Goal: Information Seeking & Learning: Learn about a topic

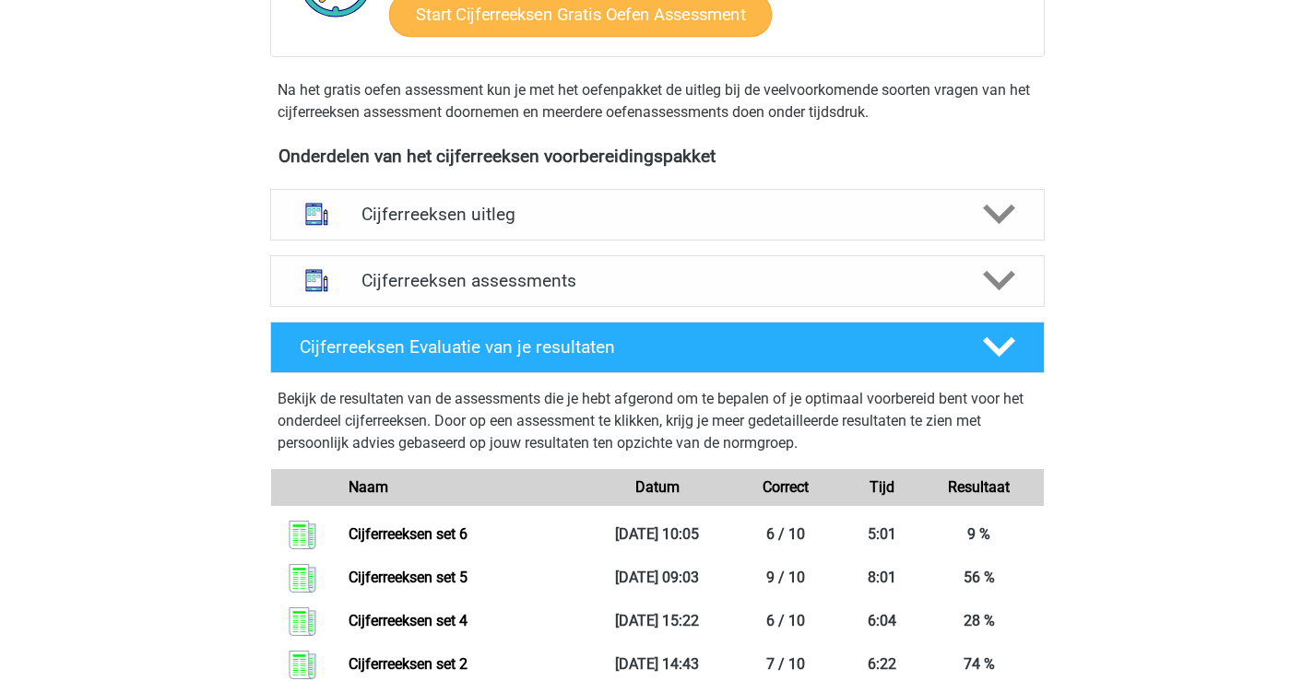
scroll to position [645, 0]
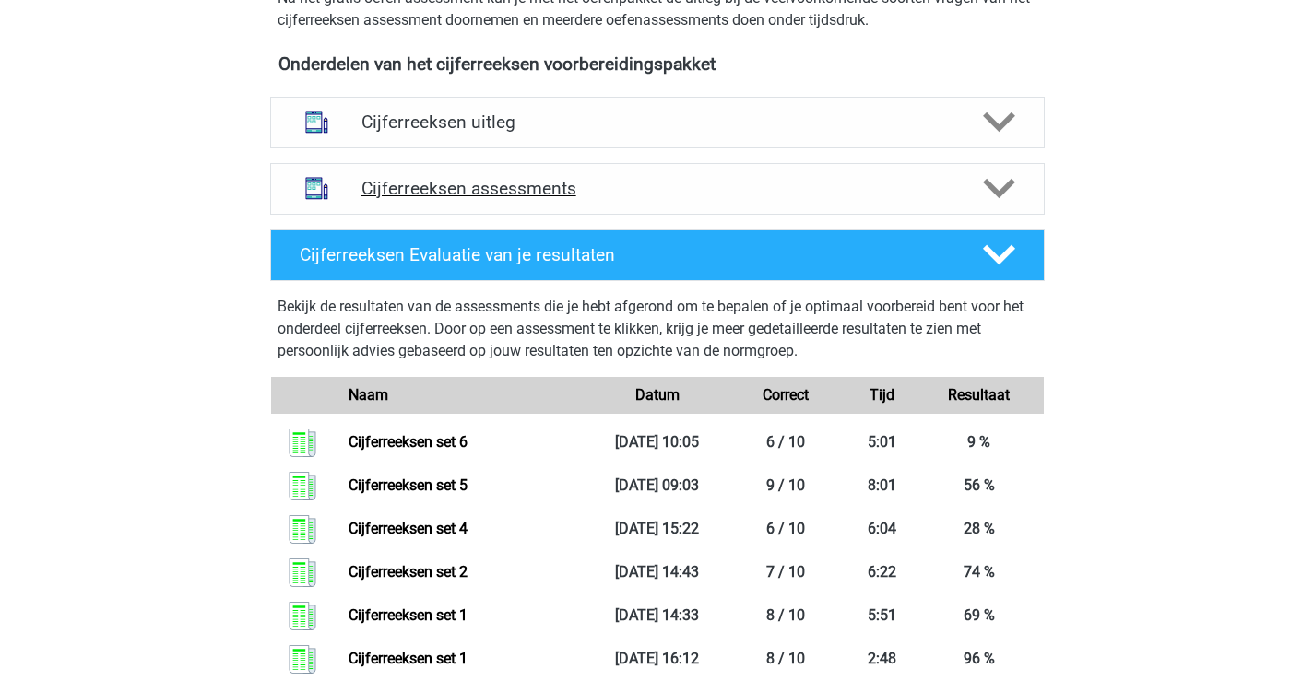
click at [668, 199] on h4 "Cijferreeksen assessments" at bounding box center [657, 188] width 592 height 21
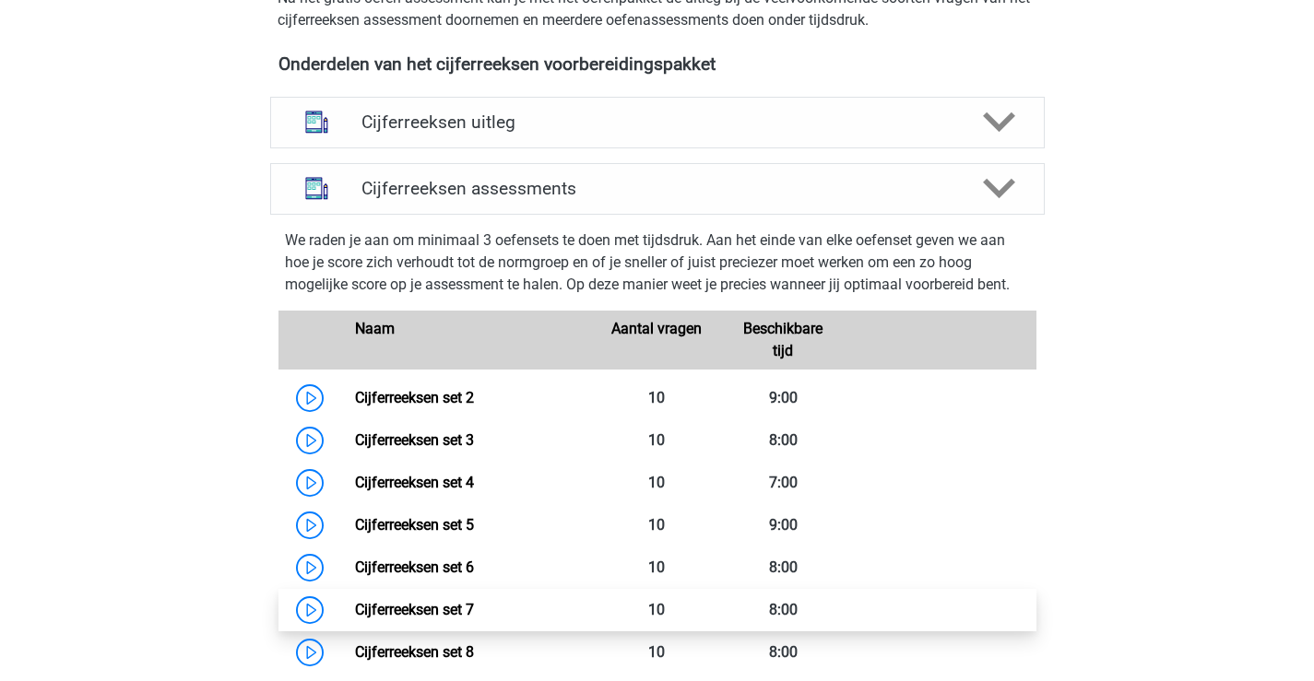
click at [444, 619] on link "Cijferreeksen set 7" at bounding box center [414, 610] width 119 height 18
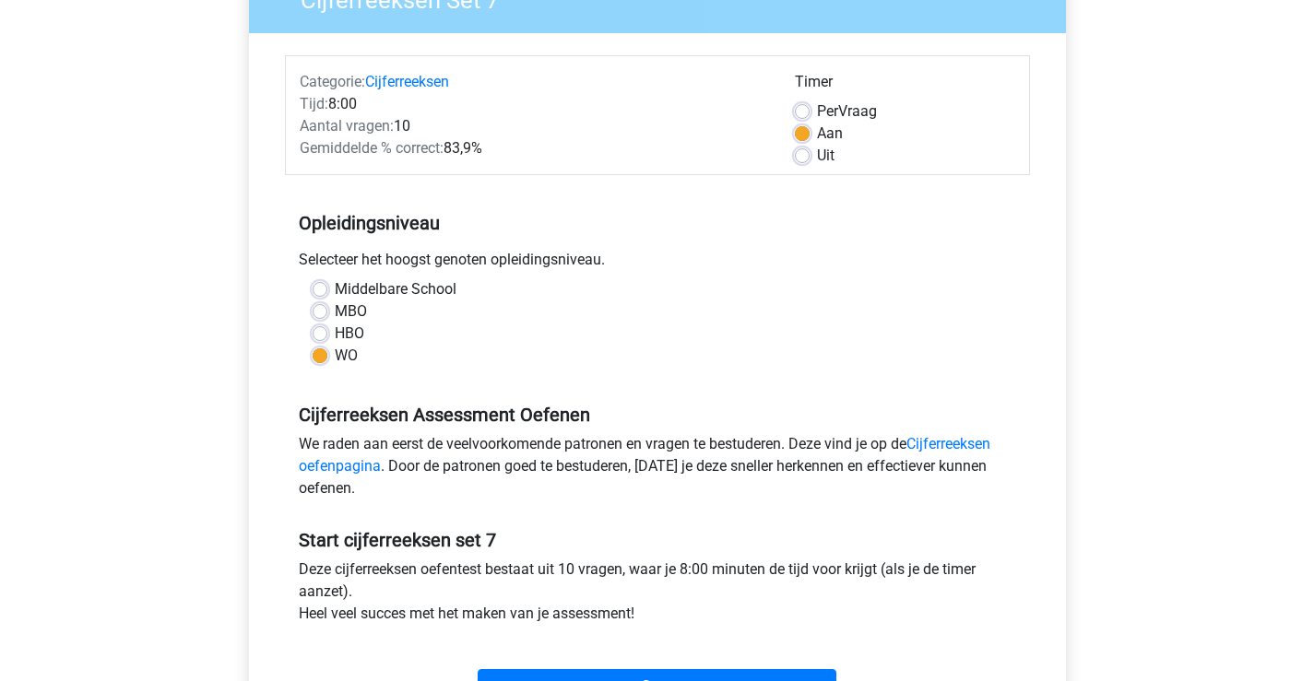
scroll to position [369, 0]
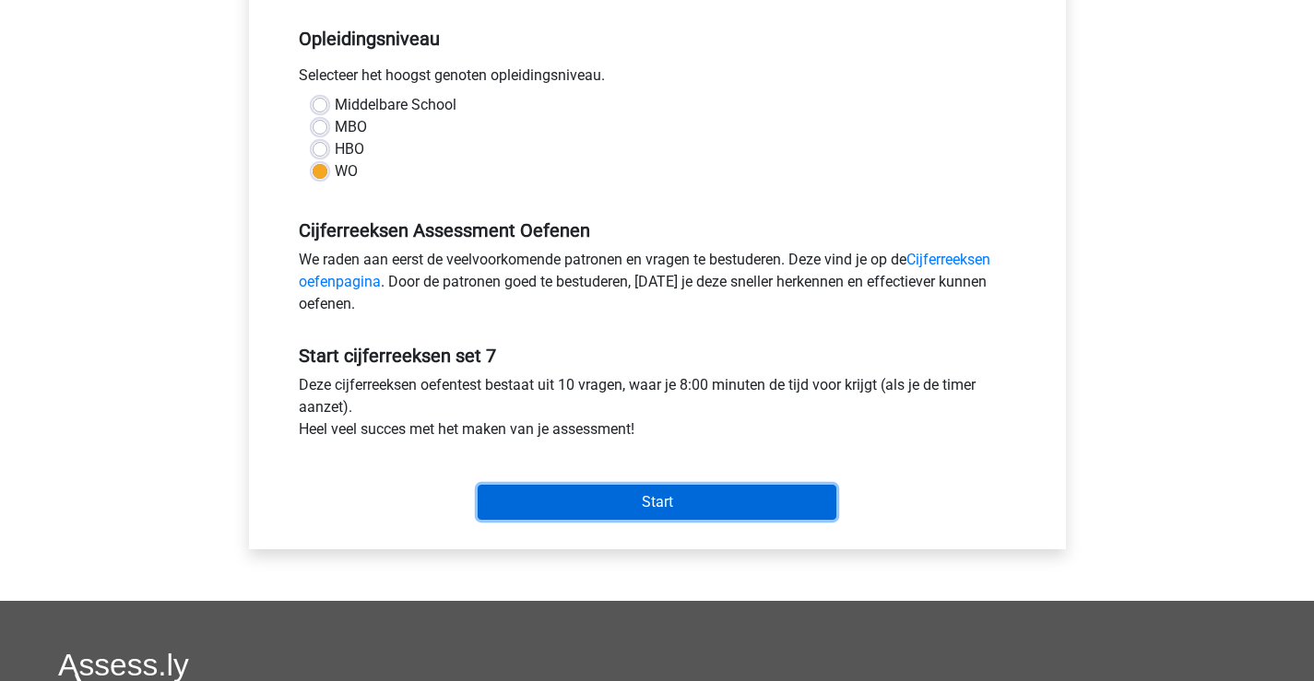
click at [771, 514] on input "Start" at bounding box center [657, 502] width 359 height 35
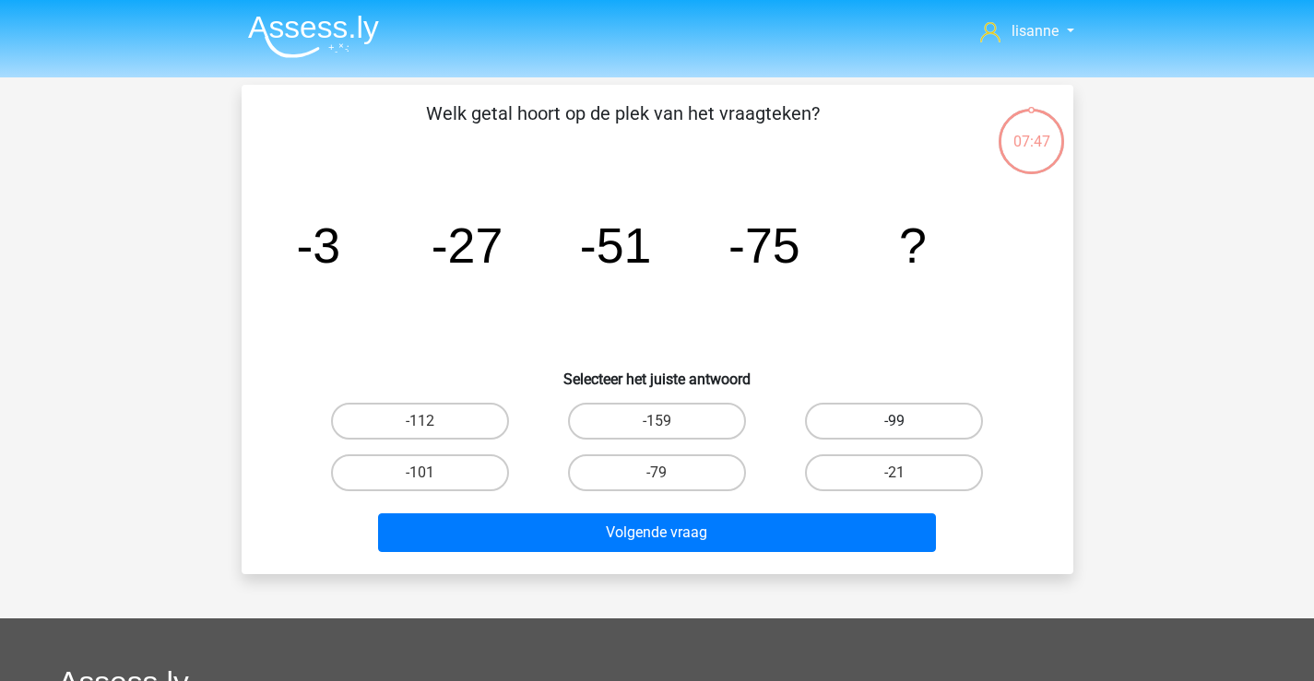
click at [928, 425] on label "-99" at bounding box center [894, 421] width 178 height 37
click at [906, 425] on input "-99" at bounding box center [900, 427] width 12 height 12
radio input "true"
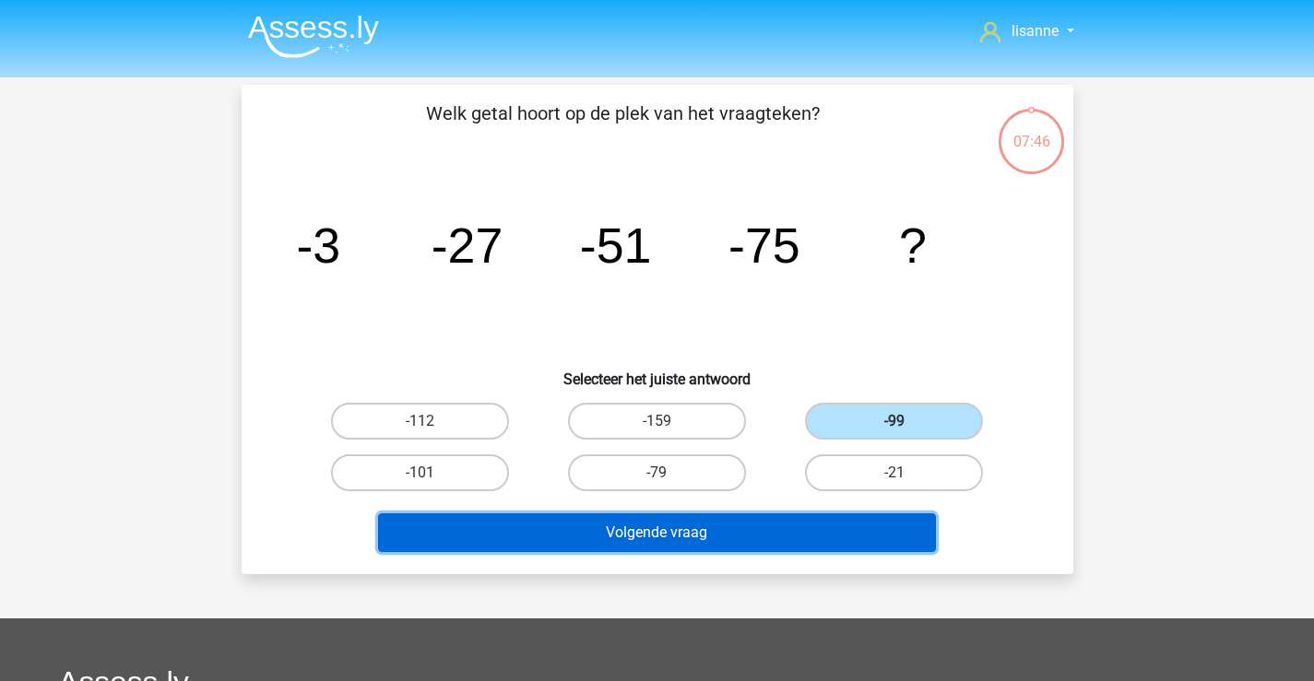
click at [770, 534] on button "Volgende vraag" at bounding box center [657, 533] width 558 height 39
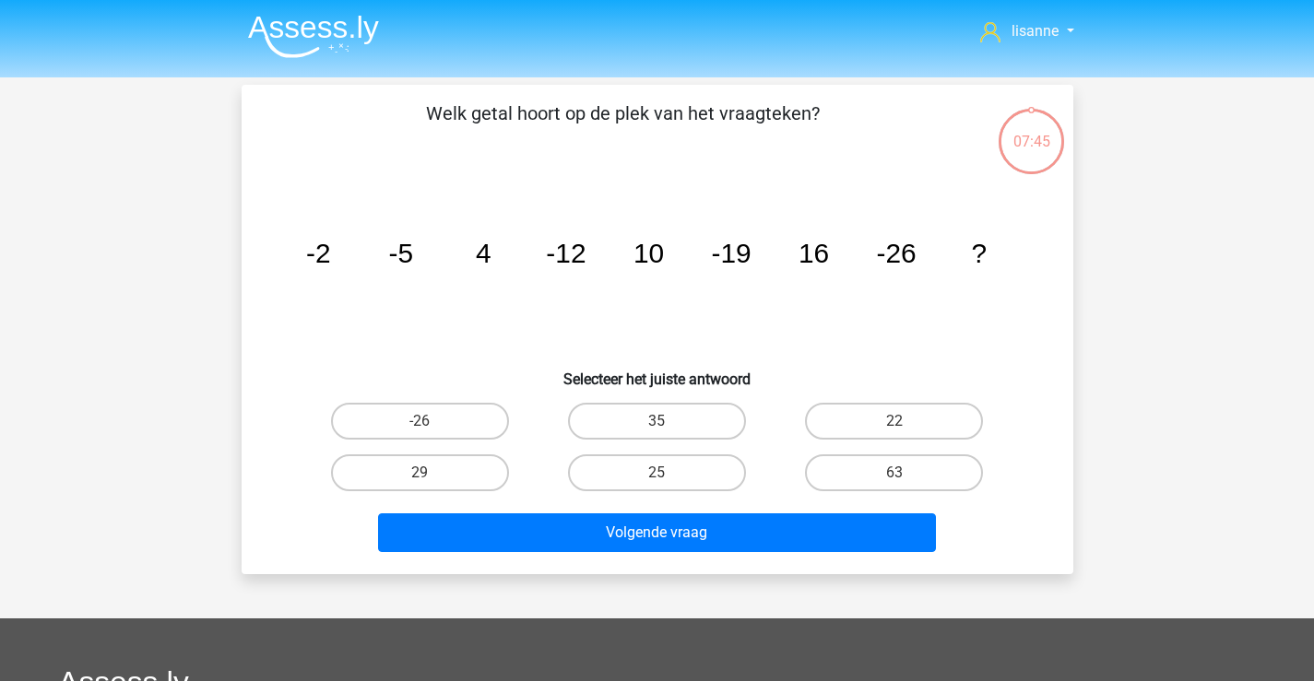
scroll to position [85, 0]
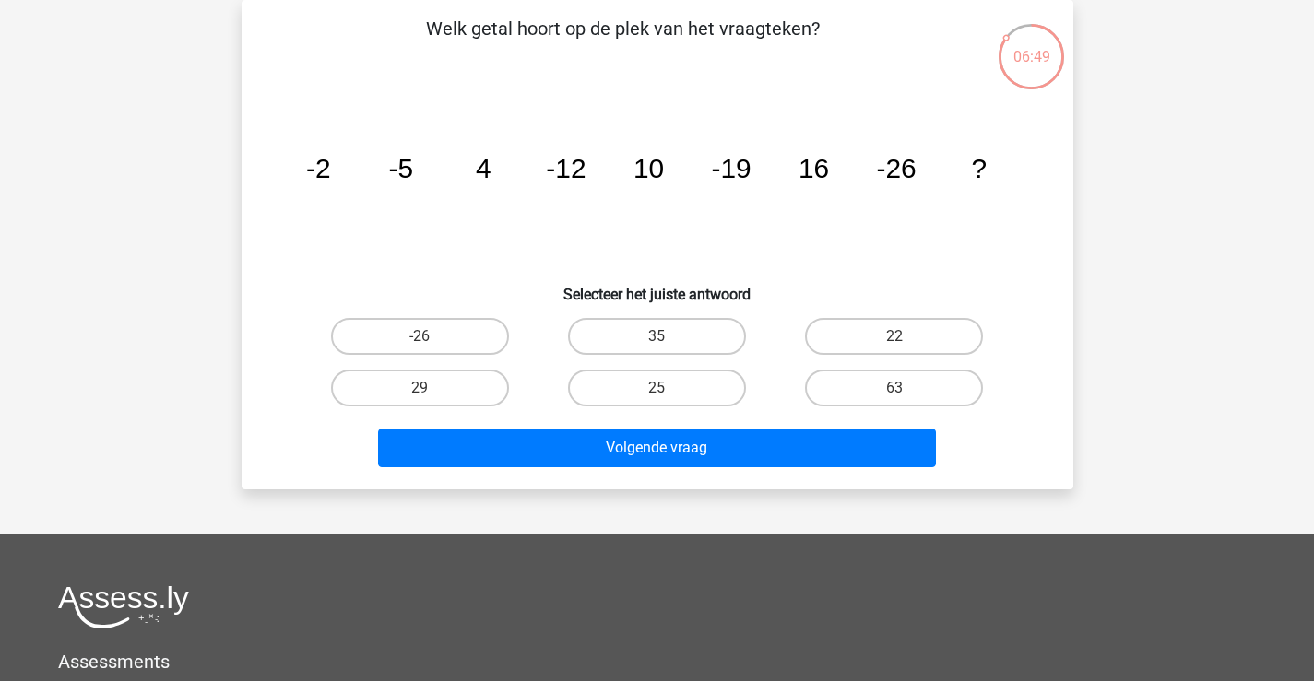
click at [905, 348] on input "22" at bounding box center [900, 342] width 12 height 12
radio input "true"
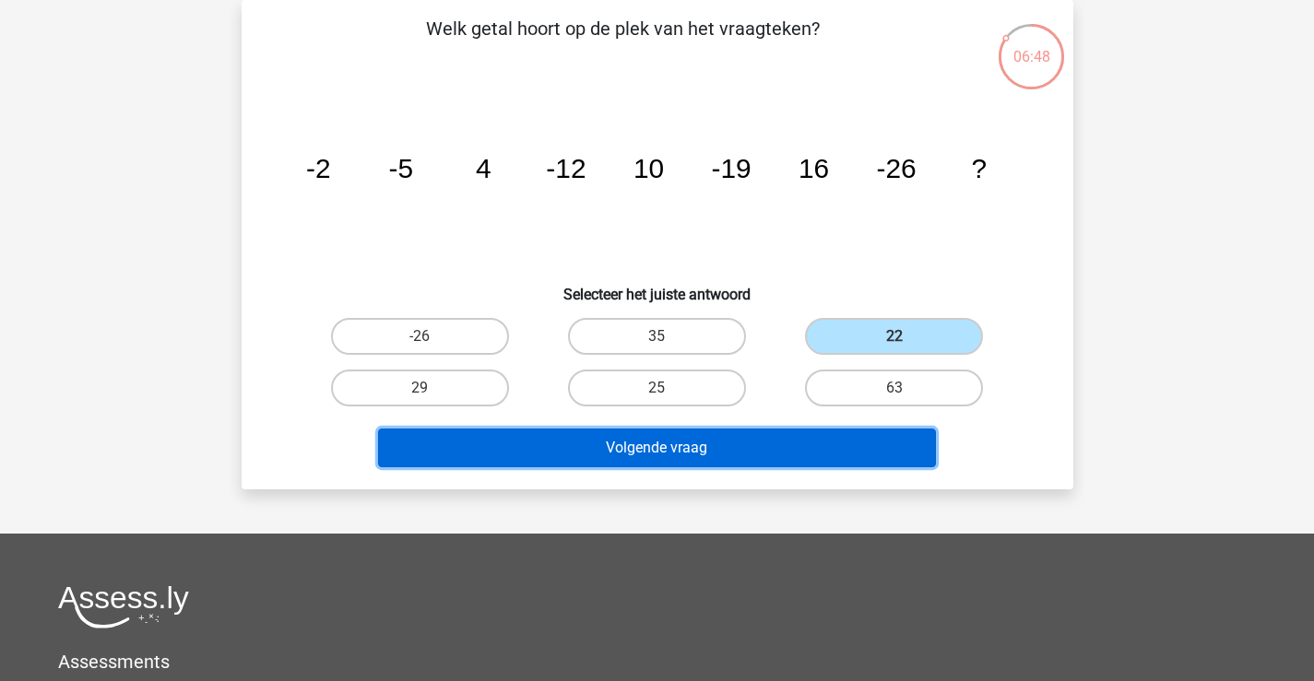
click at [756, 450] on button "Volgende vraag" at bounding box center [657, 448] width 558 height 39
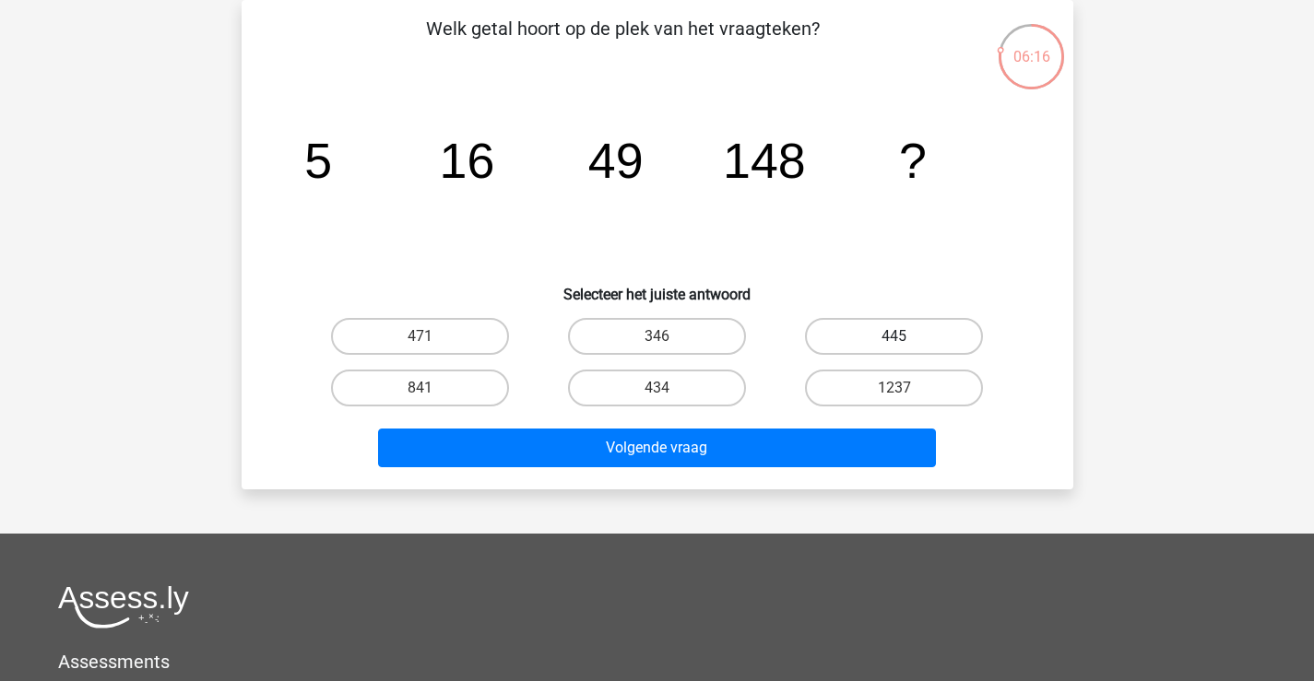
click at [826, 334] on label "445" at bounding box center [894, 336] width 178 height 37
click at [894, 336] on input "445" at bounding box center [900, 342] width 12 height 12
radio input "true"
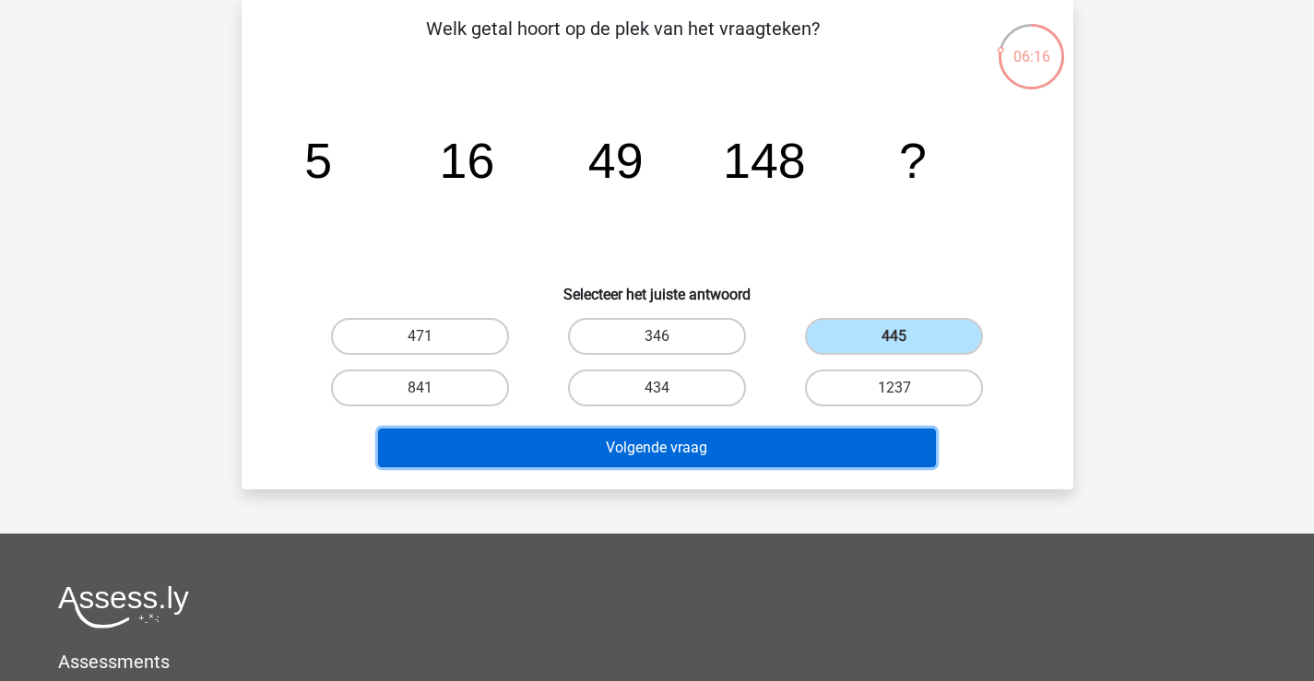
click at [738, 458] on button "Volgende vraag" at bounding box center [657, 448] width 558 height 39
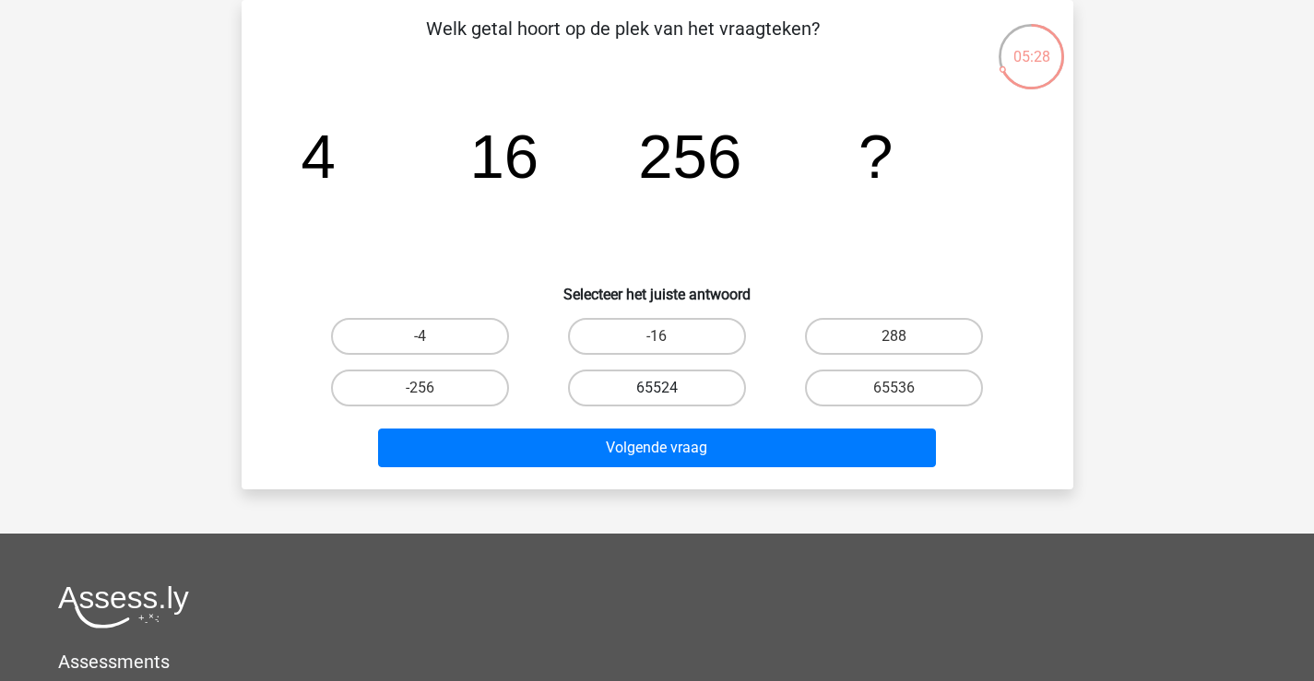
click at [711, 392] on label "65524" at bounding box center [657, 388] width 178 height 37
click at [668, 392] on input "65524" at bounding box center [662, 394] width 12 height 12
radio input "true"
click at [873, 394] on label "65536" at bounding box center [894, 388] width 178 height 37
click at [894, 394] on input "65536" at bounding box center [900, 394] width 12 height 12
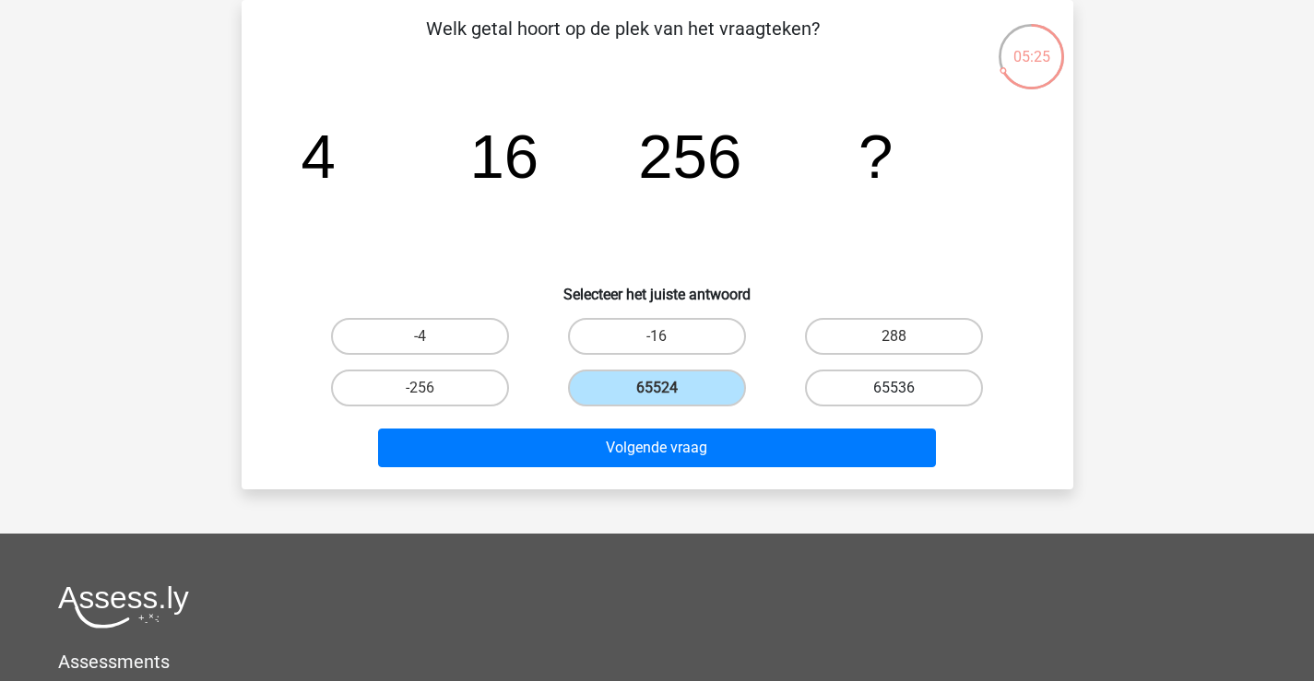
radio input "true"
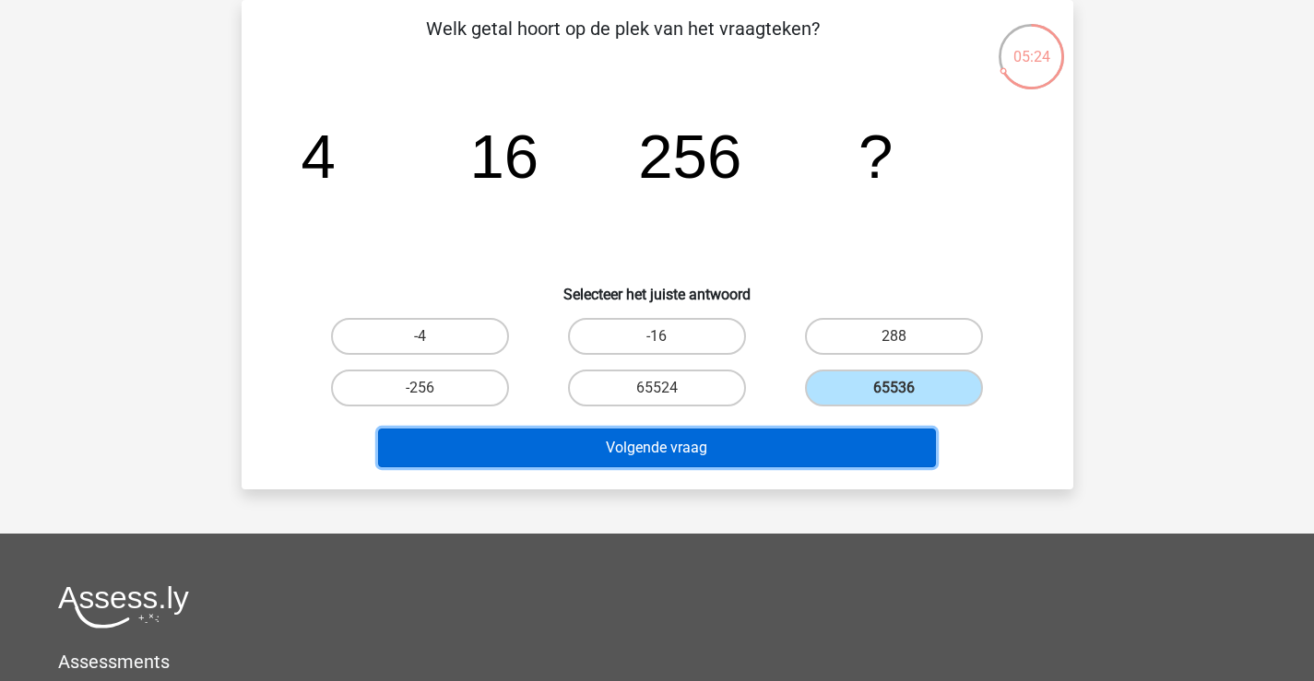
click at [817, 452] on button "Volgende vraag" at bounding box center [657, 448] width 558 height 39
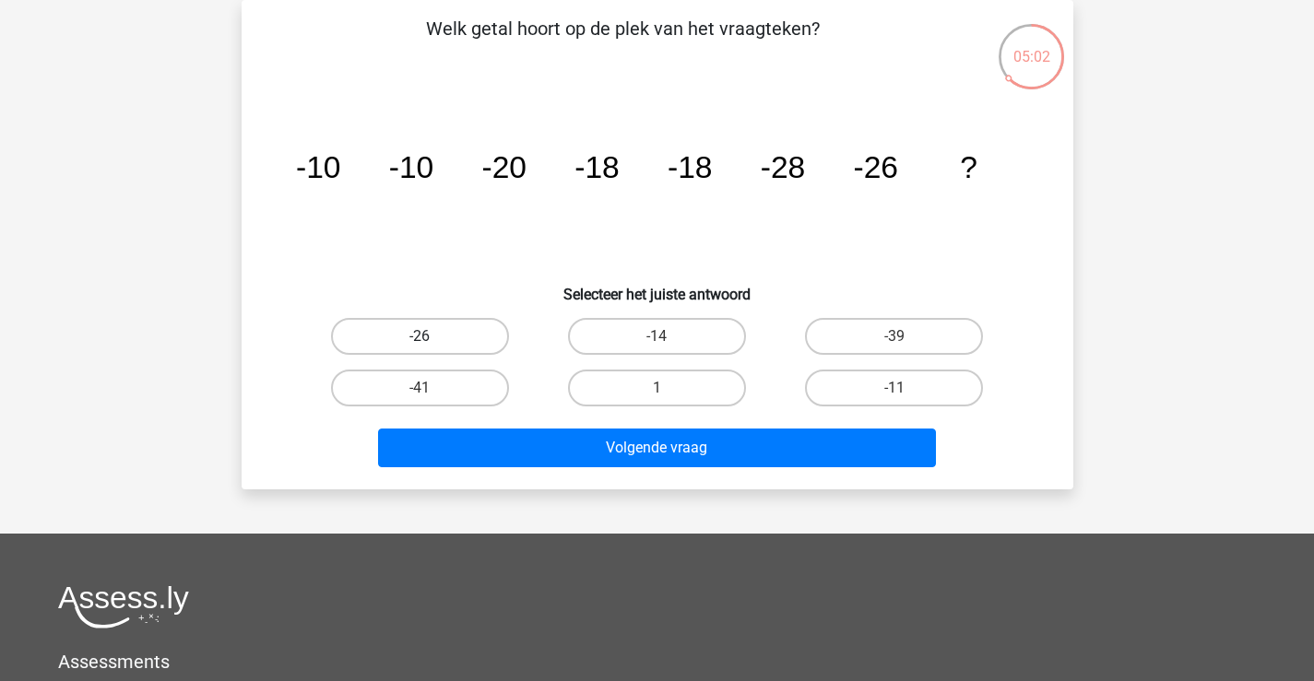
click at [470, 346] on label "-26" at bounding box center [420, 336] width 178 height 37
click at [431, 346] on input "-26" at bounding box center [425, 342] width 12 height 12
radio input "true"
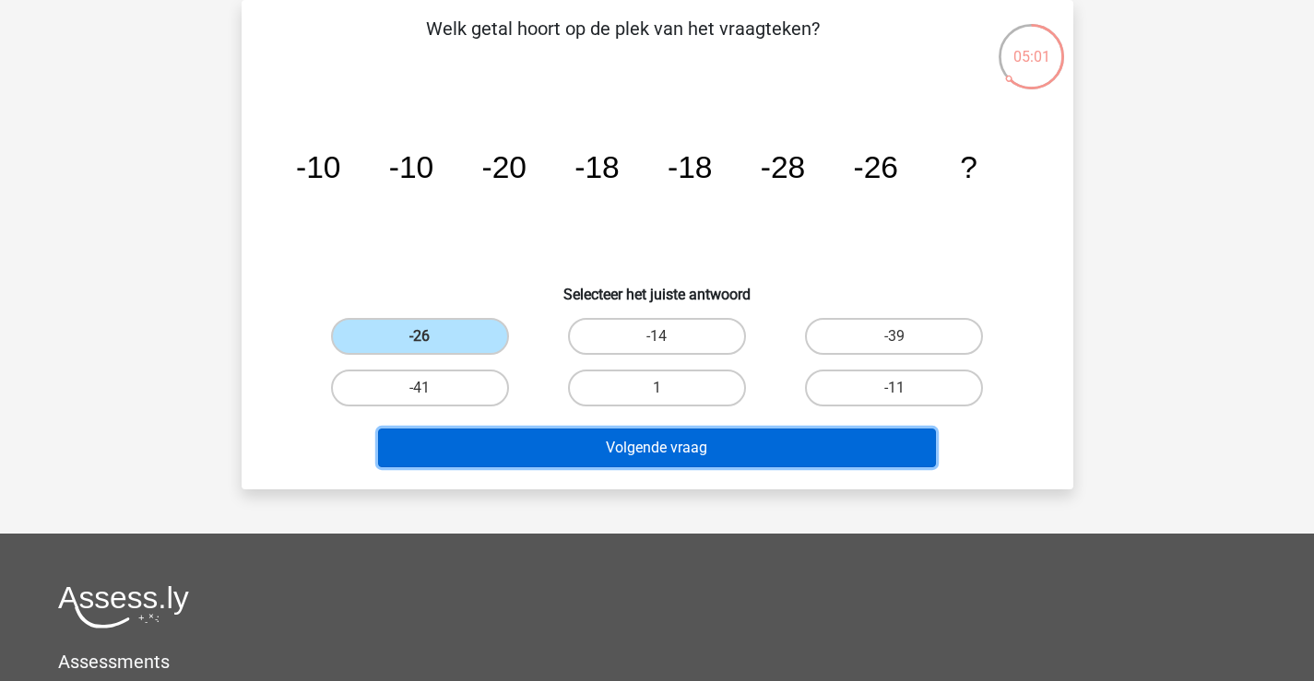
click at [545, 429] on button "Volgende vraag" at bounding box center [657, 448] width 558 height 39
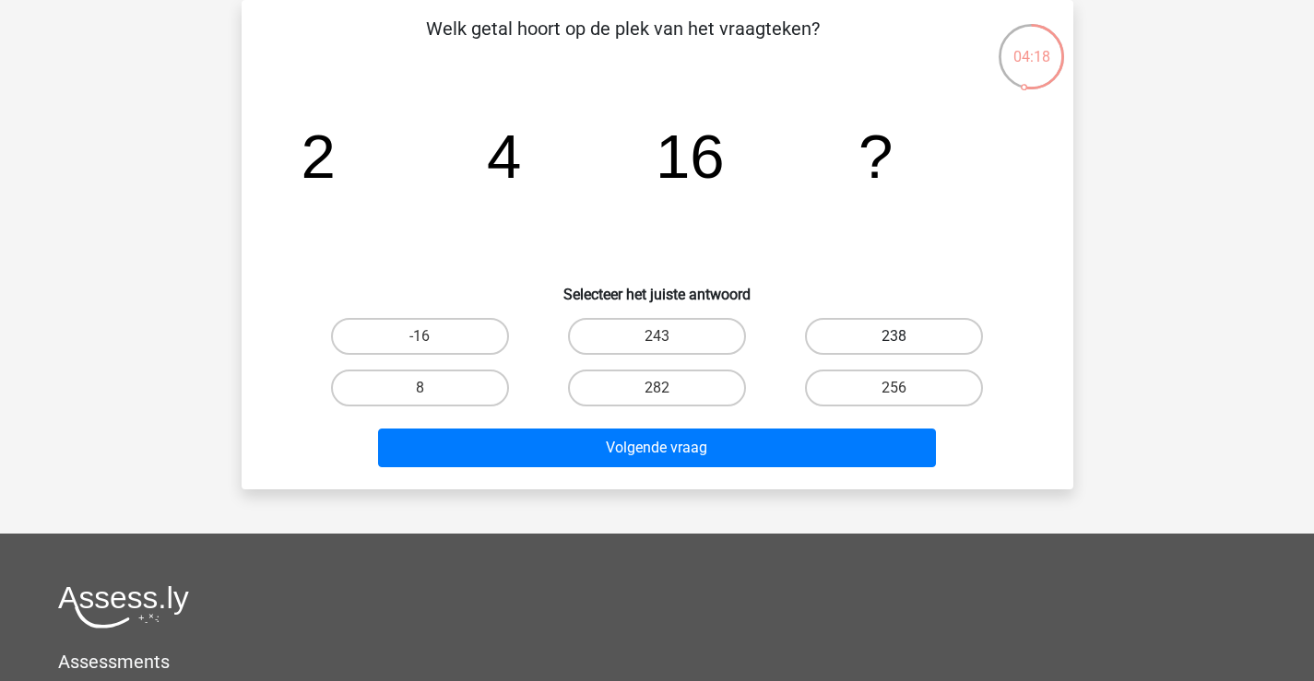
click at [833, 336] on label "238" at bounding box center [894, 336] width 178 height 37
click at [894, 336] on input "238" at bounding box center [900, 342] width 12 height 12
radio input "true"
click at [841, 386] on label "256" at bounding box center [894, 388] width 178 height 37
click at [894, 388] on input "256" at bounding box center [900, 394] width 12 height 12
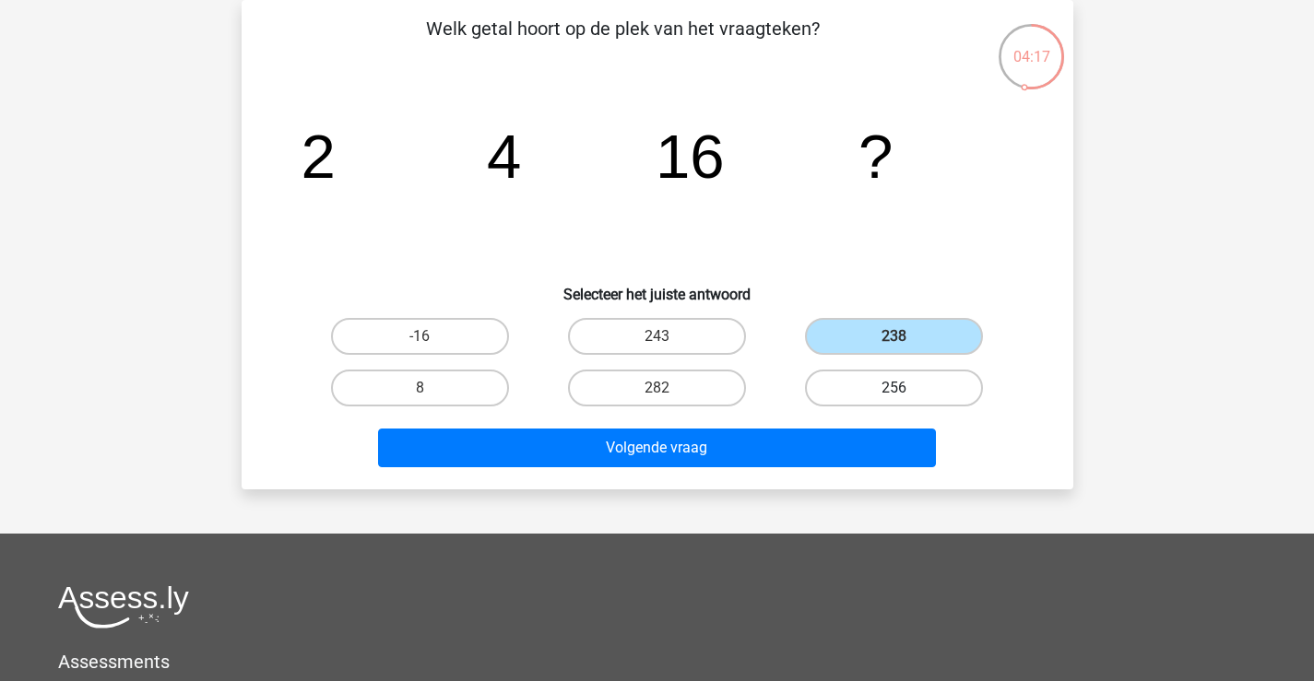
radio input "true"
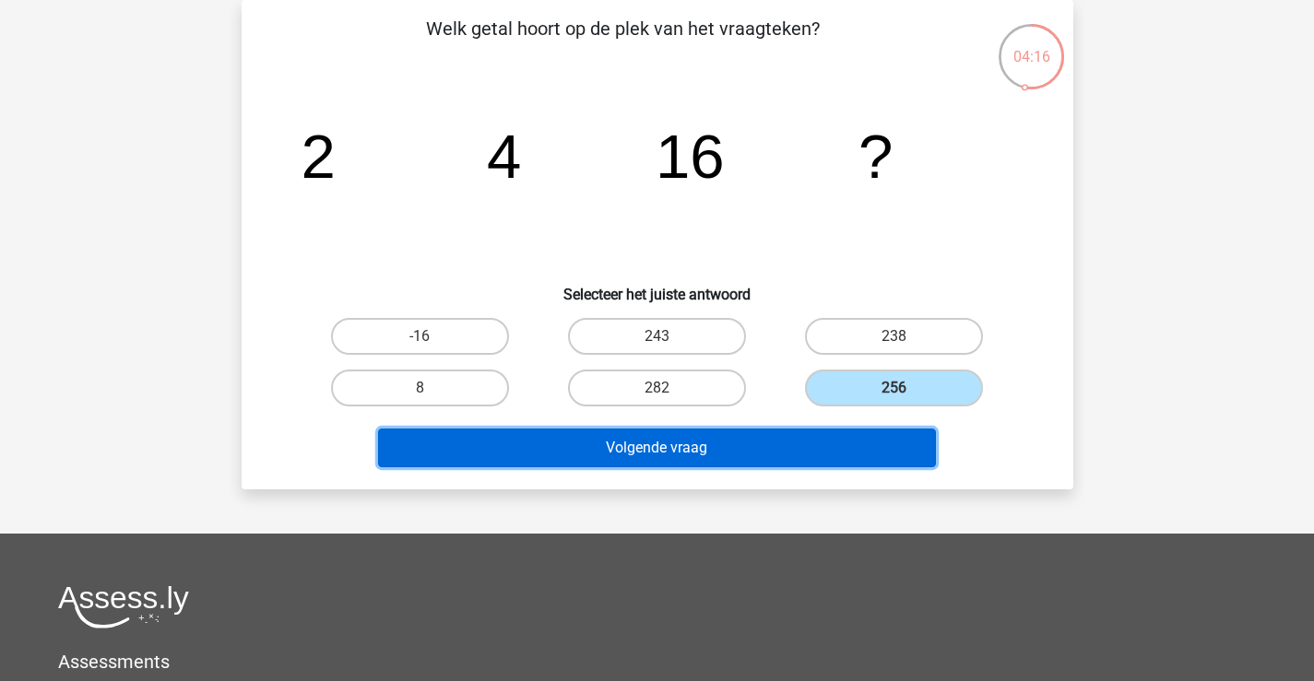
click at [804, 432] on button "Volgende vraag" at bounding box center [657, 448] width 558 height 39
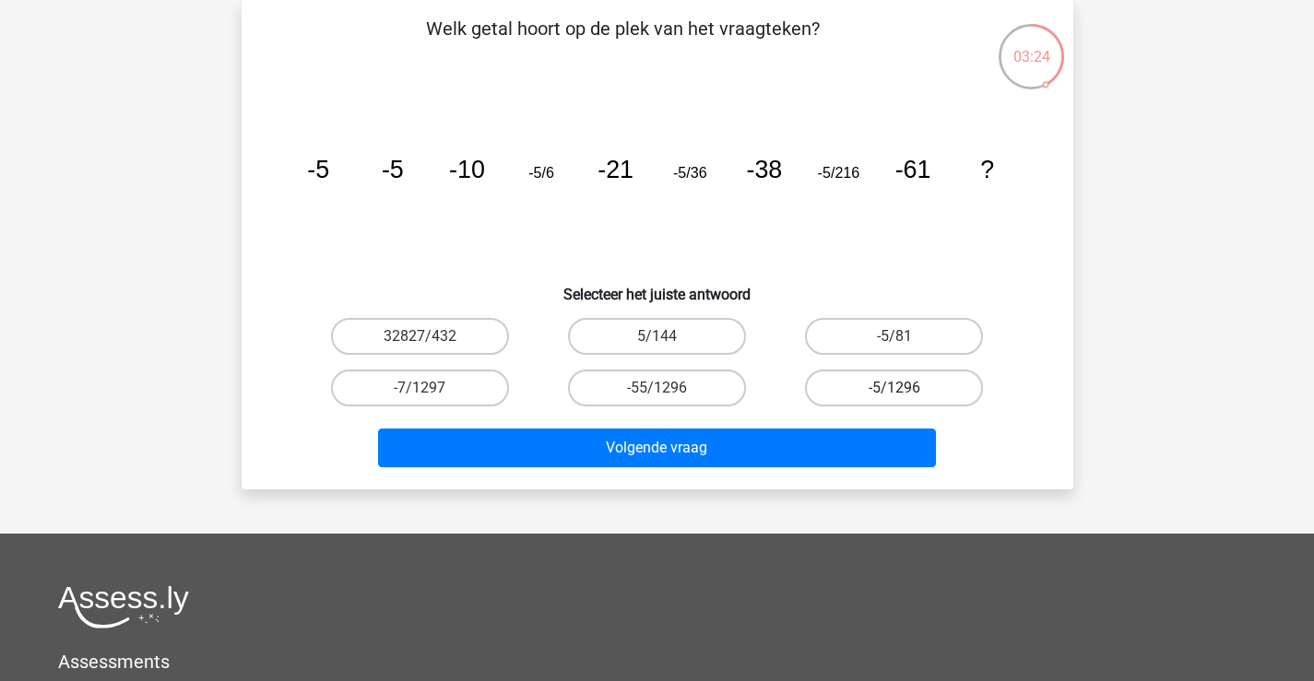
click at [847, 381] on label "-5/1296" at bounding box center [894, 388] width 178 height 37
click at [894, 388] on input "-5/1296" at bounding box center [900, 394] width 12 height 12
radio input "true"
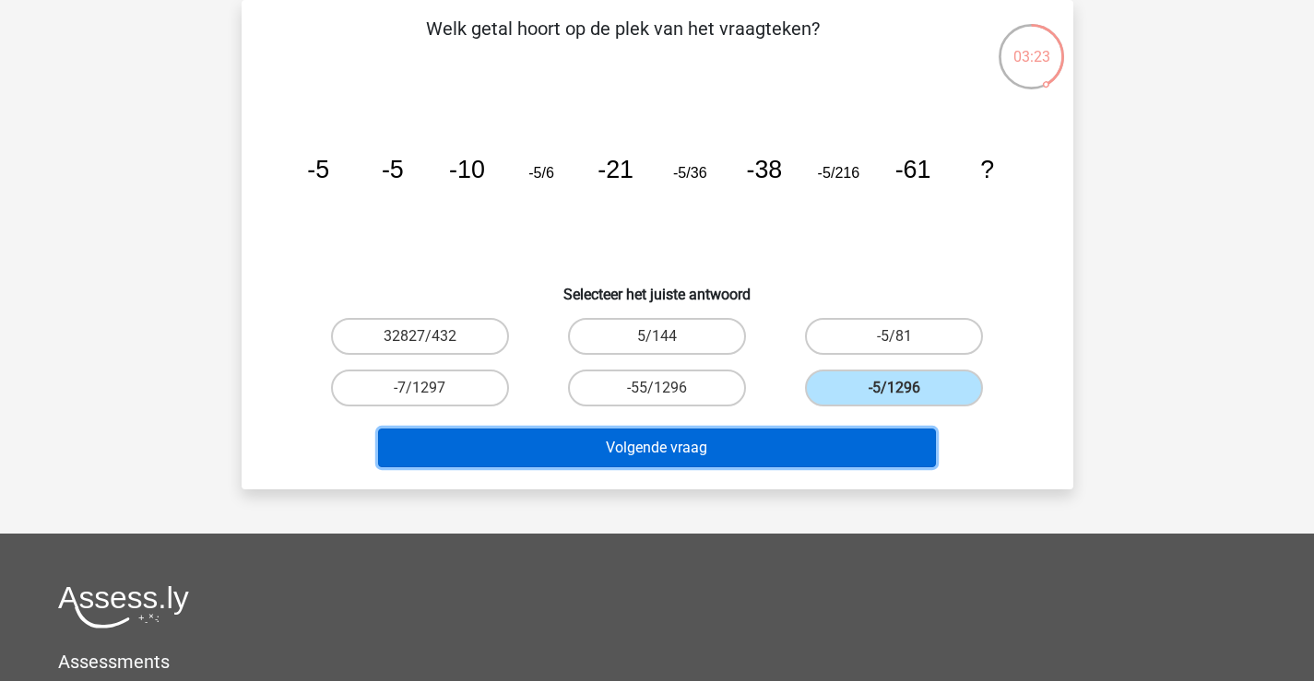
click at [795, 435] on button "Volgende vraag" at bounding box center [657, 448] width 558 height 39
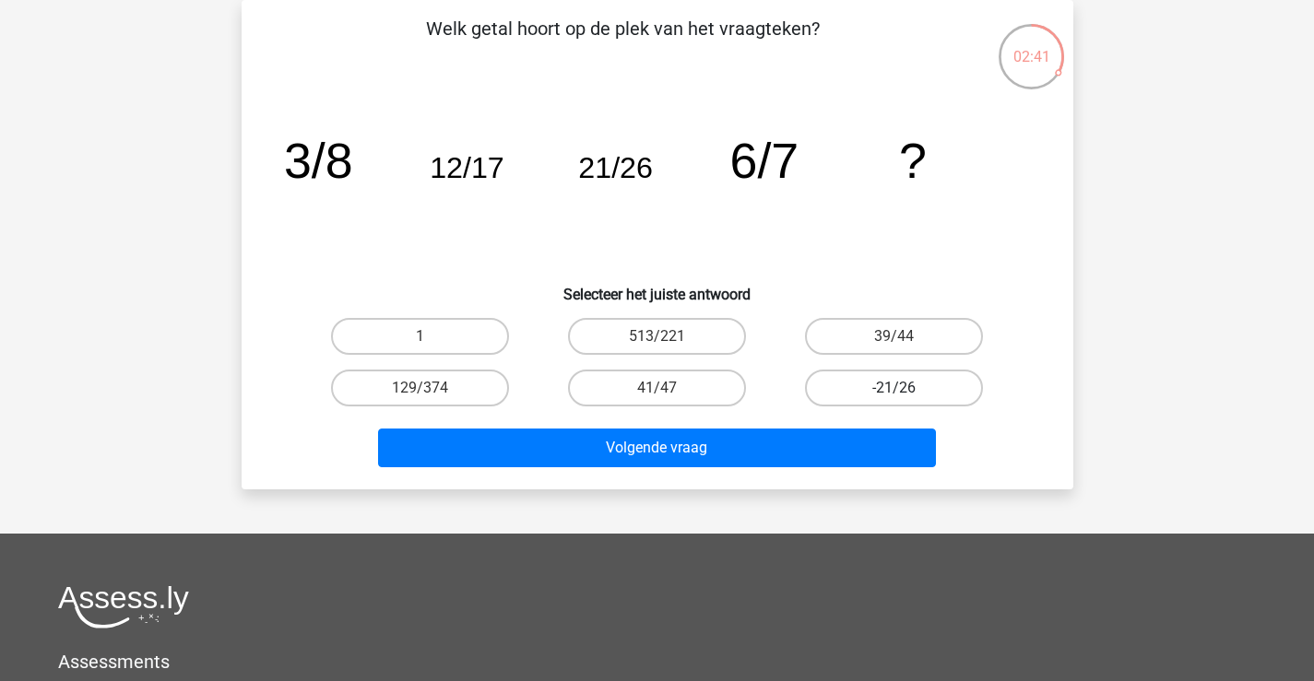
click at [933, 378] on label "-21/26" at bounding box center [894, 388] width 178 height 37
click at [906, 388] on input "-21/26" at bounding box center [900, 394] width 12 height 12
radio input "true"
click at [827, 427] on div "Volgende vraag" at bounding box center [657, 444] width 773 height 61
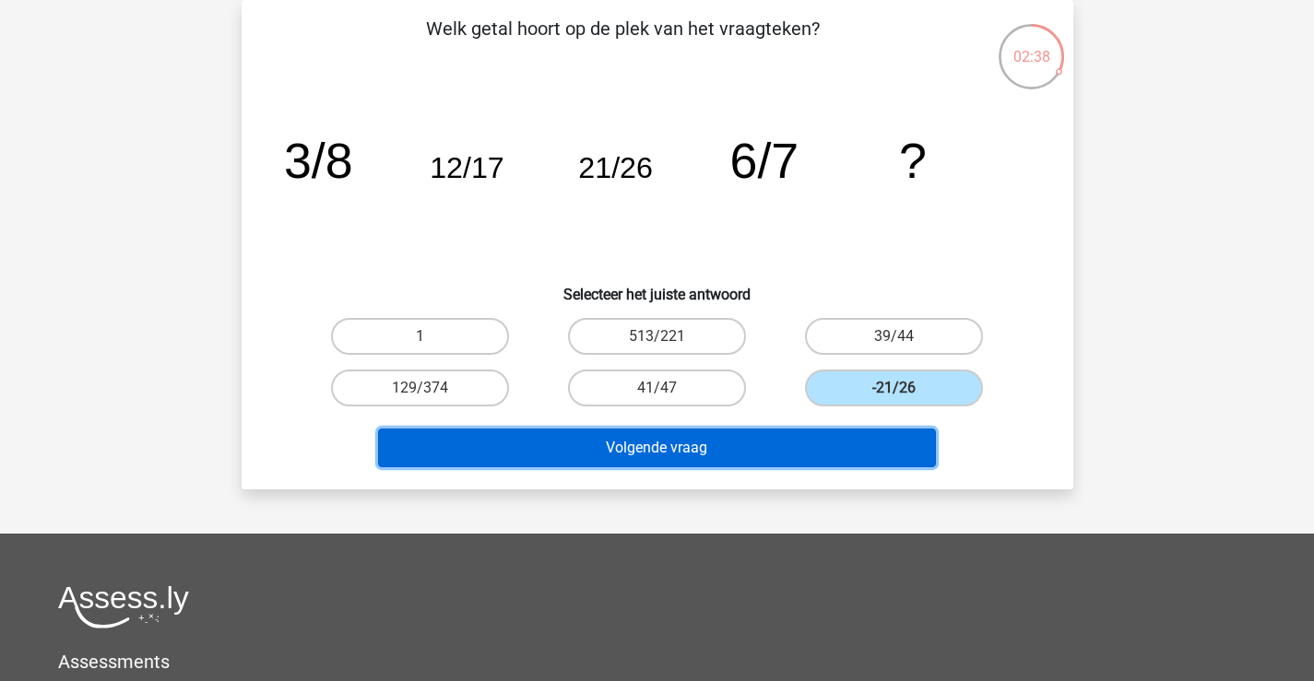
click at [748, 438] on button "Volgende vraag" at bounding box center [657, 448] width 558 height 39
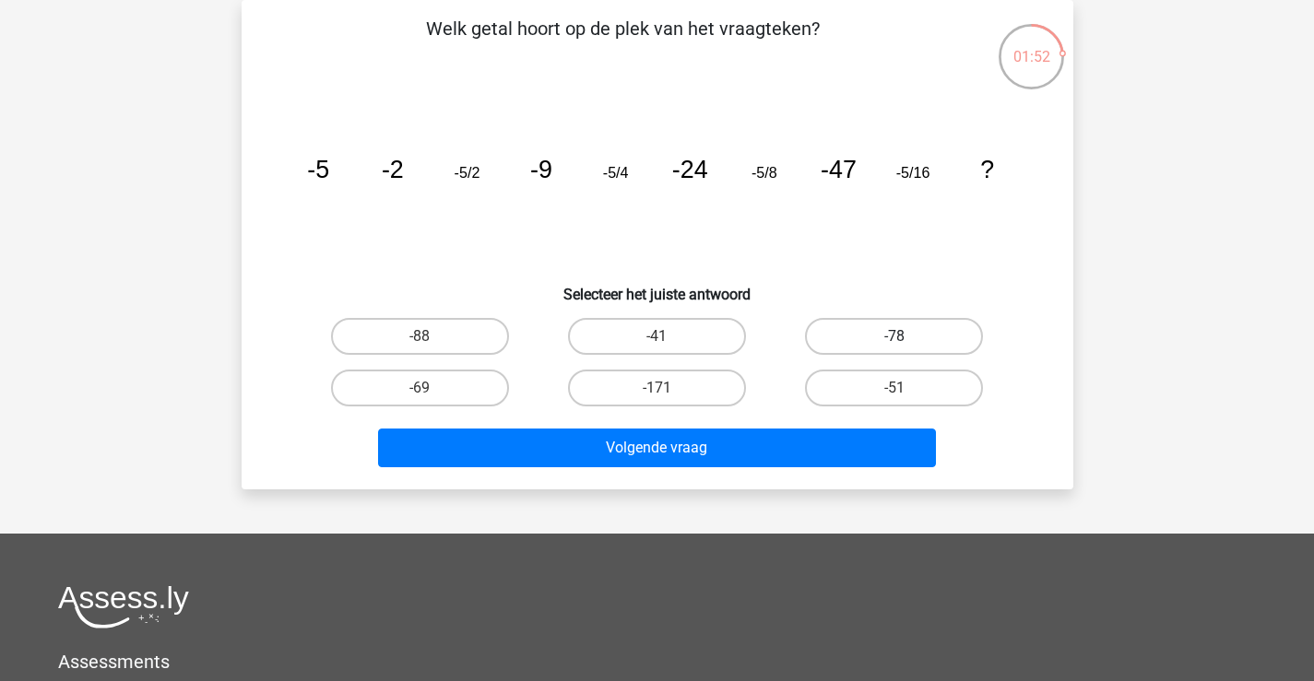
click at [868, 341] on label "-78" at bounding box center [894, 336] width 178 height 37
click at [894, 341] on input "-78" at bounding box center [900, 342] width 12 height 12
radio input "true"
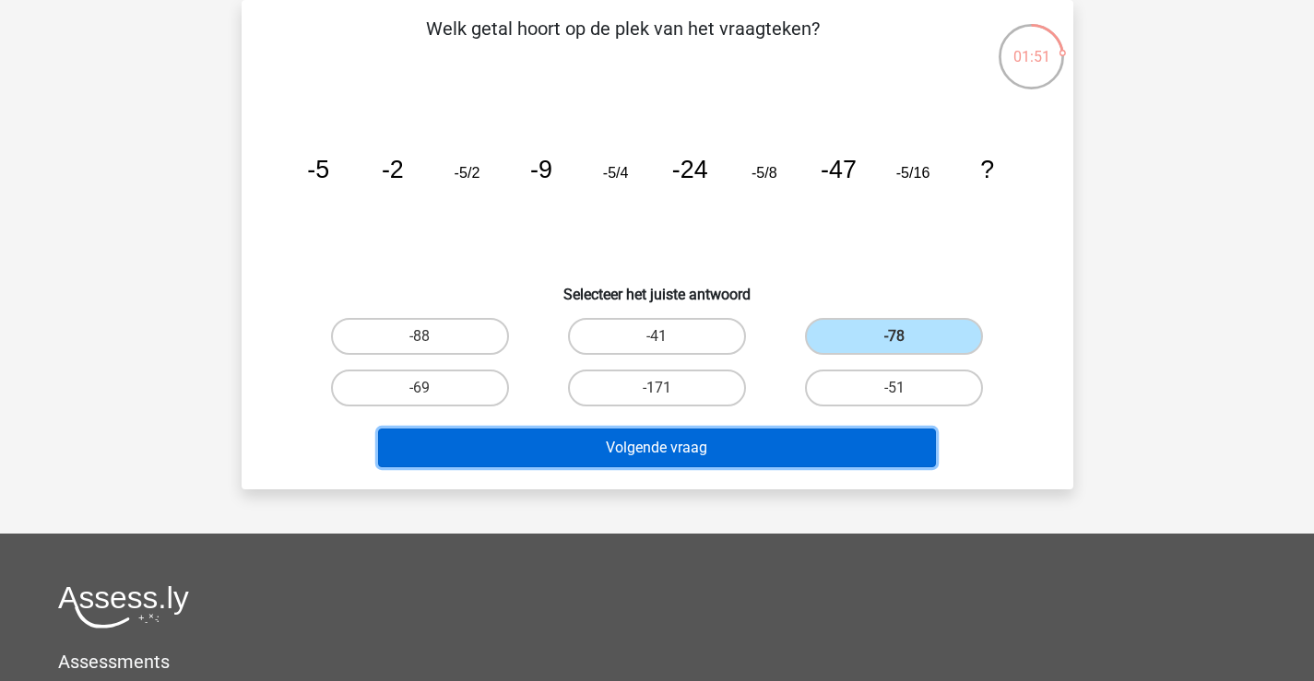
click at [799, 441] on button "Volgende vraag" at bounding box center [657, 448] width 558 height 39
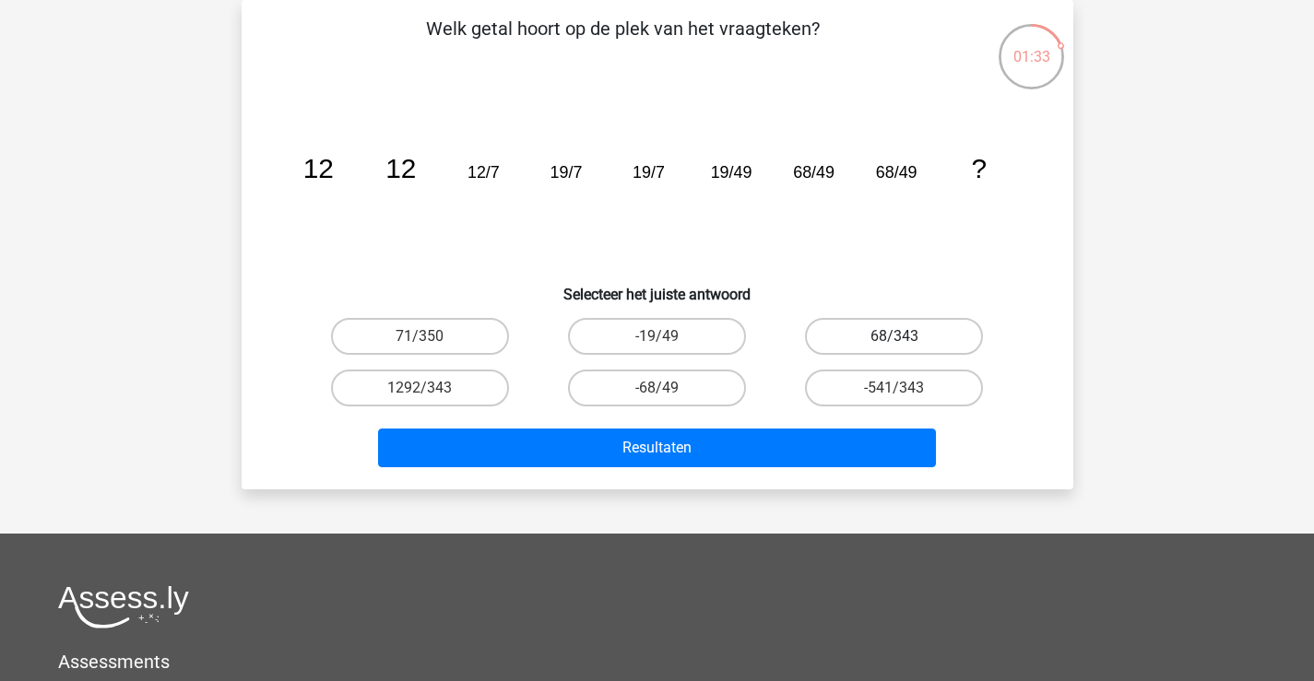
click at [860, 339] on label "68/343" at bounding box center [894, 336] width 178 height 37
click at [894, 339] on input "68/343" at bounding box center [900, 342] width 12 height 12
radio input "true"
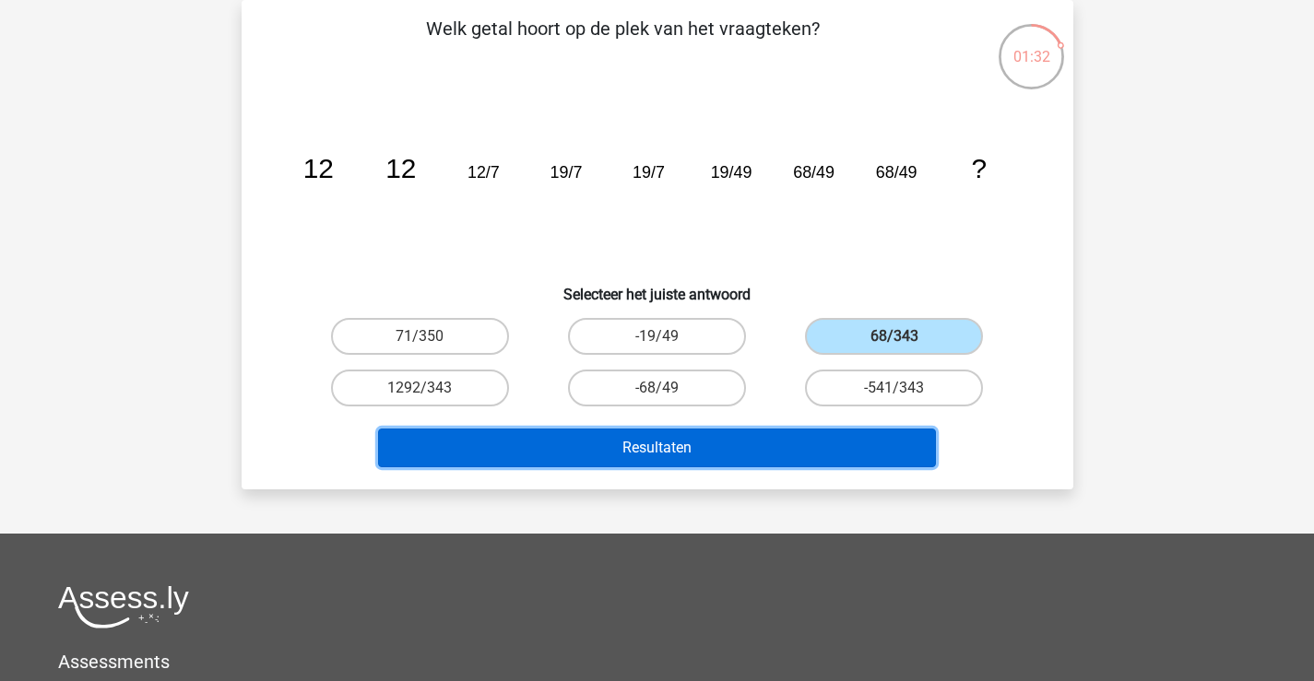
click at [796, 436] on button "Resultaten" at bounding box center [657, 448] width 558 height 39
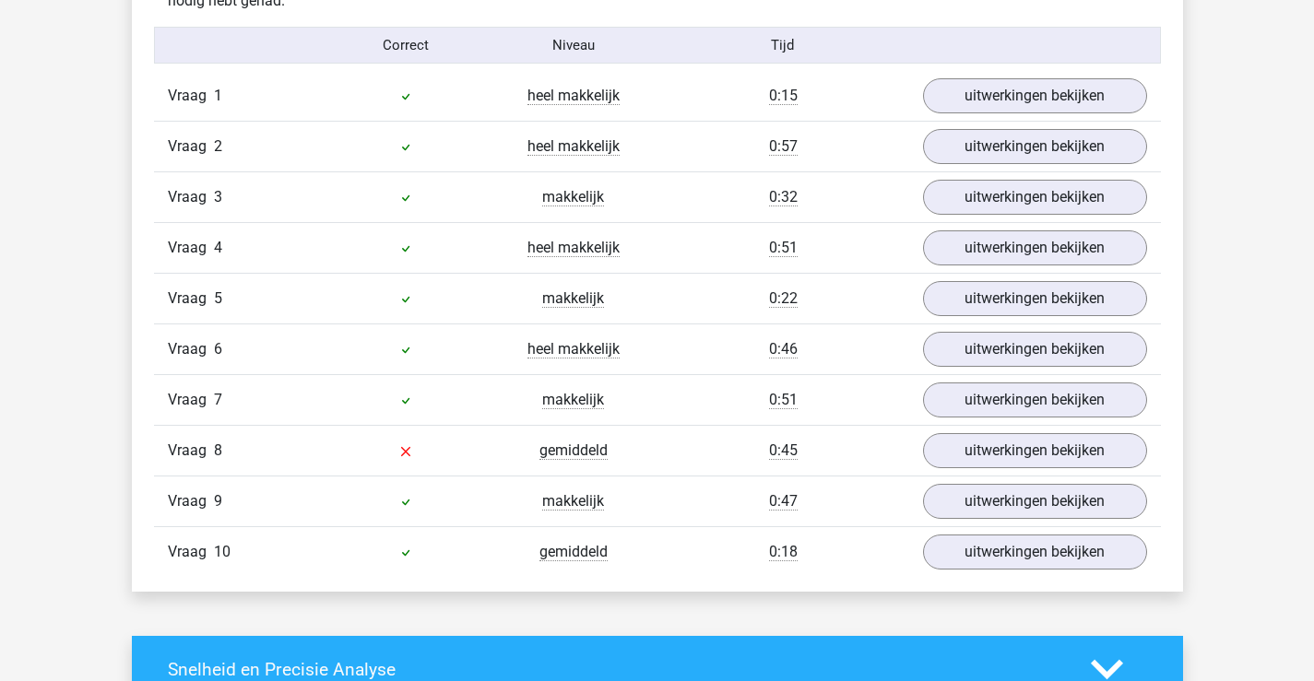
scroll to position [1291, 0]
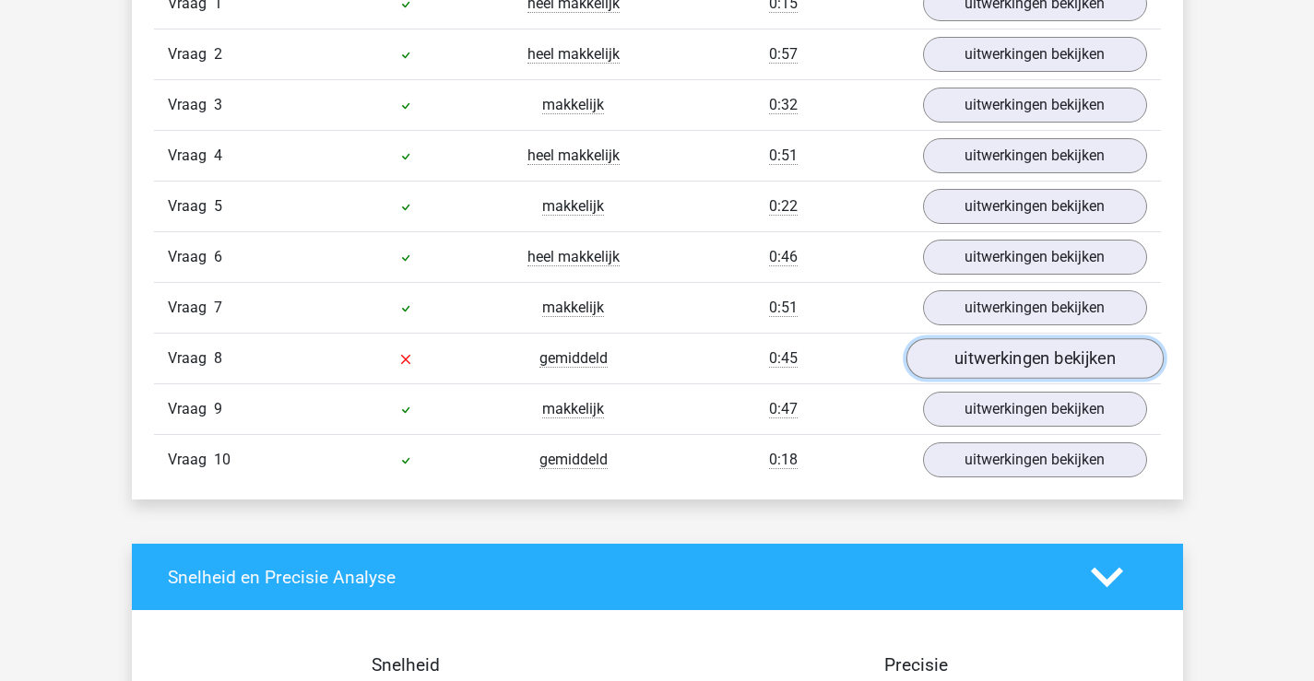
click at [958, 363] on link "uitwerkingen bekijken" at bounding box center [1033, 358] width 257 height 41
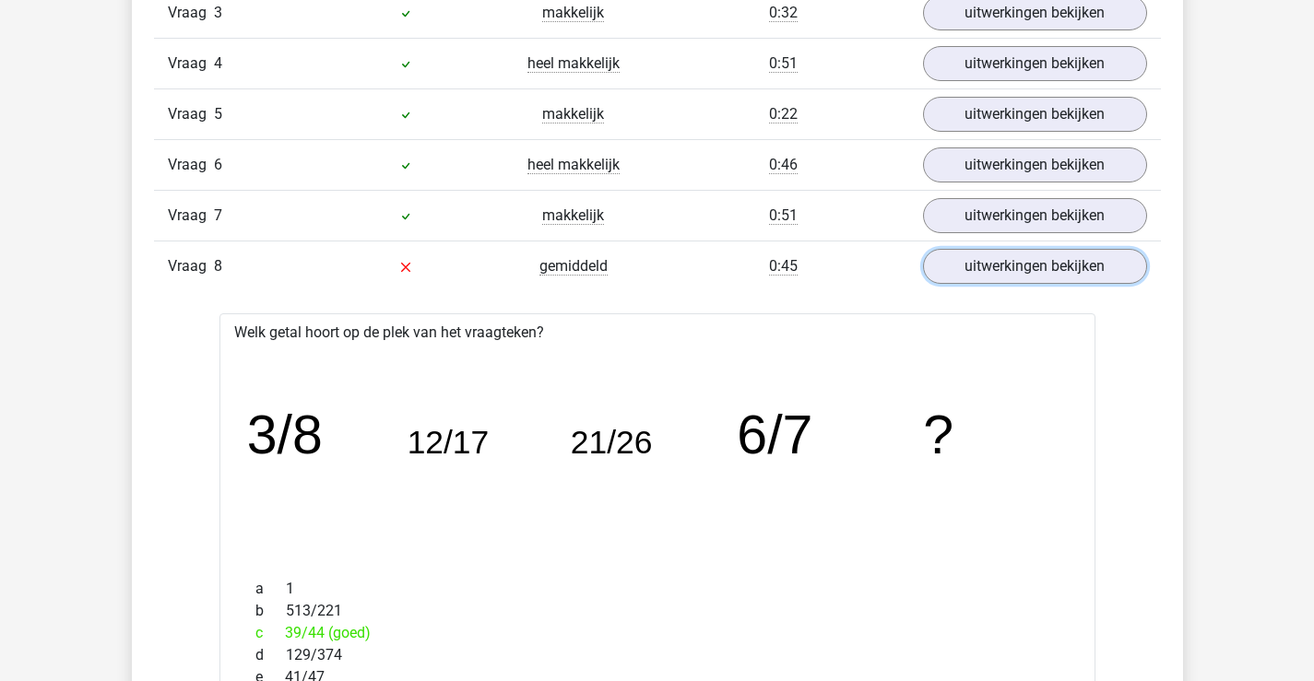
scroll to position [1475, 0]
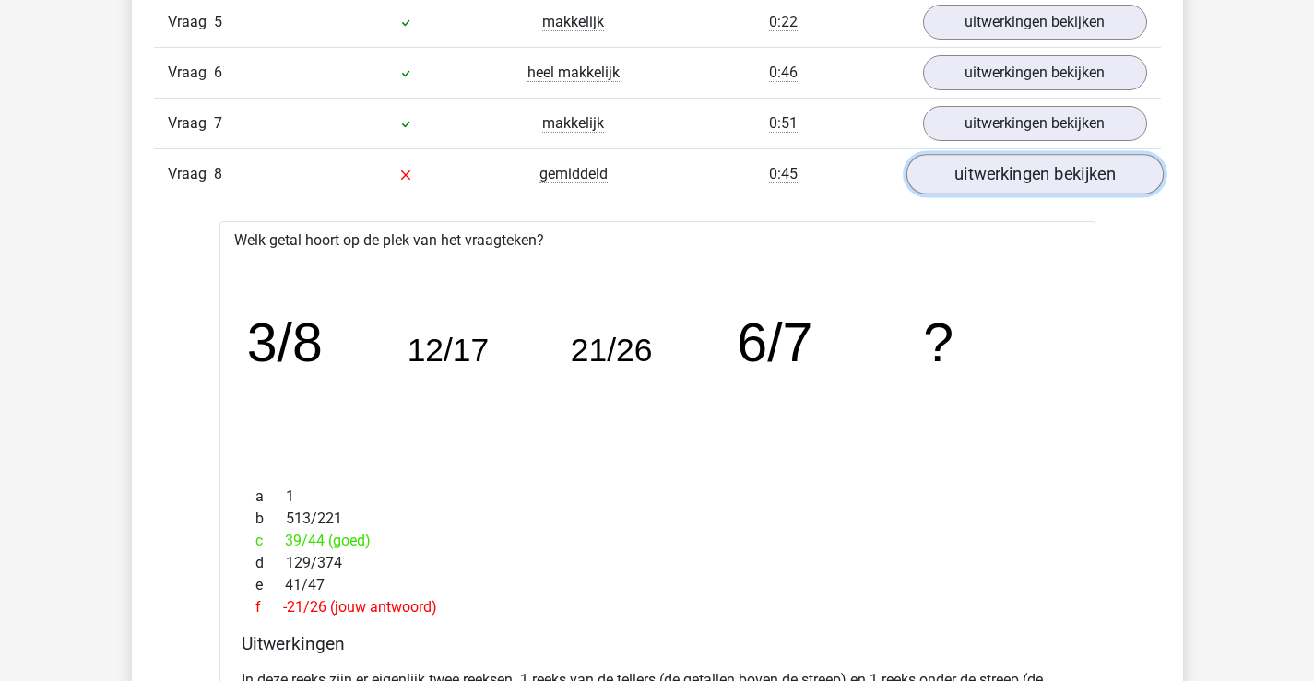
click at [1007, 169] on link "uitwerkingen bekijken" at bounding box center [1033, 174] width 257 height 41
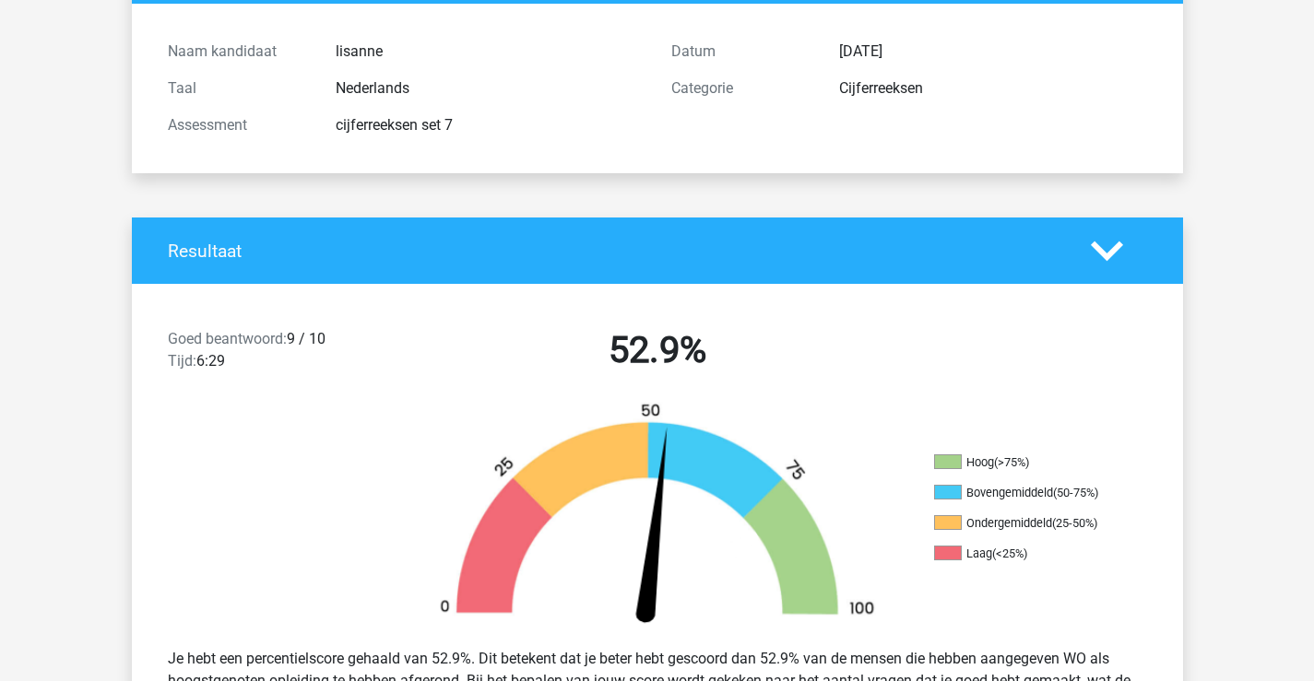
scroll to position [369, 0]
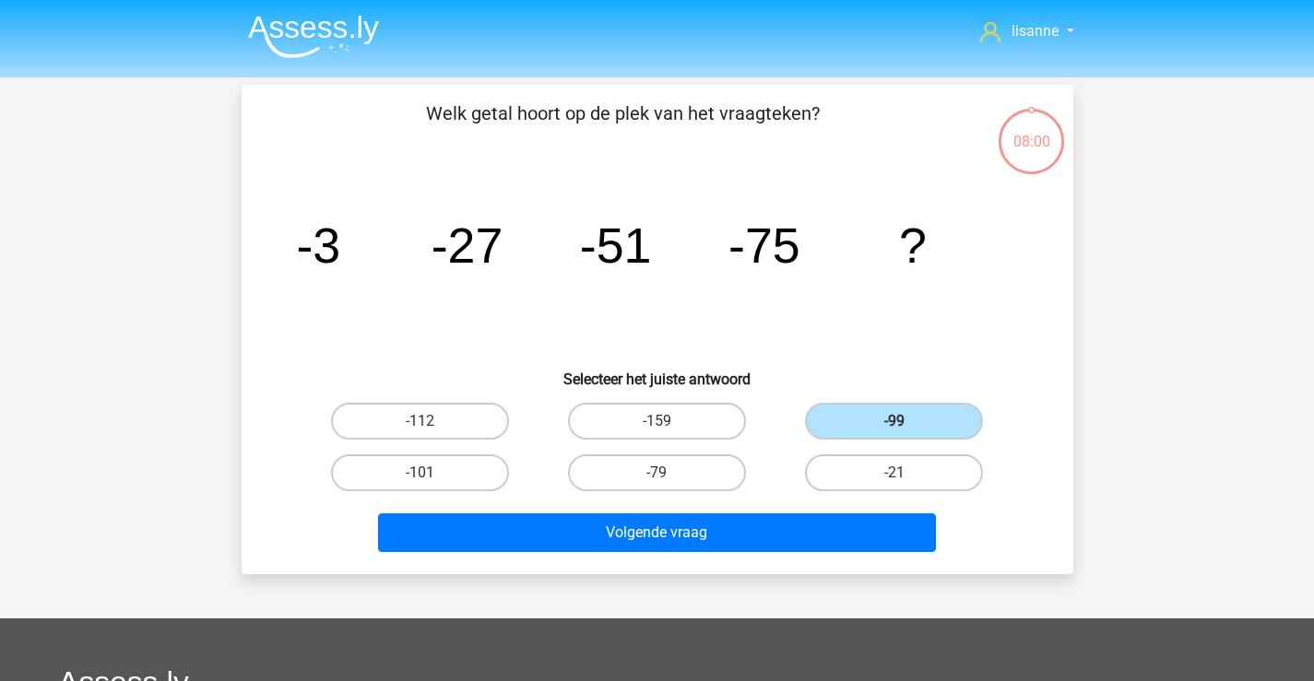
scroll to position [85, 0]
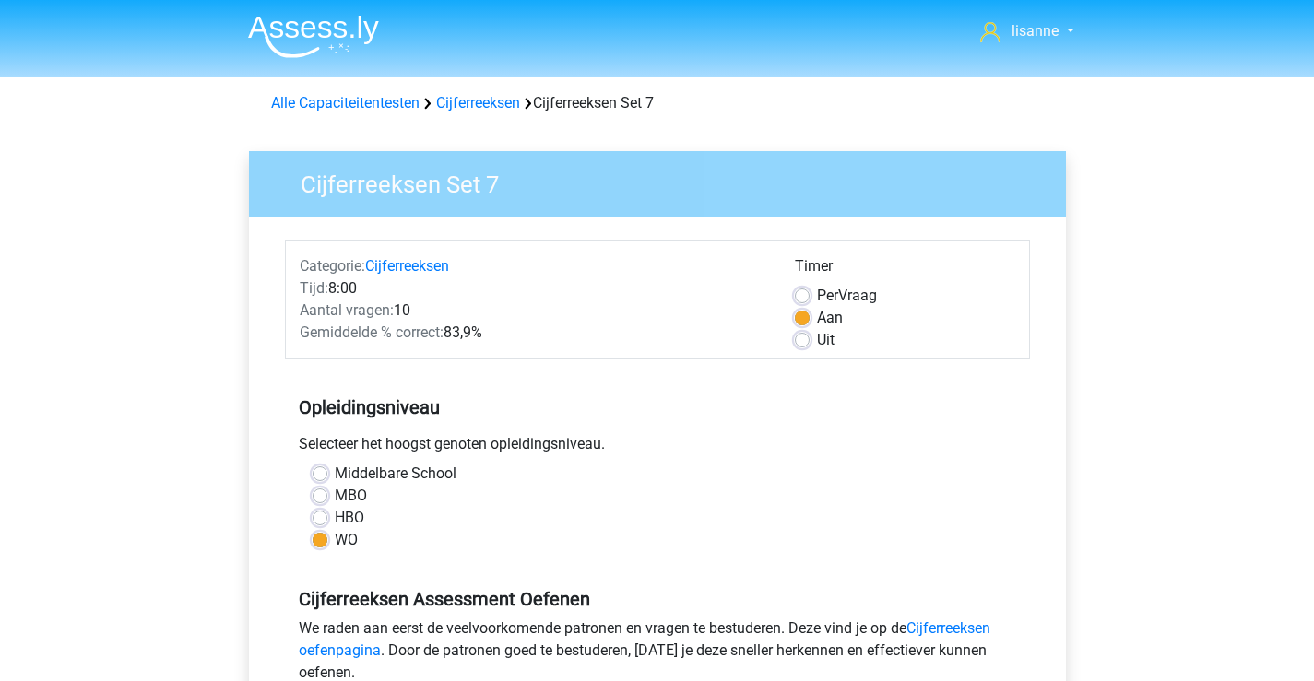
scroll to position [369, 0]
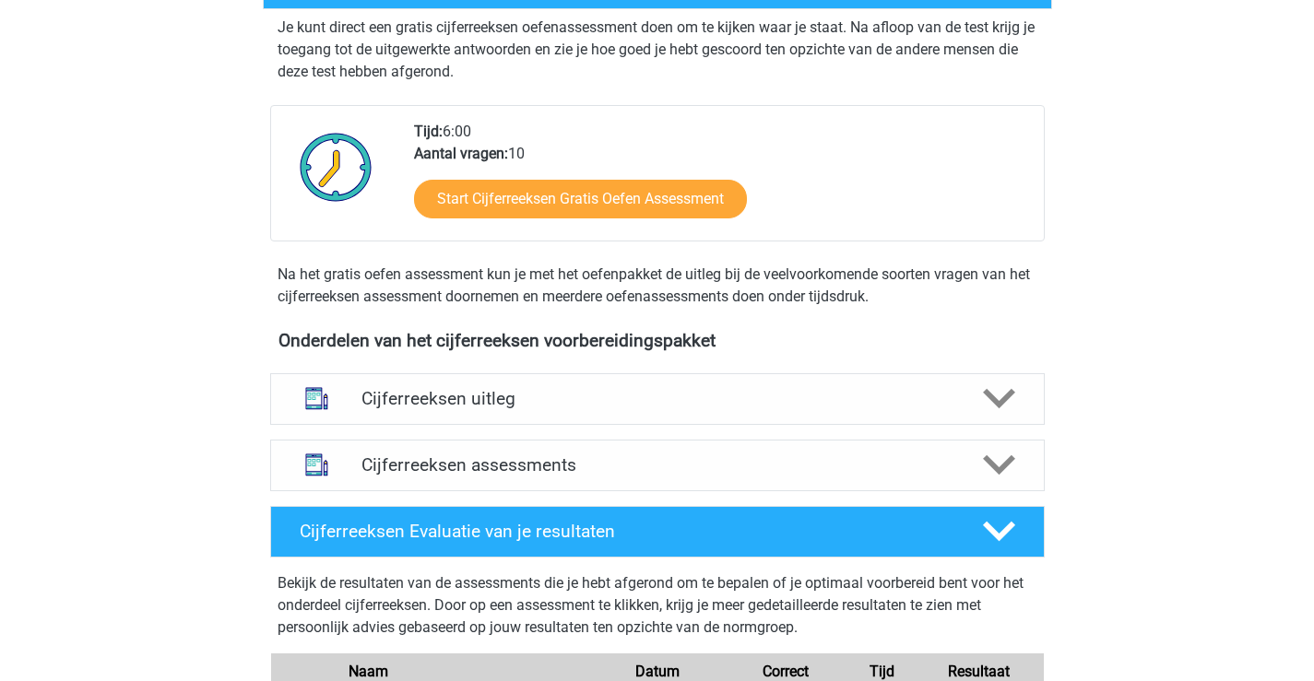
scroll to position [461, 0]
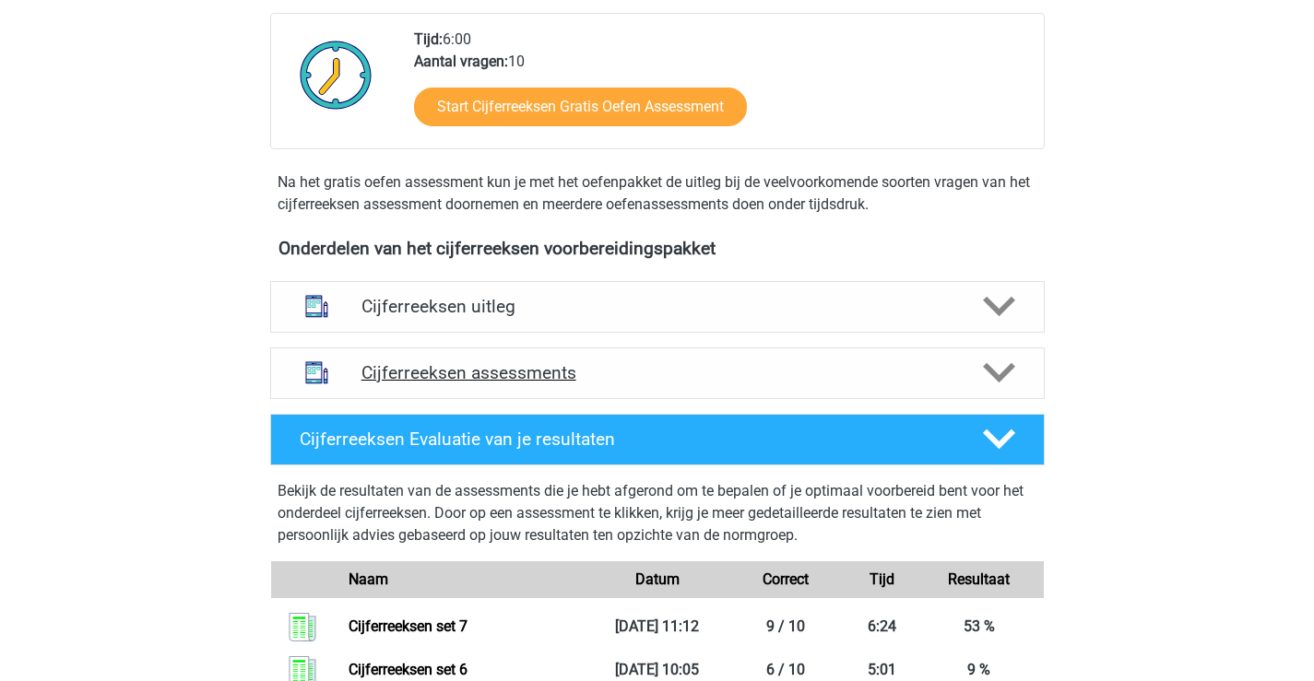
click at [586, 384] on h4 "Cijferreeksen assessments" at bounding box center [657, 372] width 592 height 21
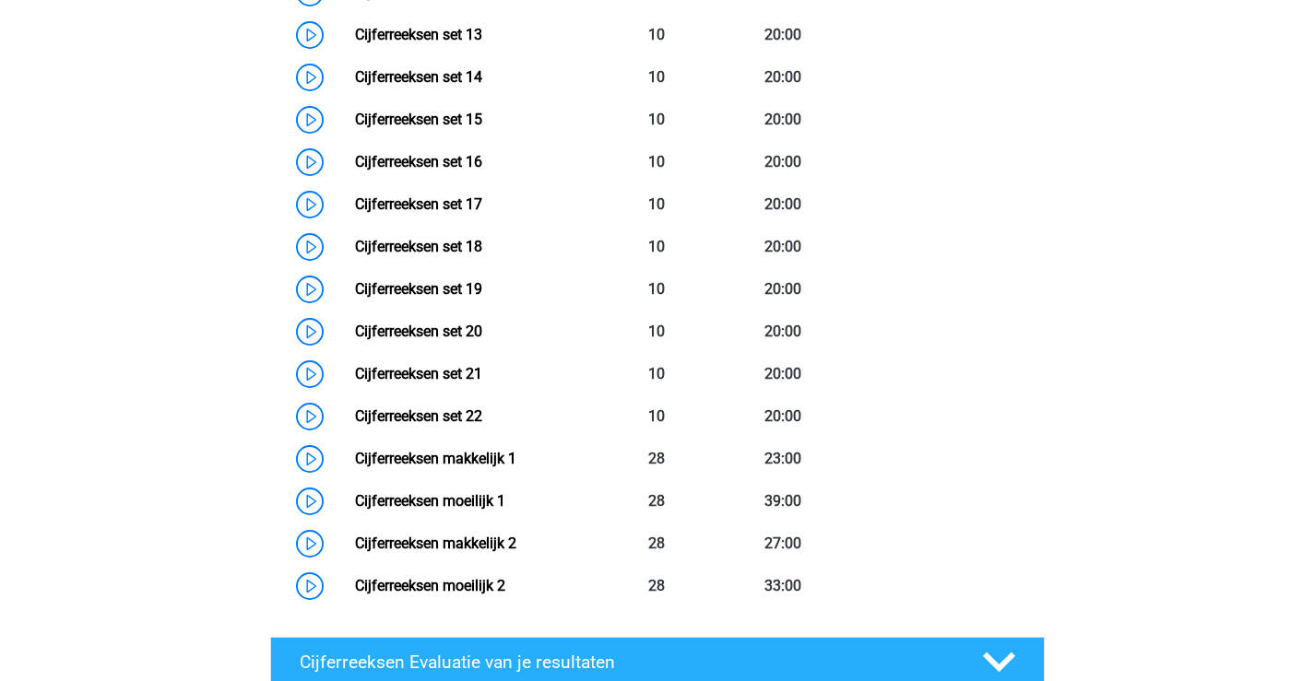
scroll to position [1567, 0]
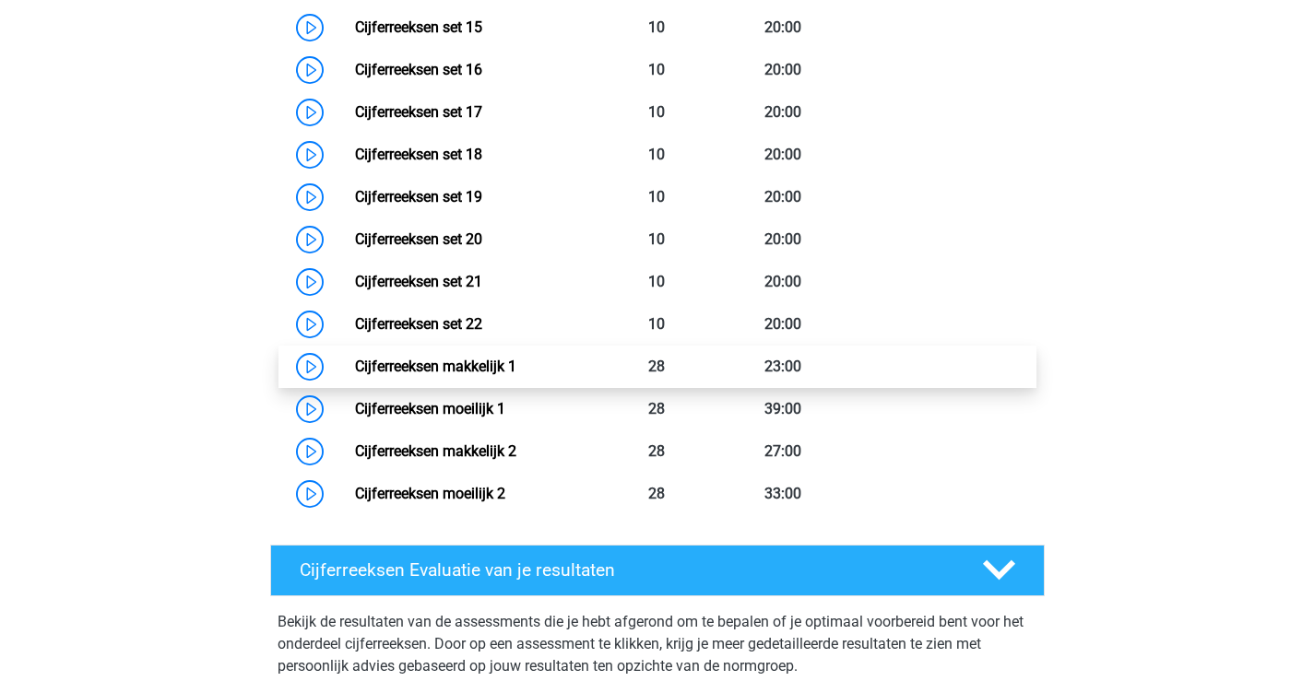
click at [468, 375] on link "Cijferreeksen makkelijk 1" at bounding box center [435, 367] width 161 height 18
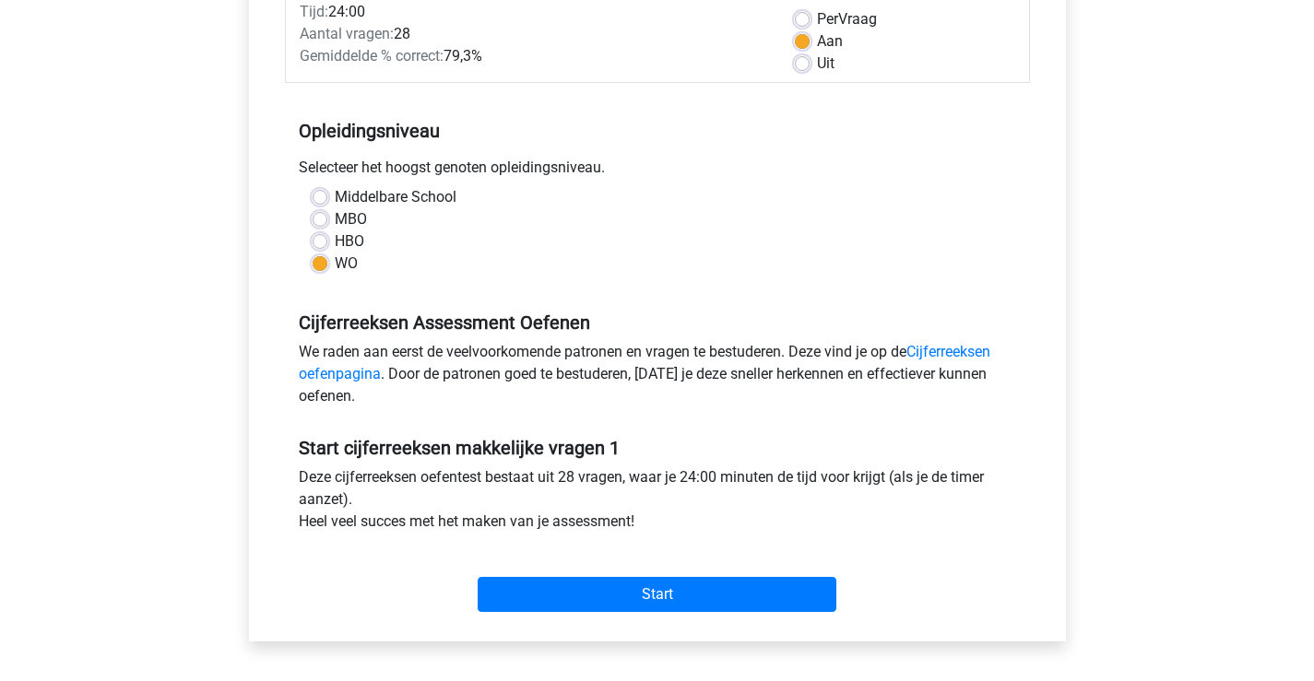
scroll to position [369, 0]
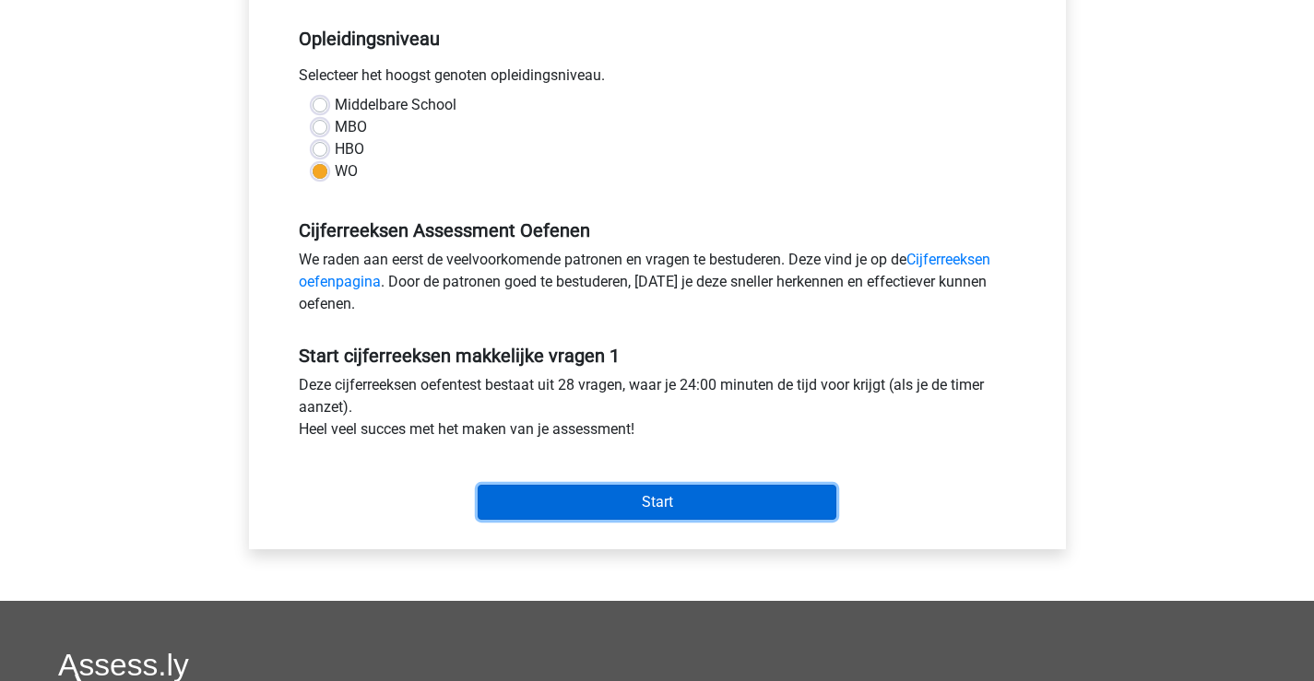
click at [636, 502] on input "Start" at bounding box center [657, 502] width 359 height 35
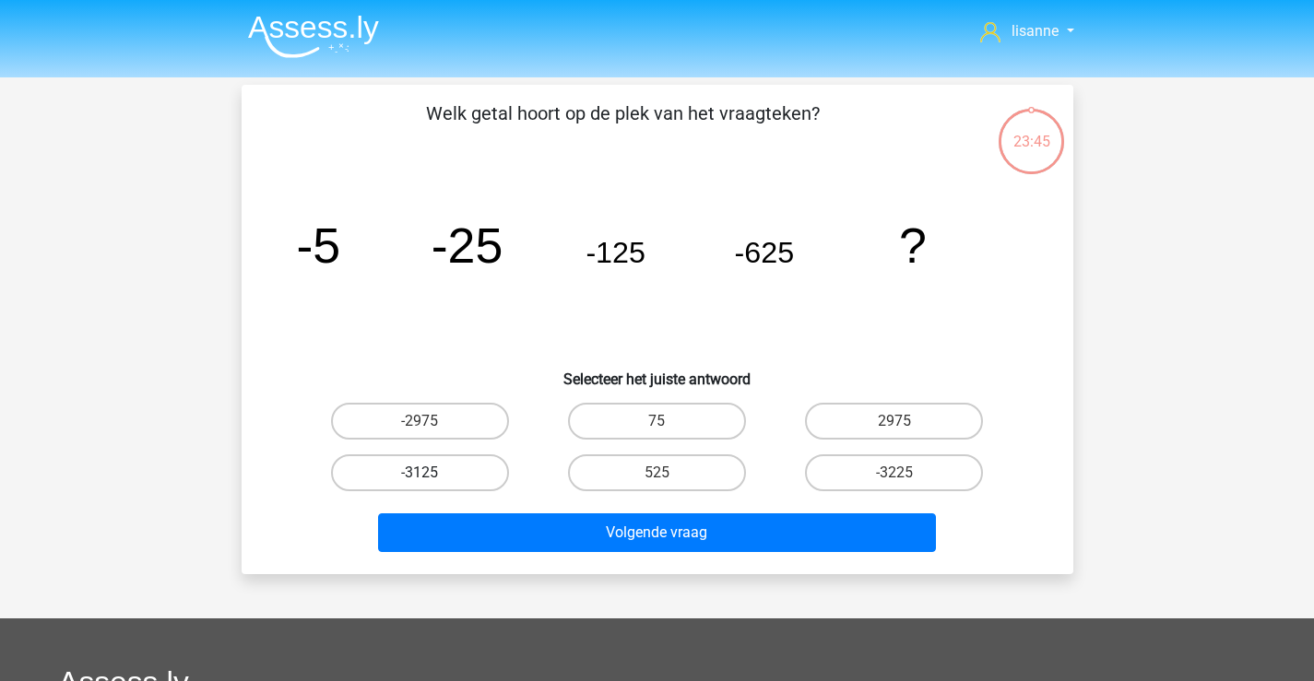
click at [483, 474] on label "-3125" at bounding box center [420, 473] width 178 height 37
click at [431, 474] on input "-3125" at bounding box center [425, 479] width 12 height 12
radio input "true"
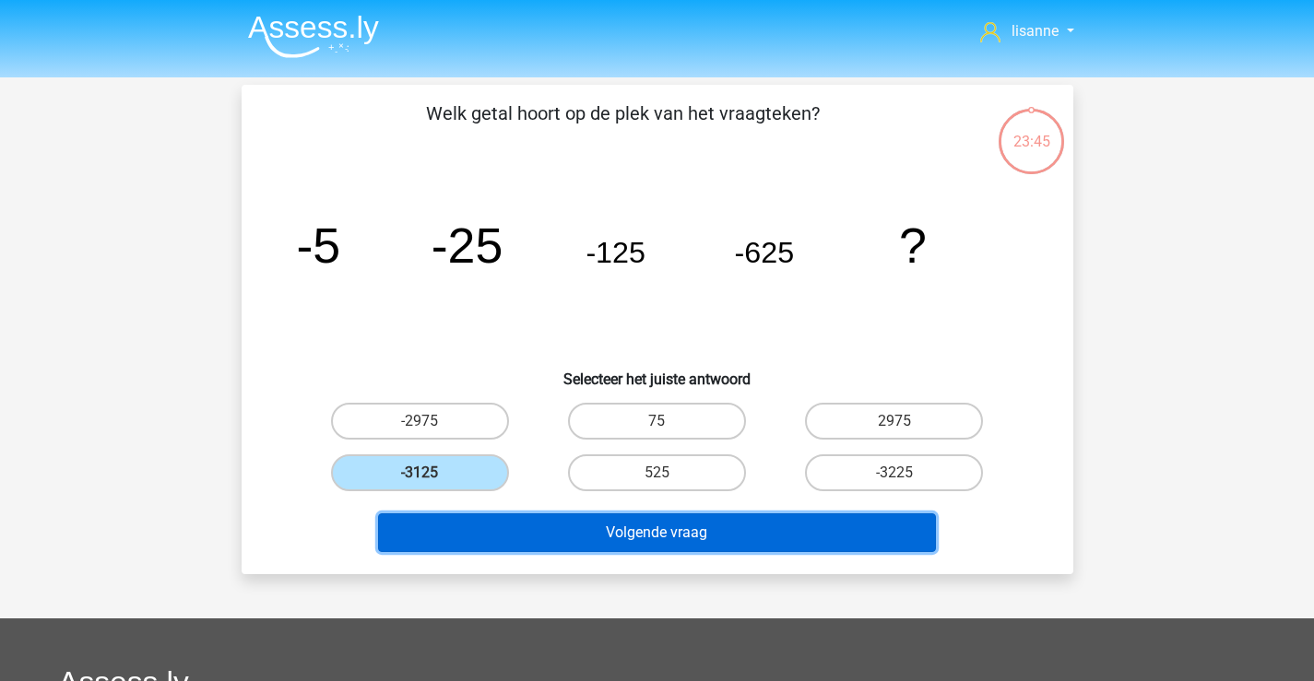
click at [537, 521] on button "Volgende vraag" at bounding box center [657, 533] width 558 height 39
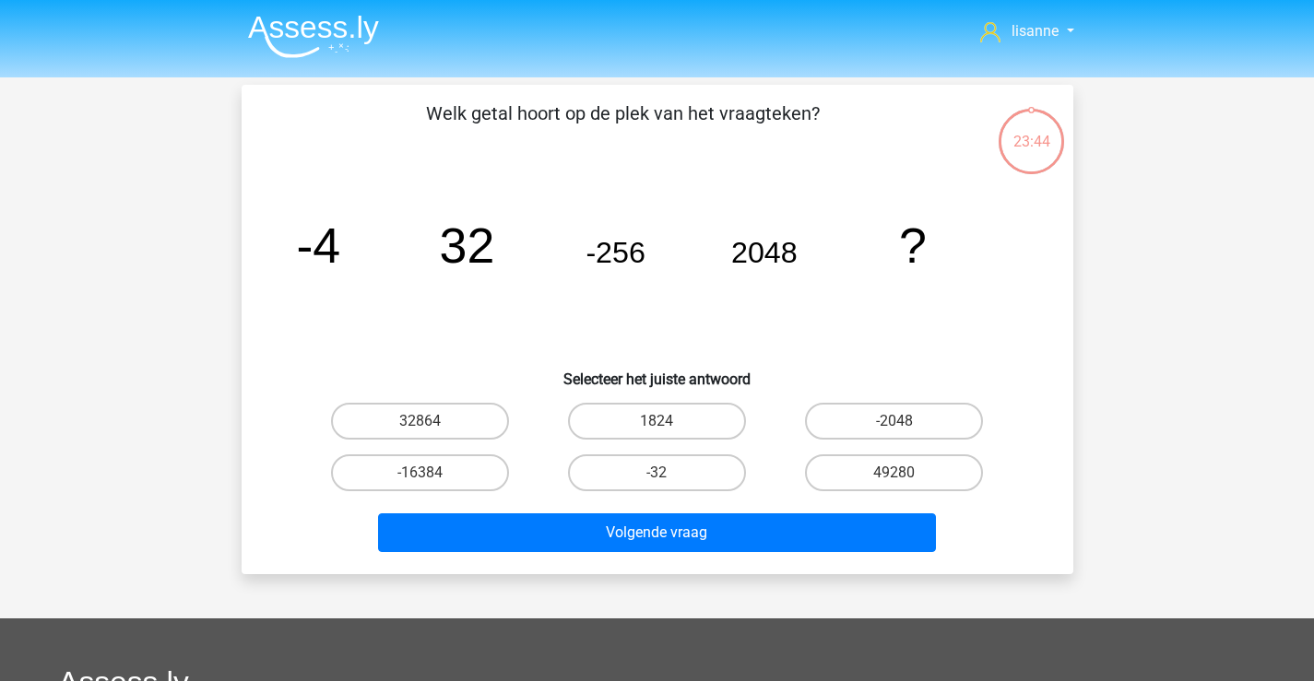
scroll to position [85, 0]
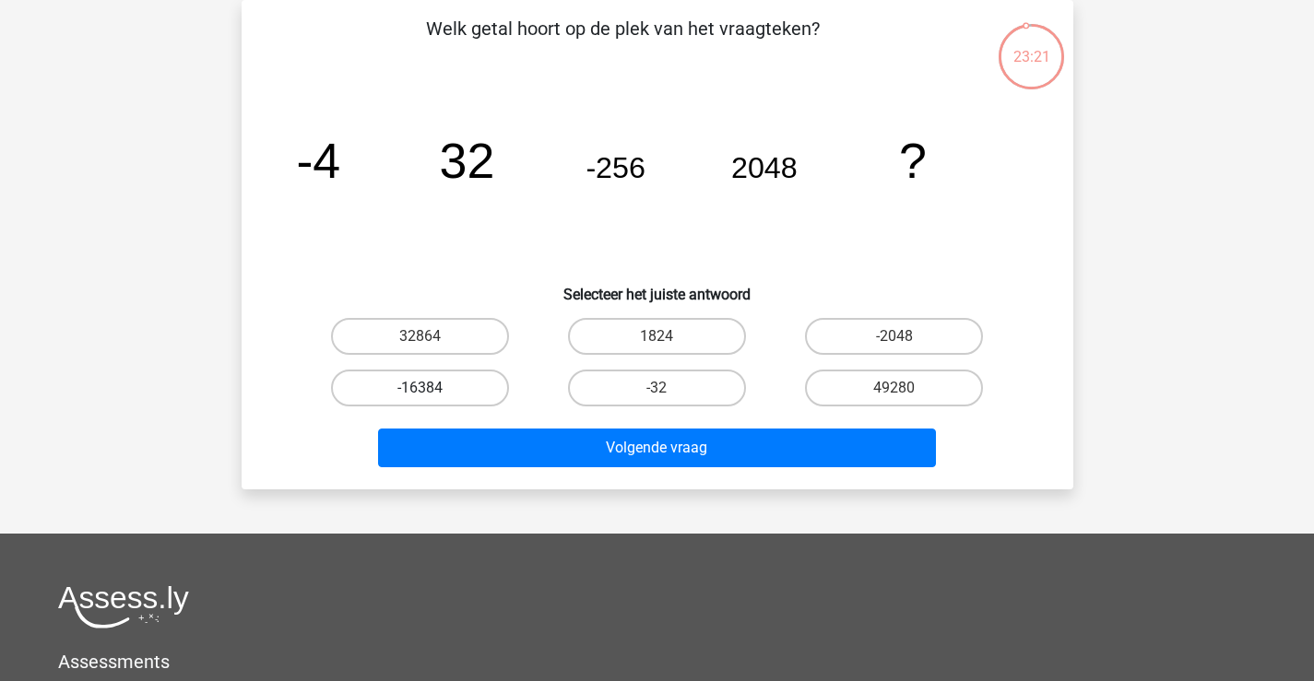
click at [454, 387] on label "-16384" at bounding box center [420, 388] width 178 height 37
click at [431, 388] on input "-16384" at bounding box center [425, 394] width 12 height 12
radio input "true"
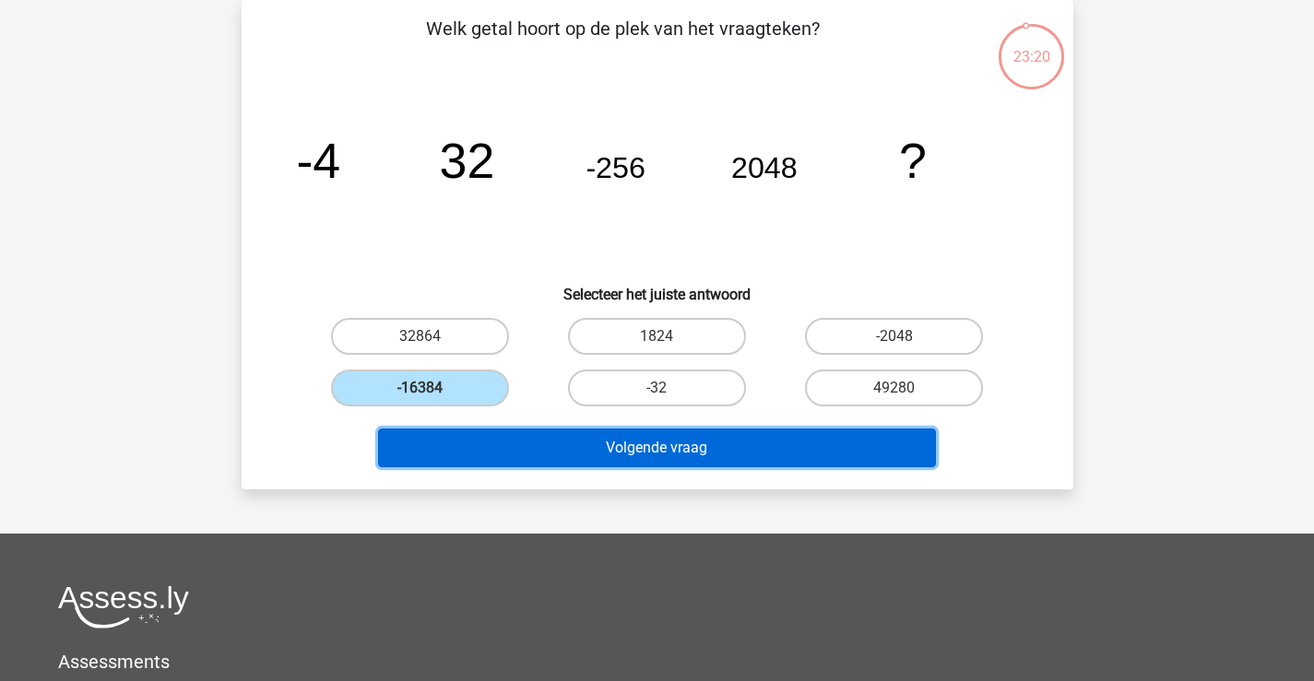
click at [529, 443] on button "Volgende vraag" at bounding box center [657, 448] width 558 height 39
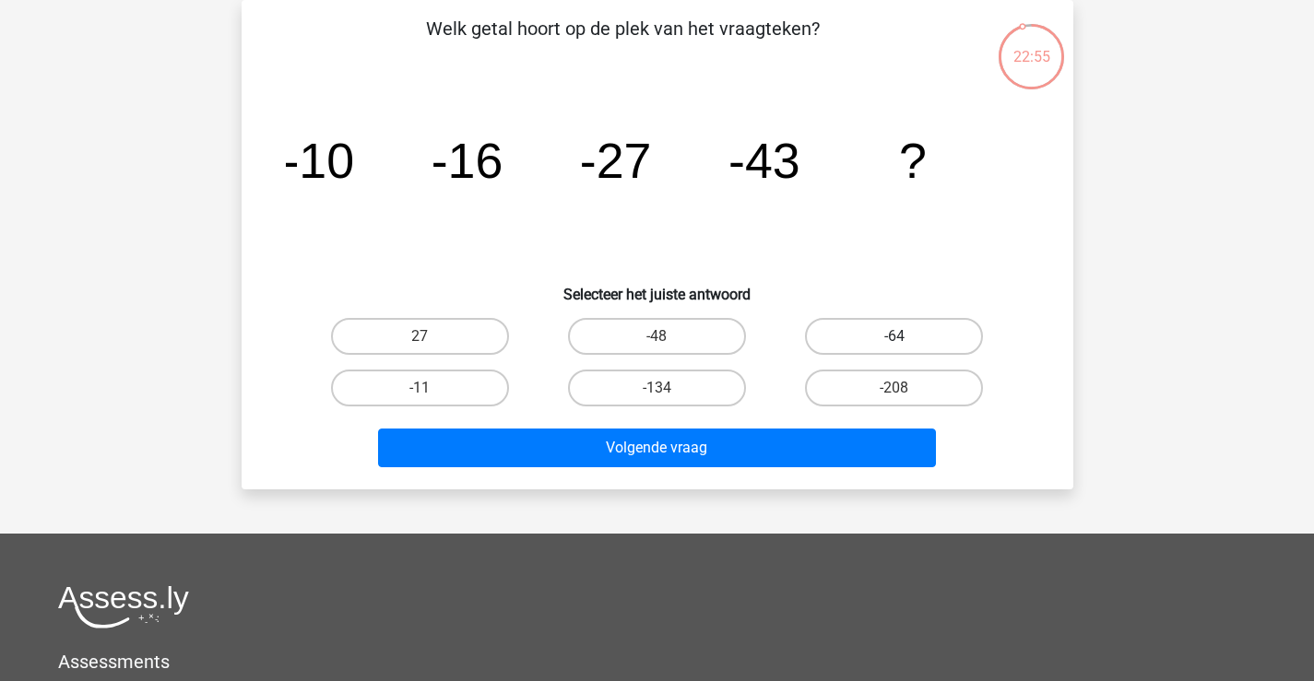
click at [852, 323] on label "-64" at bounding box center [894, 336] width 178 height 37
click at [894, 336] on input "-64" at bounding box center [900, 342] width 12 height 12
radio input "true"
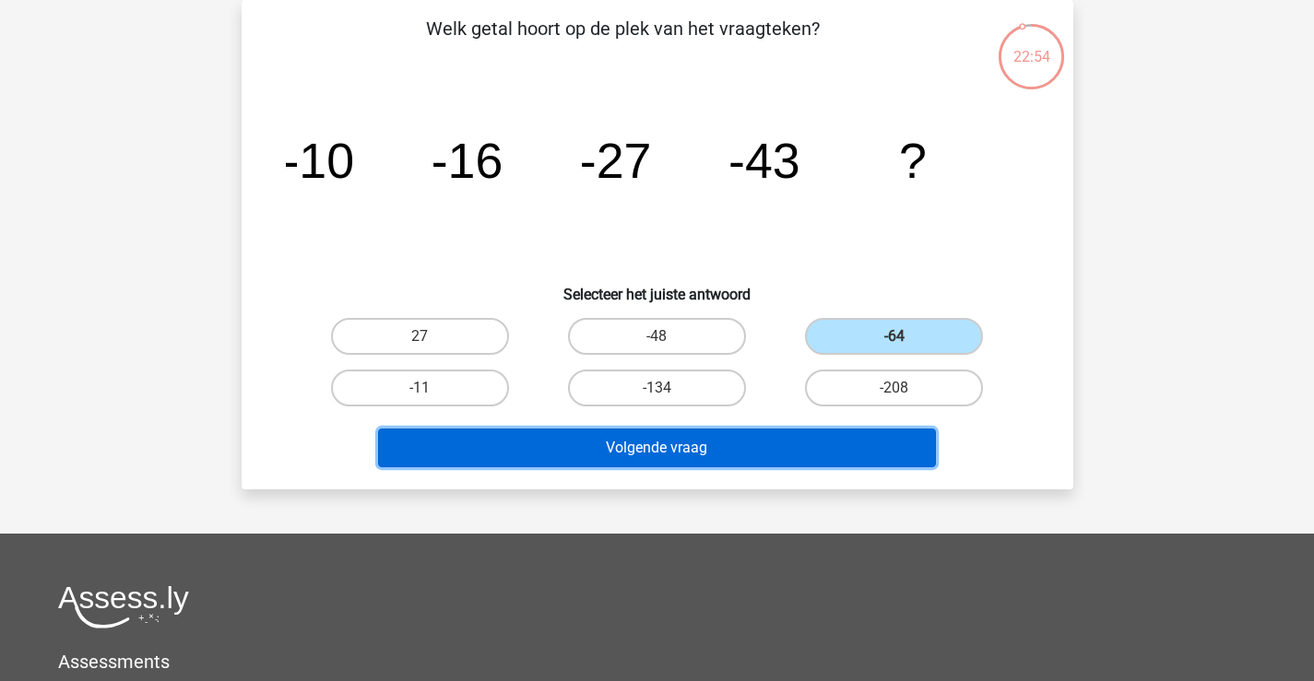
click at [766, 453] on button "Volgende vraag" at bounding box center [657, 448] width 558 height 39
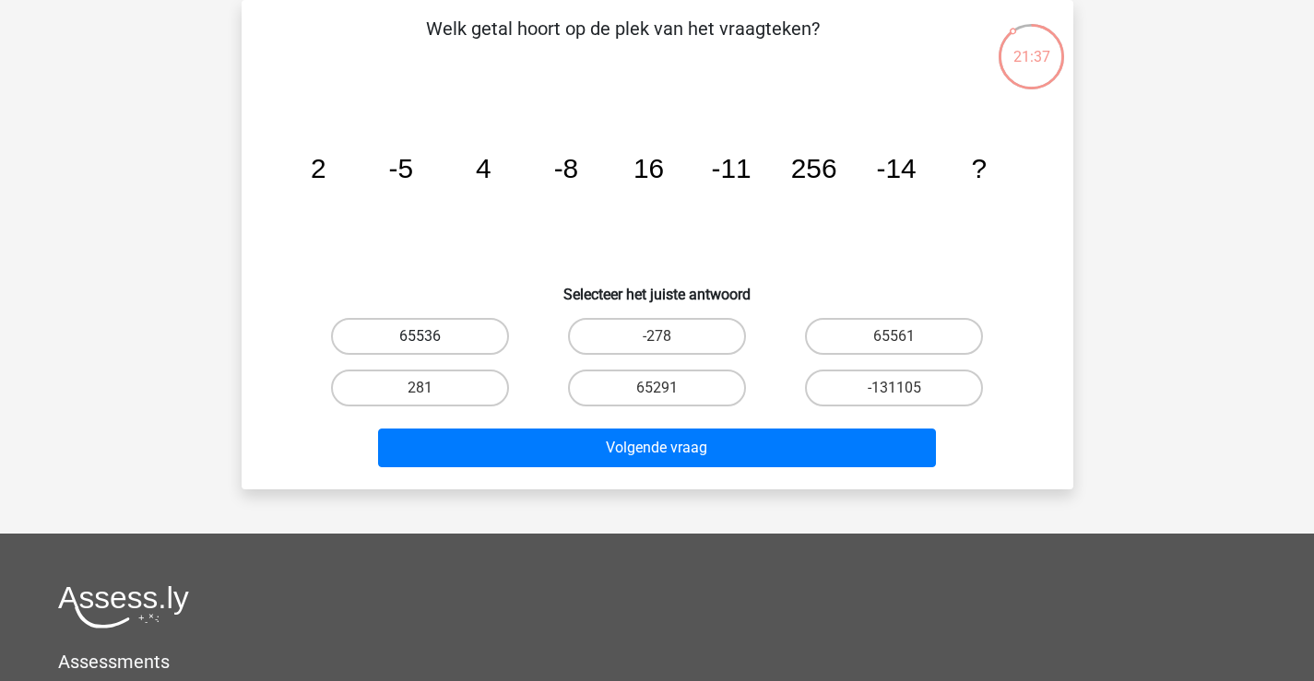
click at [490, 332] on label "65536" at bounding box center [420, 336] width 178 height 37
click at [431, 336] on input "65536" at bounding box center [425, 342] width 12 height 12
radio input "true"
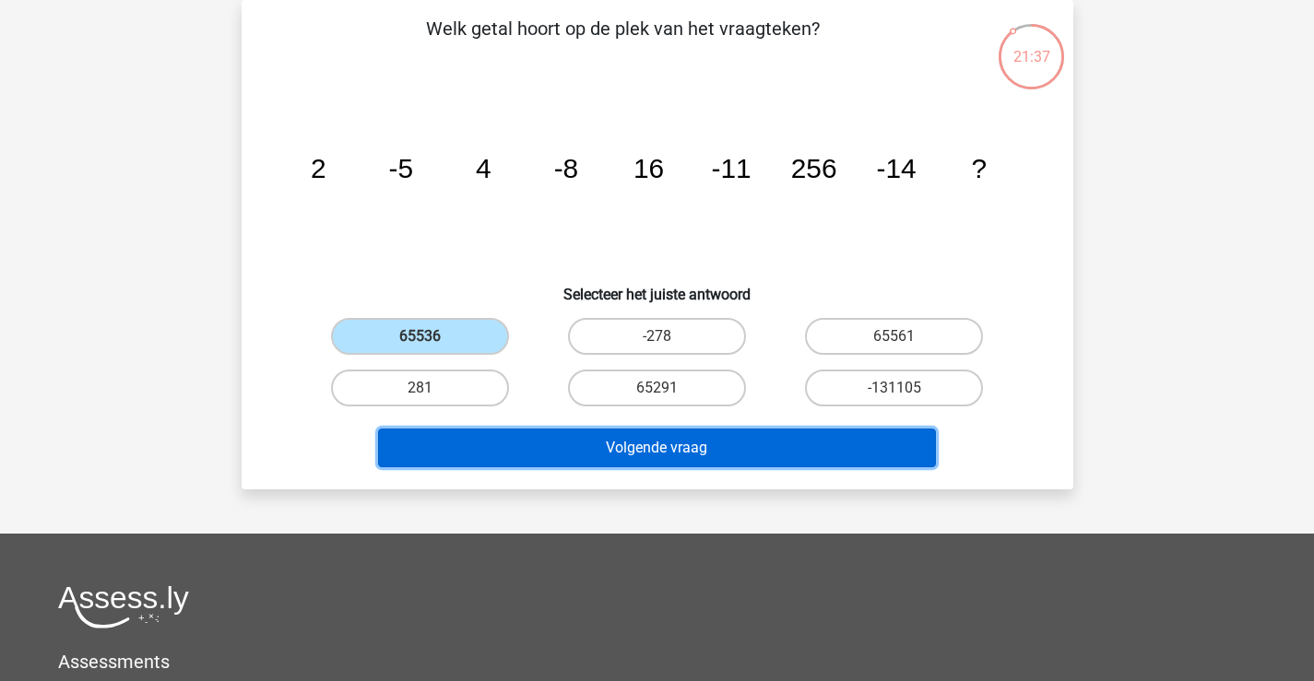
click at [552, 433] on button "Volgende vraag" at bounding box center [657, 448] width 558 height 39
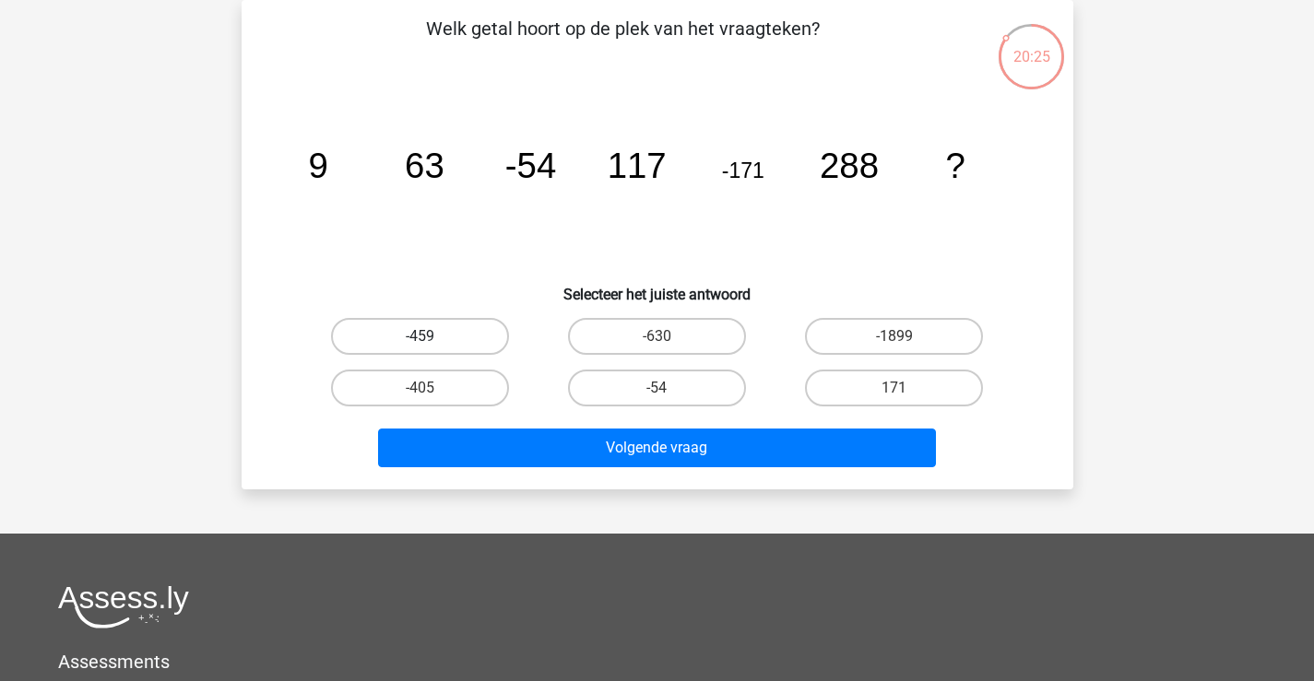
click at [407, 337] on label "-459" at bounding box center [420, 336] width 178 height 37
click at [419, 337] on input "-459" at bounding box center [425, 342] width 12 height 12
radio input "true"
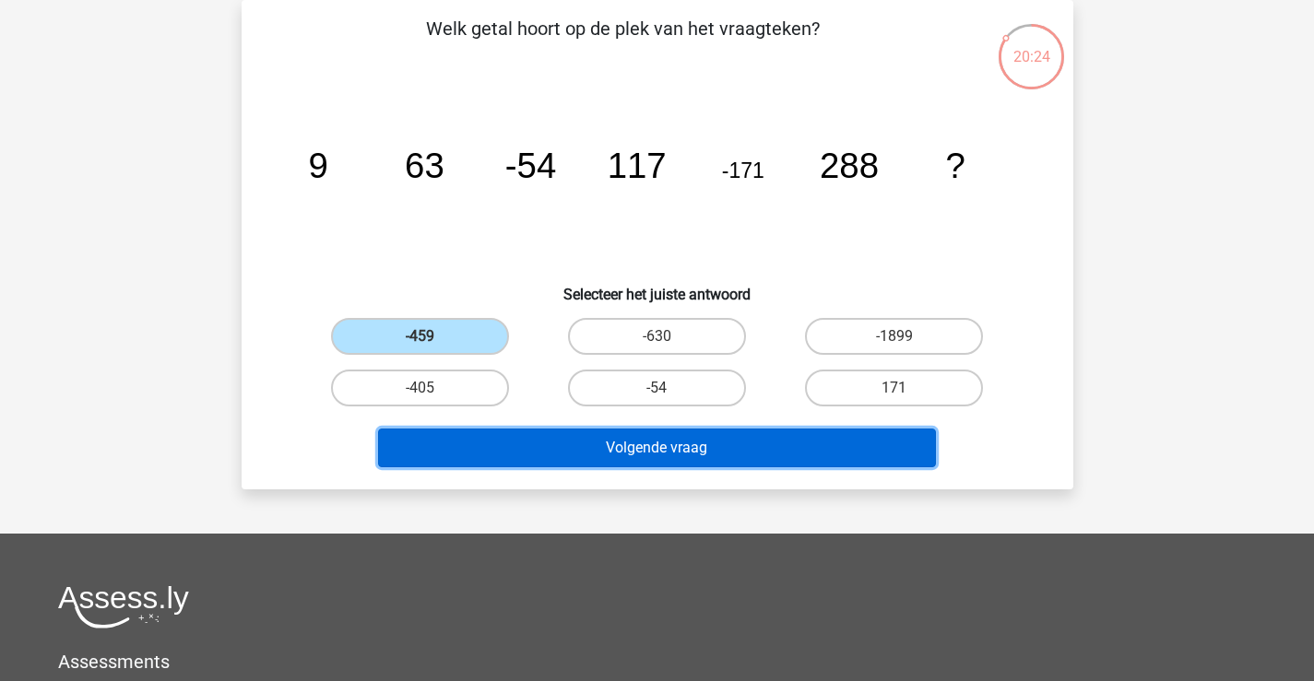
click at [530, 446] on button "Volgende vraag" at bounding box center [657, 448] width 558 height 39
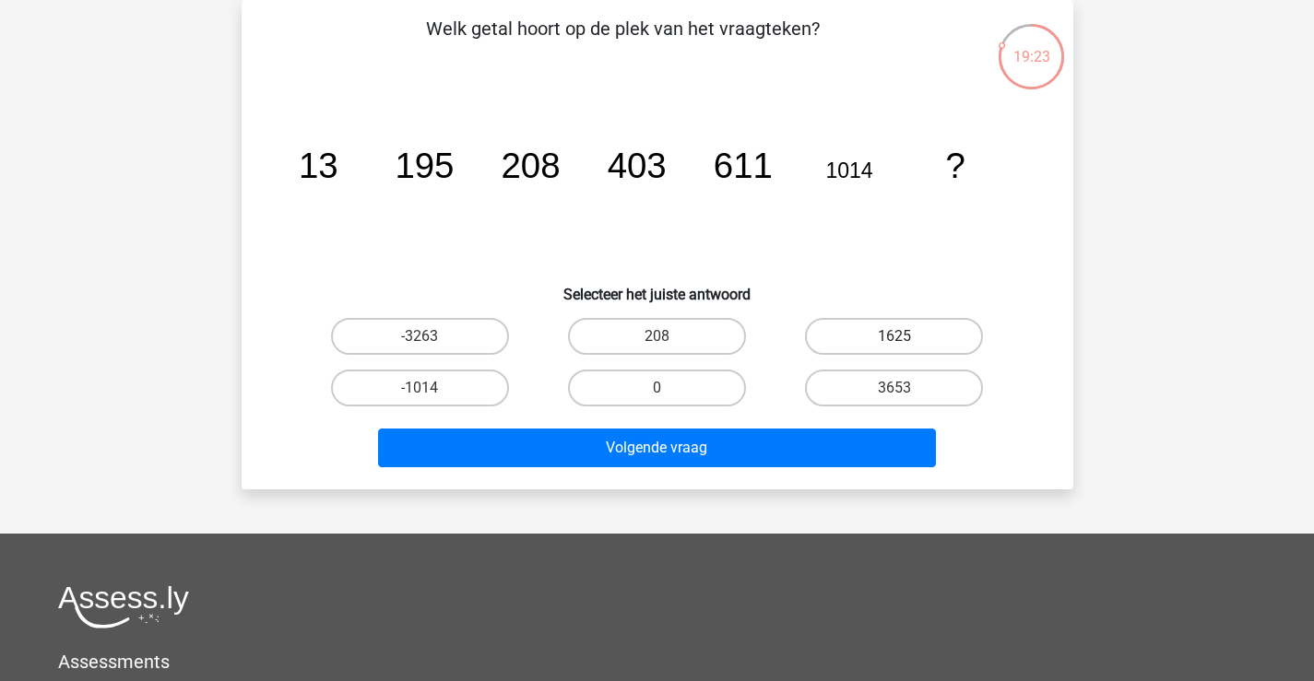
click at [841, 334] on label "1625" at bounding box center [894, 336] width 178 height 37
click at [894, 336] on input "1625" at bounding box center [900, 342] width 12 height 12
radio input "true"
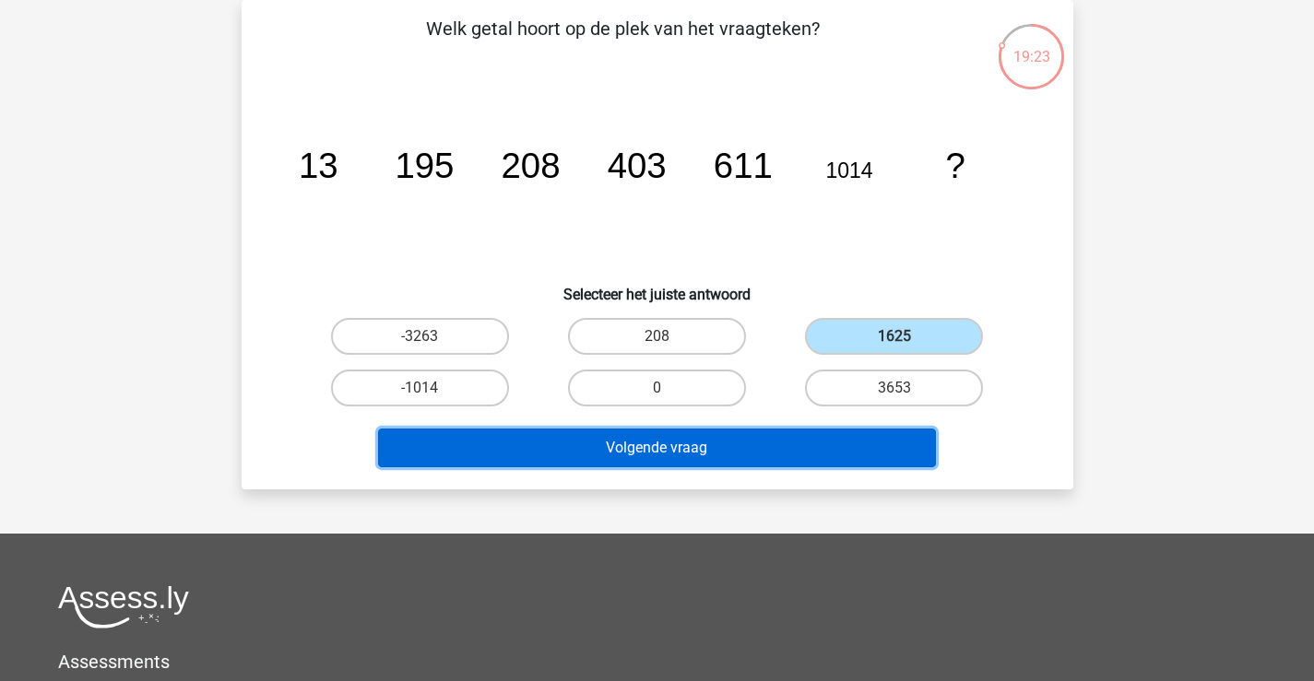
click at [756, 443] on button "Volgende vraag" at bounding box center [657, 448] width 558 height 39
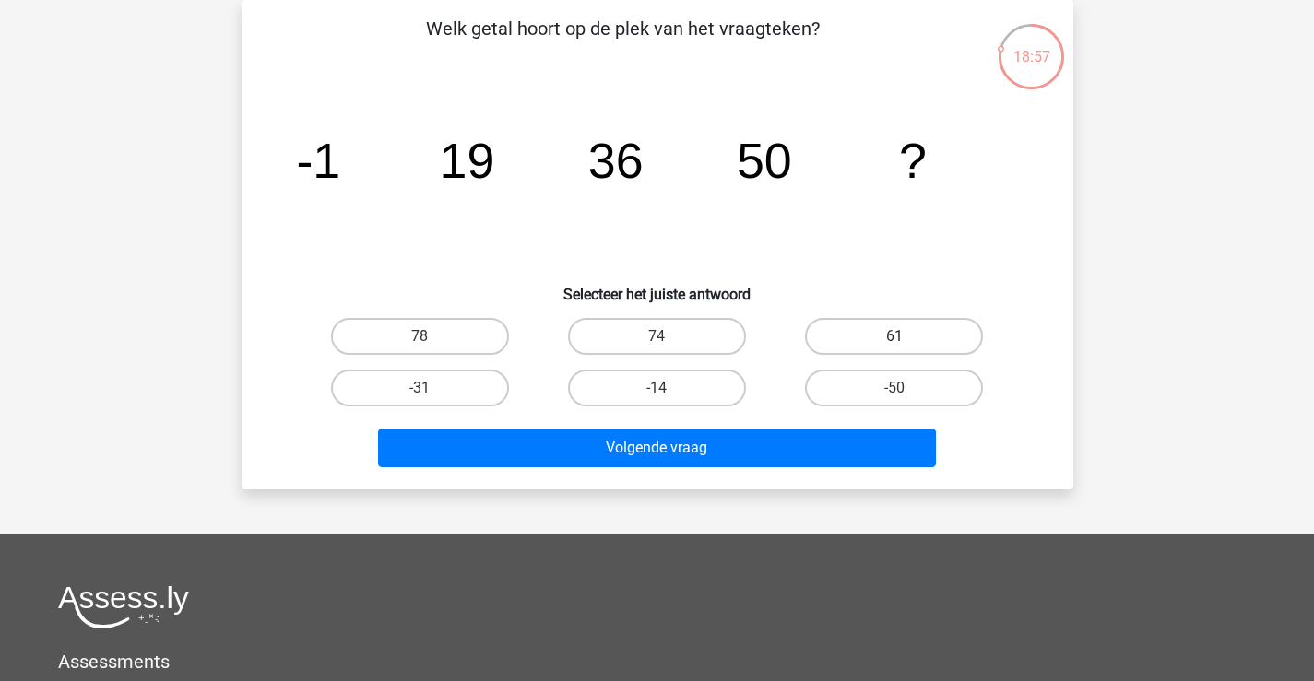
click at [865, 345] on label "61" at bounding box center [894, 336] width 178 height 37
click at [894, 345] on input "61" at bounding box center [900, 342] width 12 height 12
radio input "true"
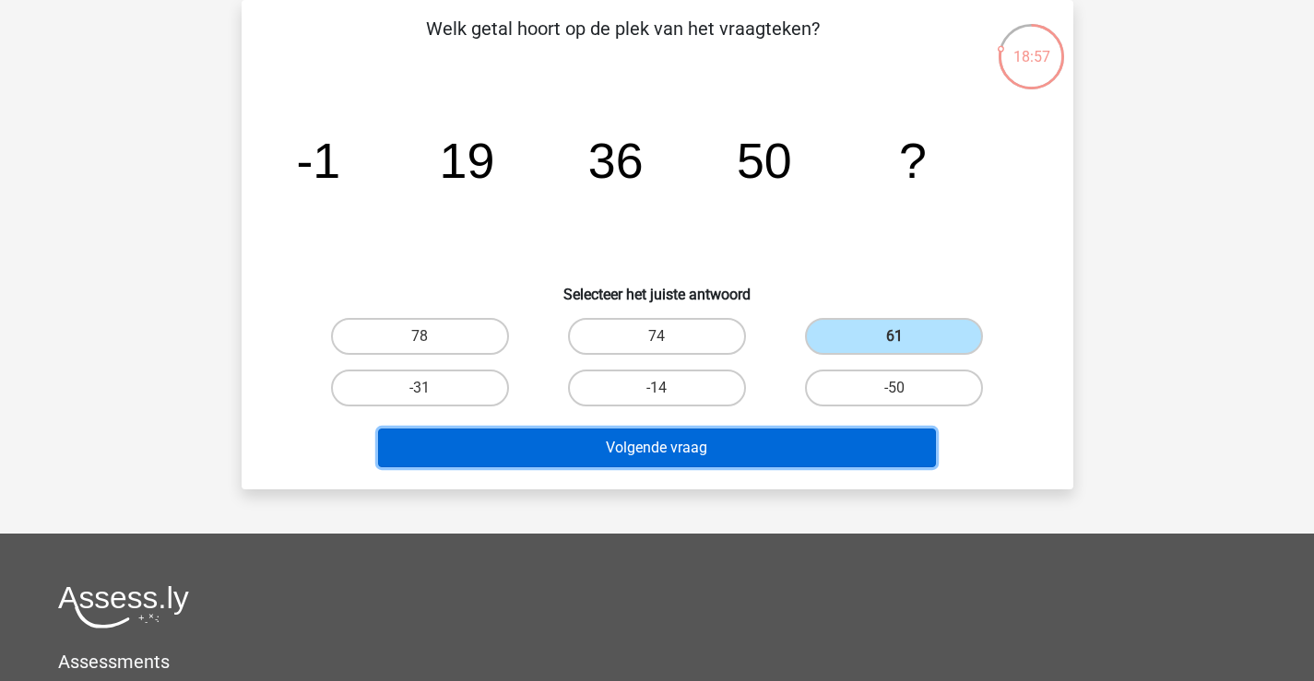
click at [740, 431] on button "Volgende vraag" at bounding box center [657, 448] width 558 height 39
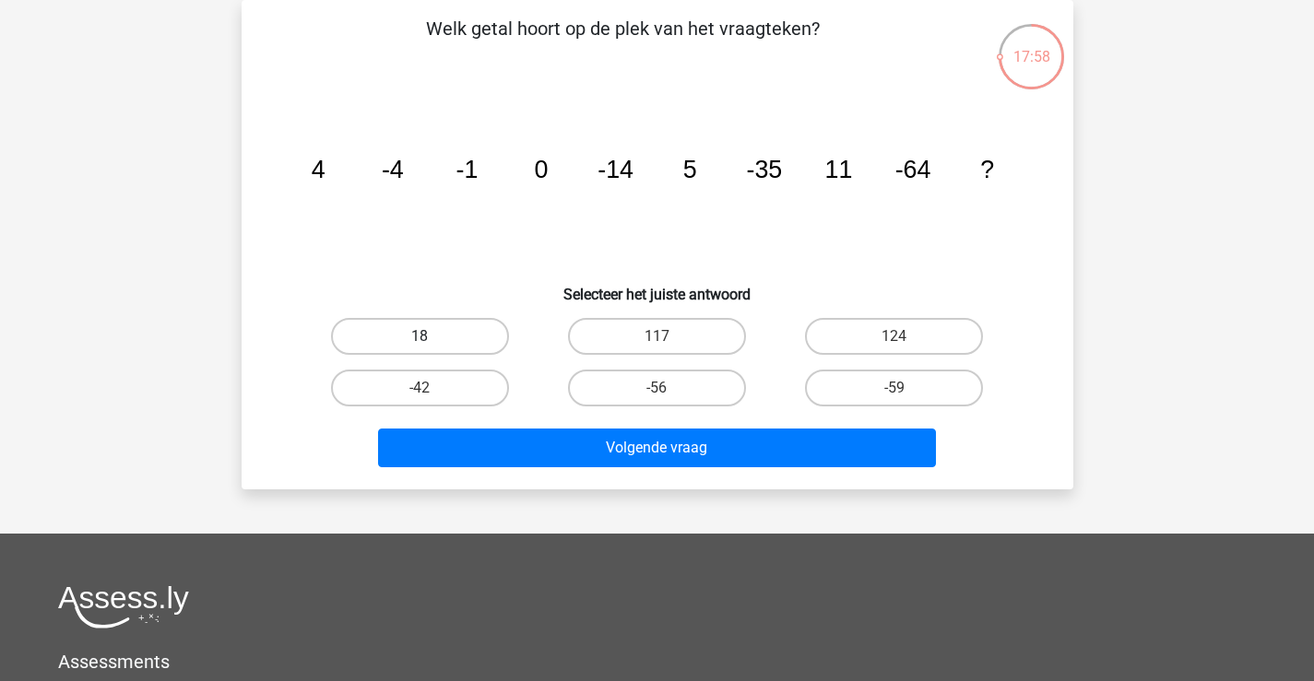
click at [452, 345] on label "18" at bounding box center [420, 336] width 178 height 37
click at [431, 345] on input "18" at bounding box center [425, 342] width 12 height 12
radio input "true"
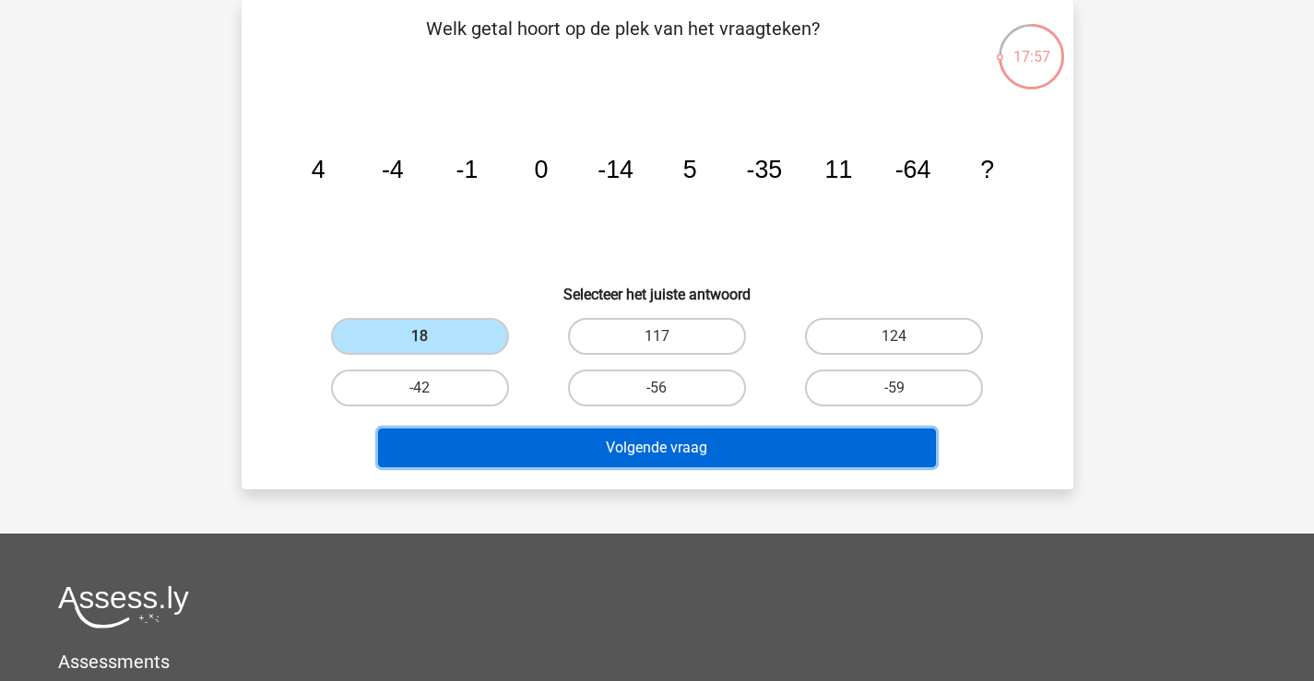
click at [533, 443] on button "Volgende vraag" at bounding box center [657, 448] width 558 height 39
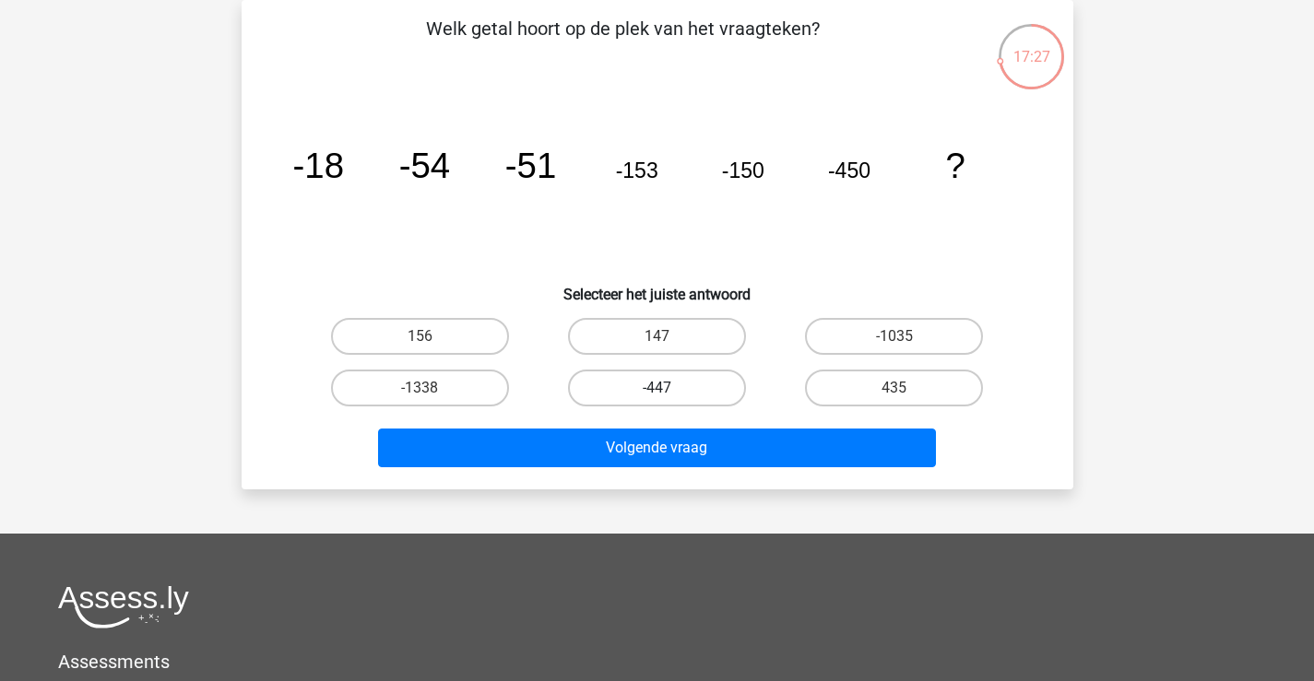
click at [655, 386] on label "-447" at bounding box center [657, 388] width 178 height 37
click at [656, 388] on input "-447" at bounding box center [662, 394] width 12 height 12
radio input "true"
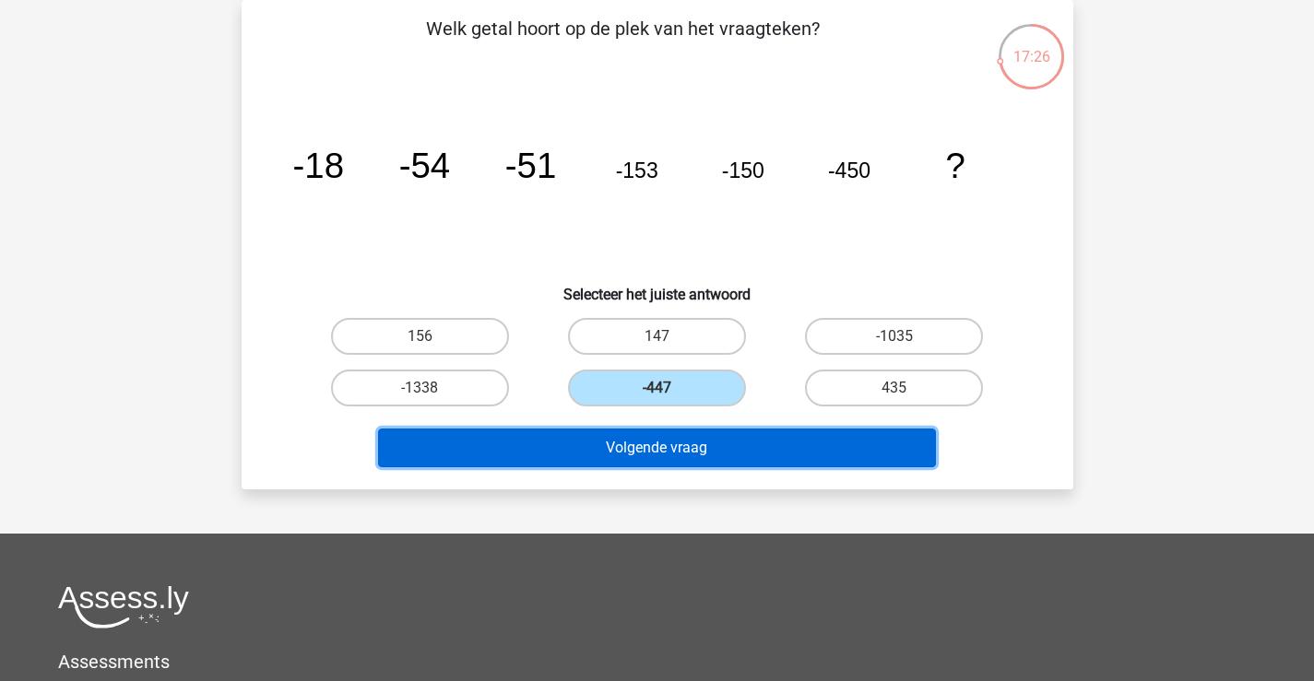
click at [670, 447] on button "Volgende vraag" at bounding box center [657, 448] width 558 height 39
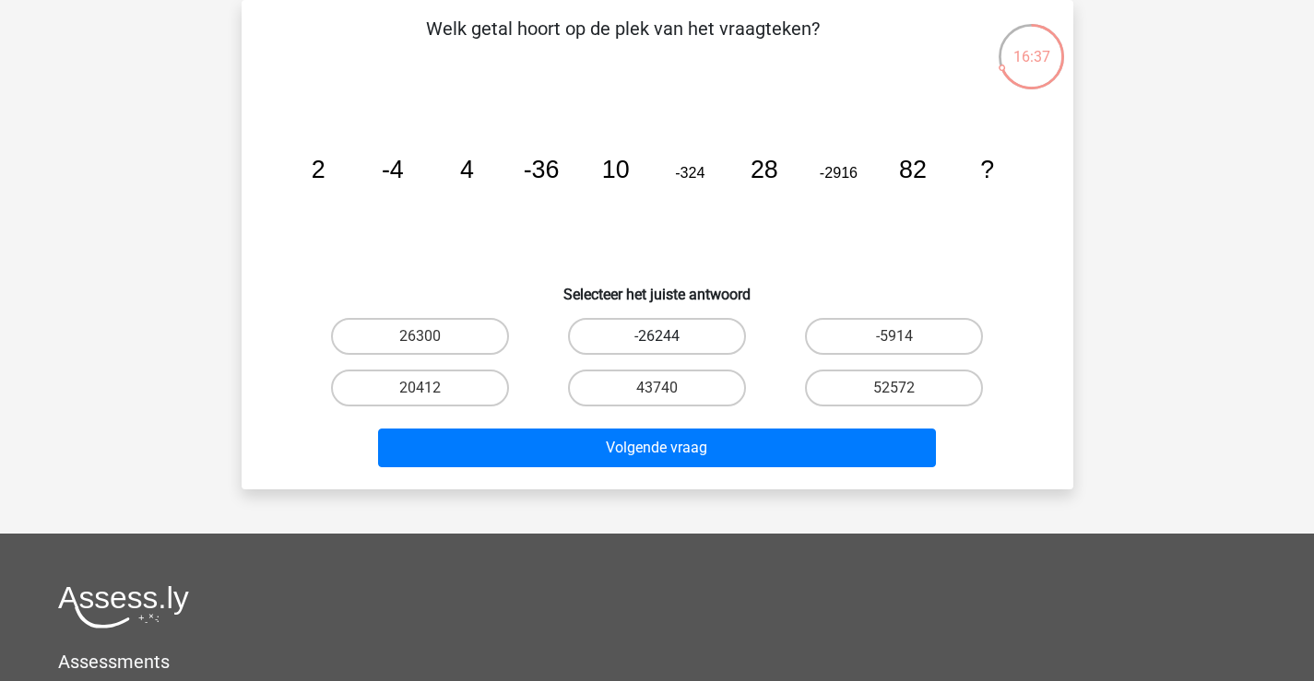
click at [728, 344] on label "-26244" at bounding box center [657, 336] width 178 height 37
click at [668, 344] on input "-26244" at bounding box center [662, 342] width 12 height 12
radio input "true"
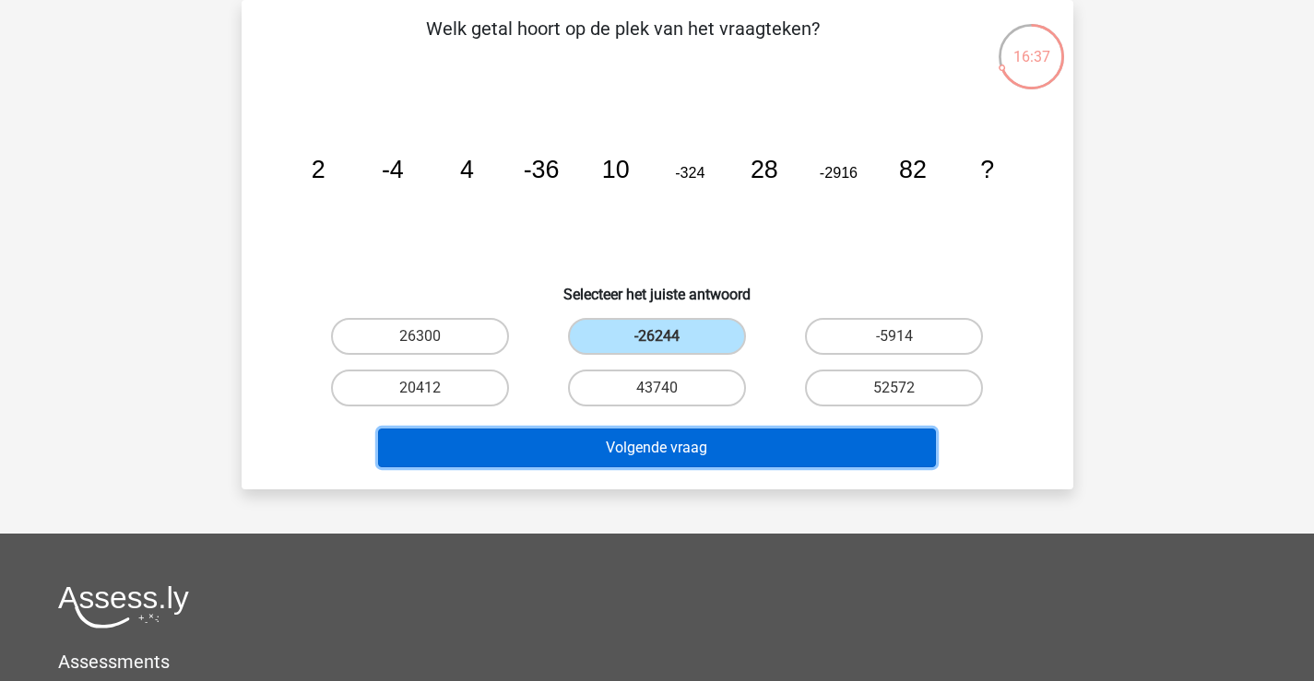
click at [777, 457] on button "Volgende vraag" at bounding box center [657, 448] width 558 height 39
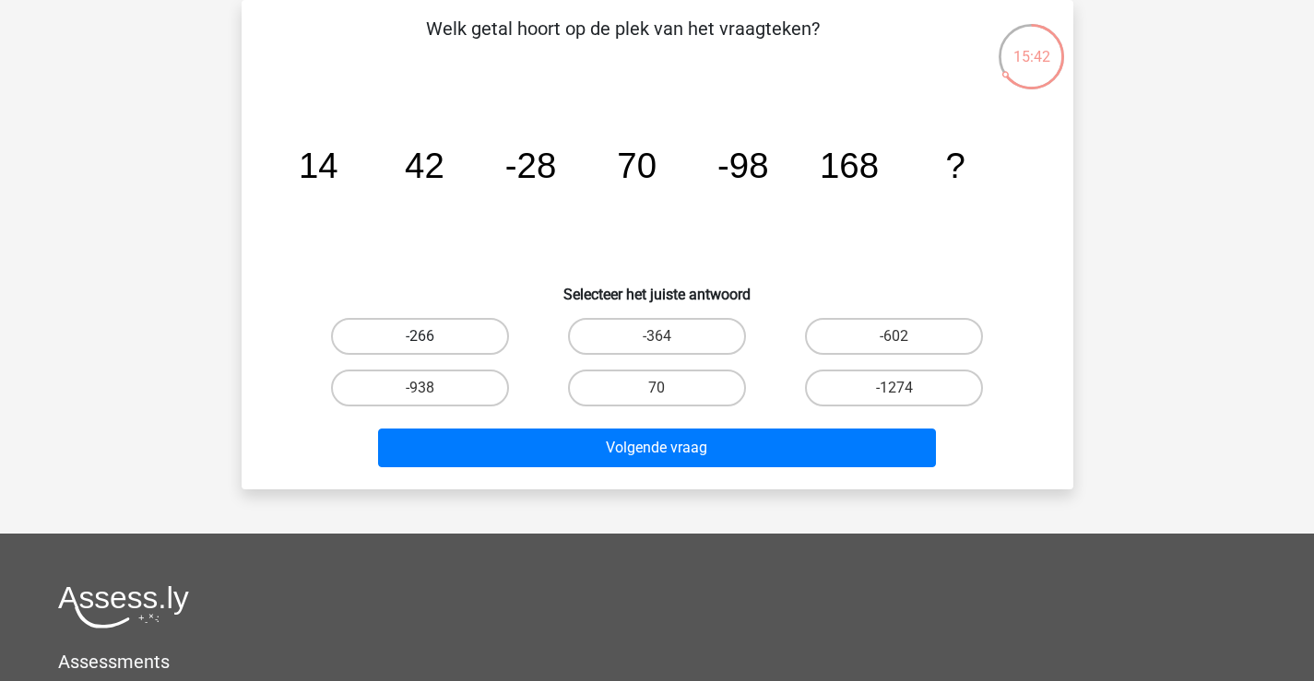
click at [447, 352] on label "-266" at bounding box center [420, 336] width 178 height 37
click at [431, 348] on input "-266" at bounding box center [425, 342] width 12 height 12
radio input "true"
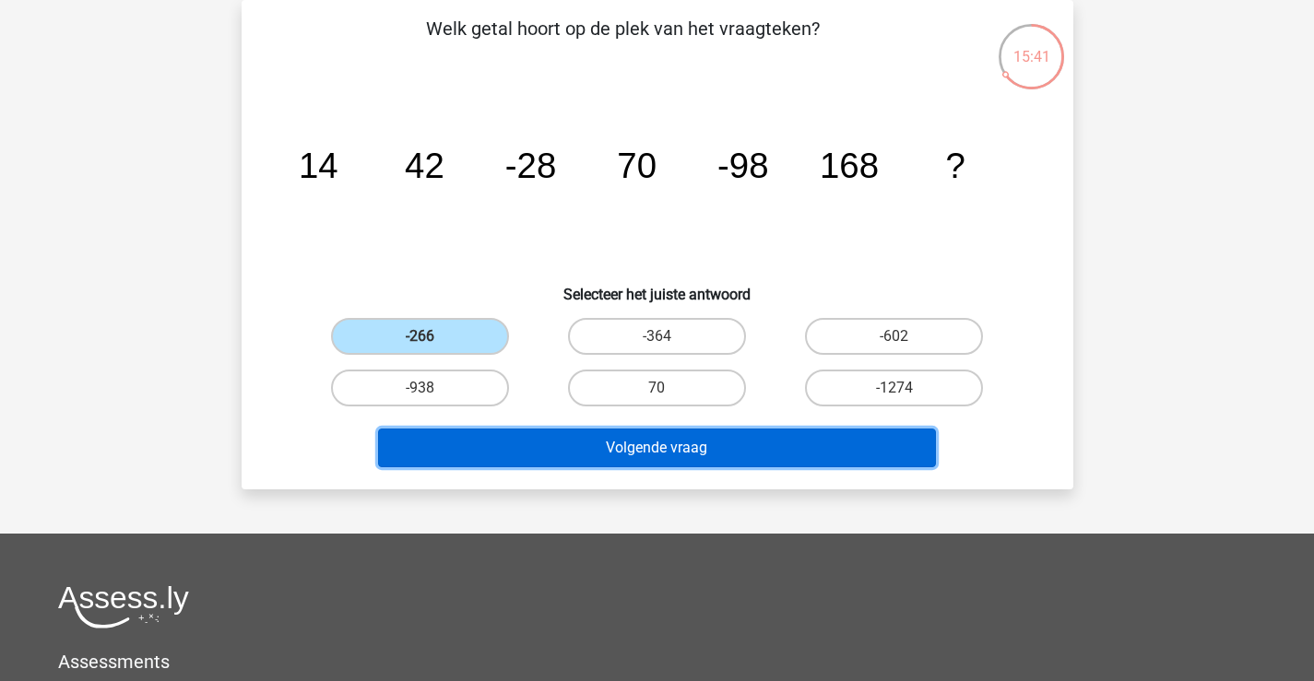
click at [554, 442] on button "Volgende vraag" at bounding box center [657, 448] width 558 height 39
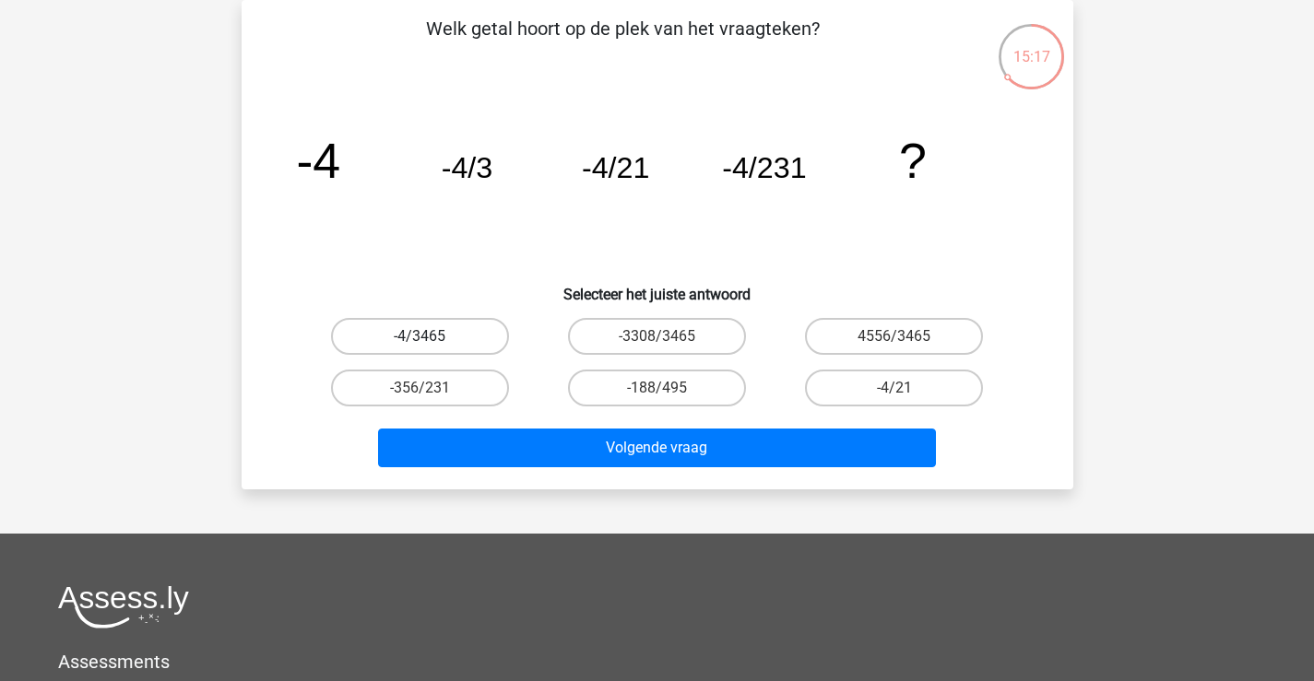
click at [451, 337] on label "-4/3465" at bounding box center [420, 336] width 178 height 37
click at [431, 337] on input "-4/3465" at bounding box center [425, 342] width 12 height 12
radio input "true"
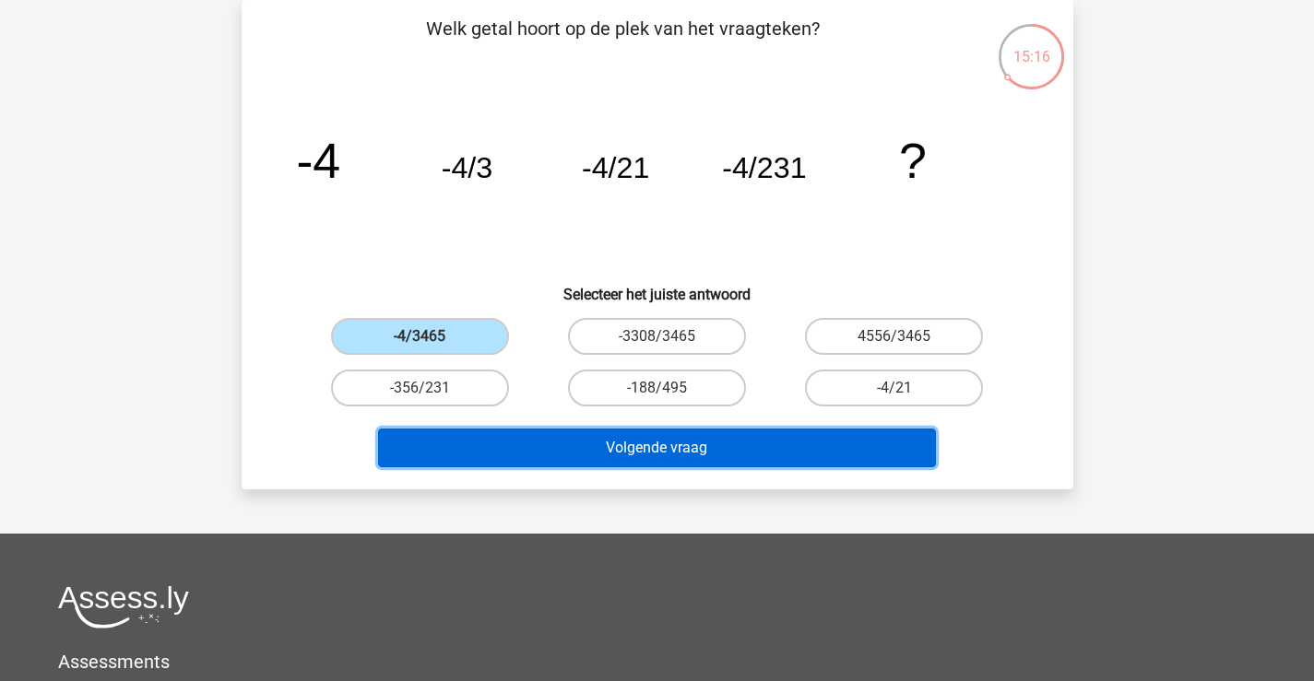
click at [690, 456] on button "Volgende vraag" at bounding box center [657, 448] width 558 height 39
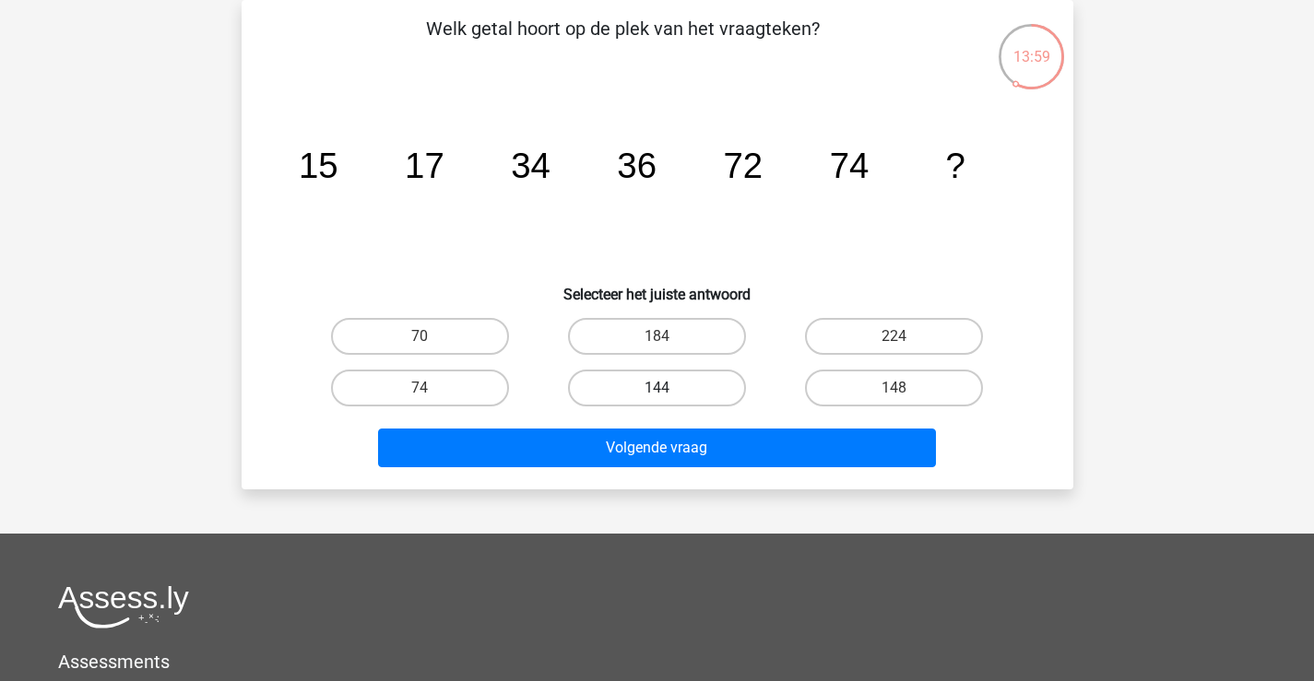
click at [695, 394] on label "144" at bounding box center [657, 388] width 178 height 37
click at [668, 394] on input "144" at bounding box center [662, 394] width 12 height 12
radio input "true"
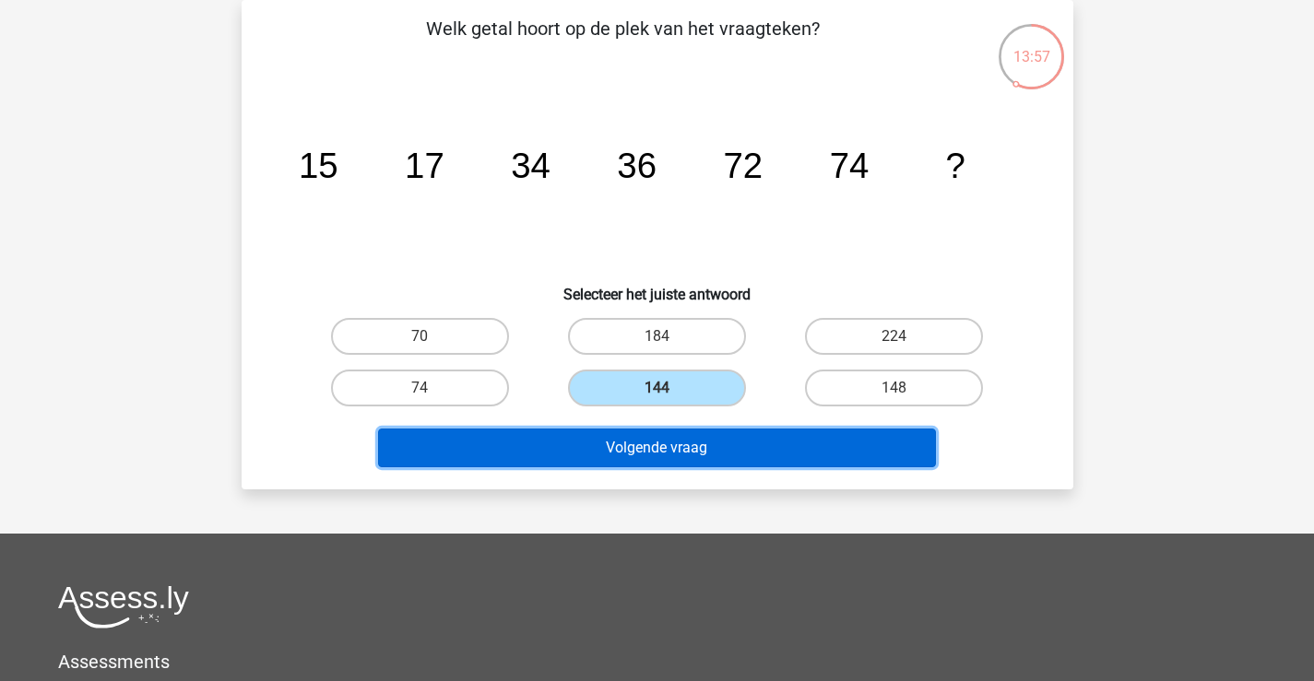
click at [714, 447] on button "Volgende vraag" at bounding box center [657, 448] width 558 height 39
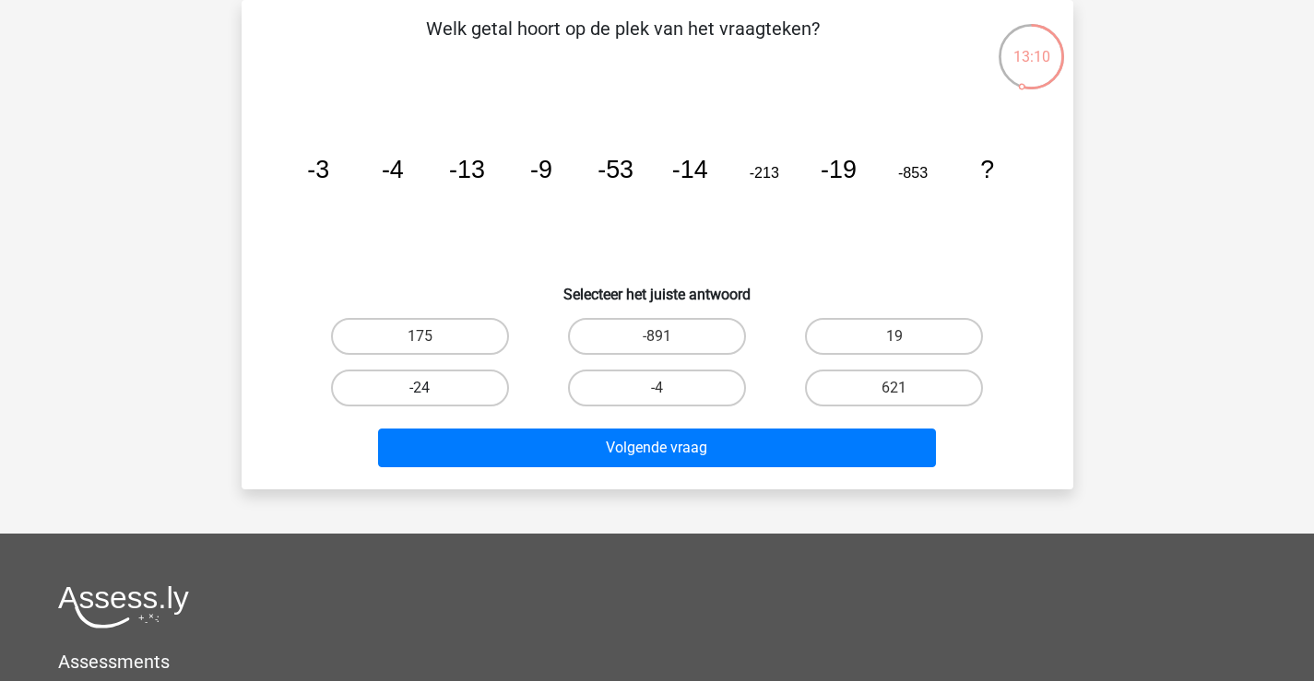
click at [481, 389] on label "-24" at bounding box center [420, 388] width 178 height 37
click at [431, 389] on input "-24" at bounding box center [425, 394] width 12 height 12
radio input "true"
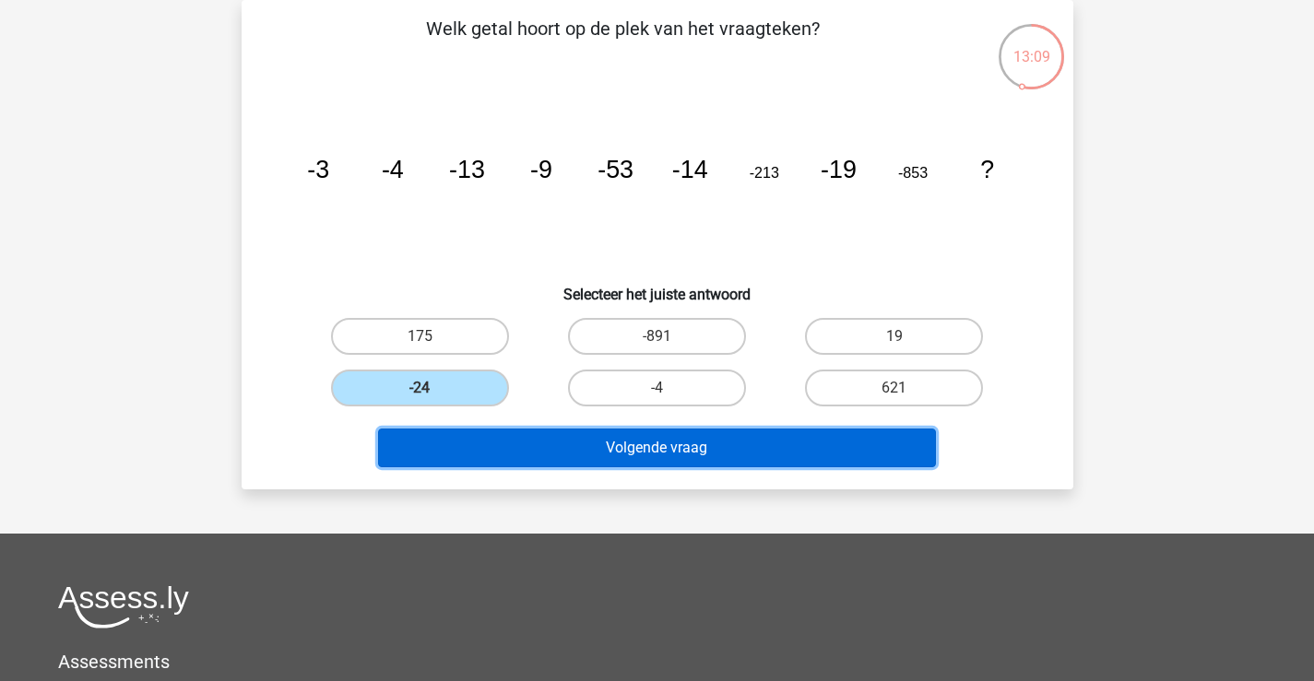
click at [647, 451] on button "Volgende vraag" at bounding box center [657, 448] width 558 height 39
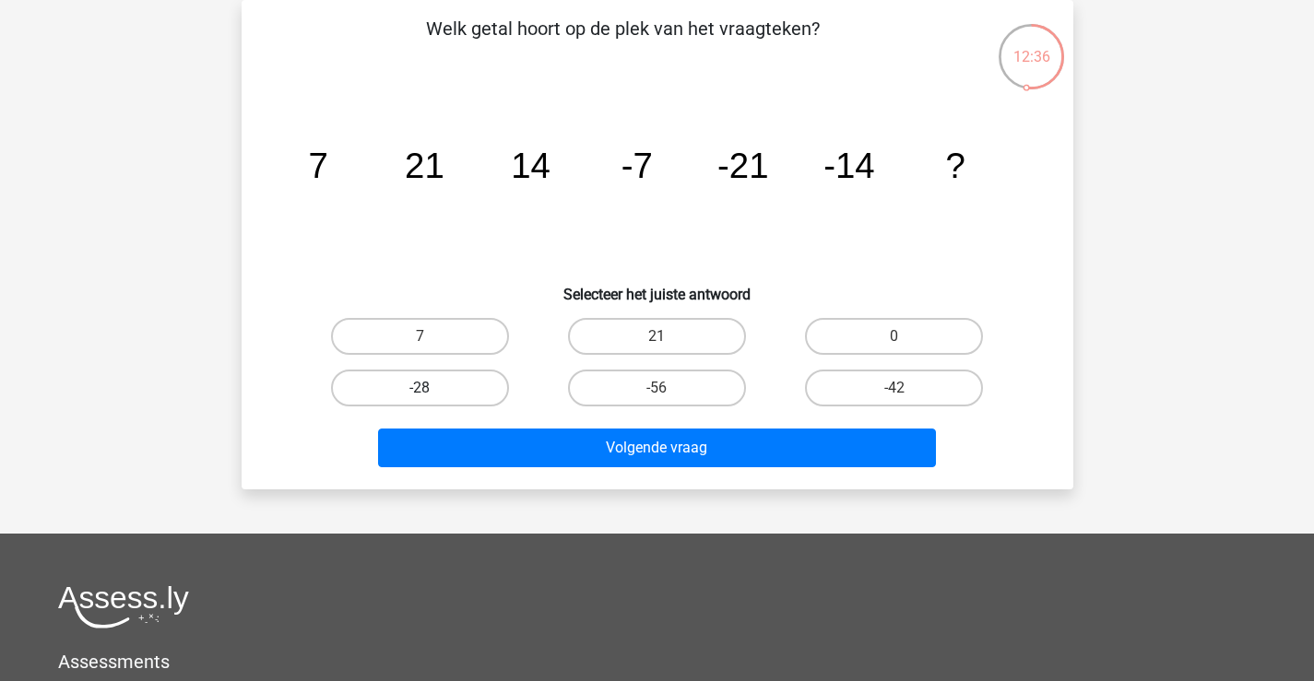
click at [478, 384] on label "-28" at bounding box center [420, 388] width 178 height 37
click at [431, 388] on input "-28" at bounding box center [425, 394] width 12 height 12
radio input "true"
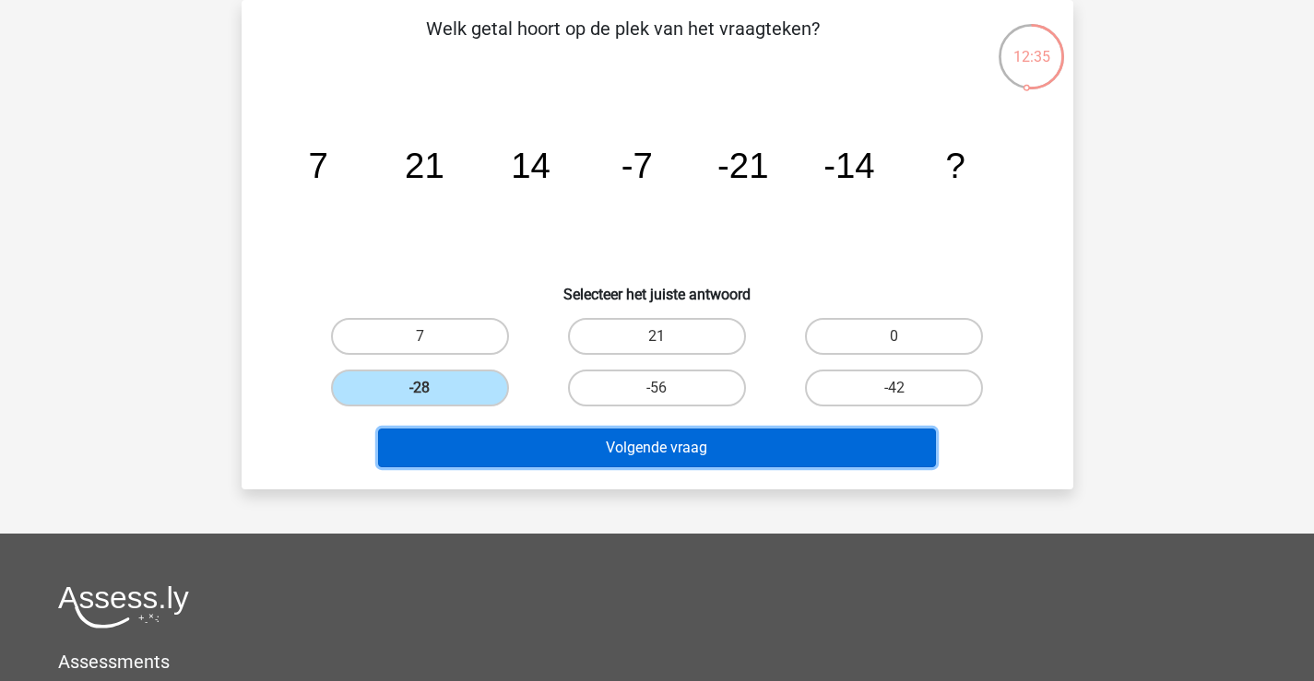
click at [676, 446] on button "Volgende vraag" at bounding box center [657, 448] width 558 height 39
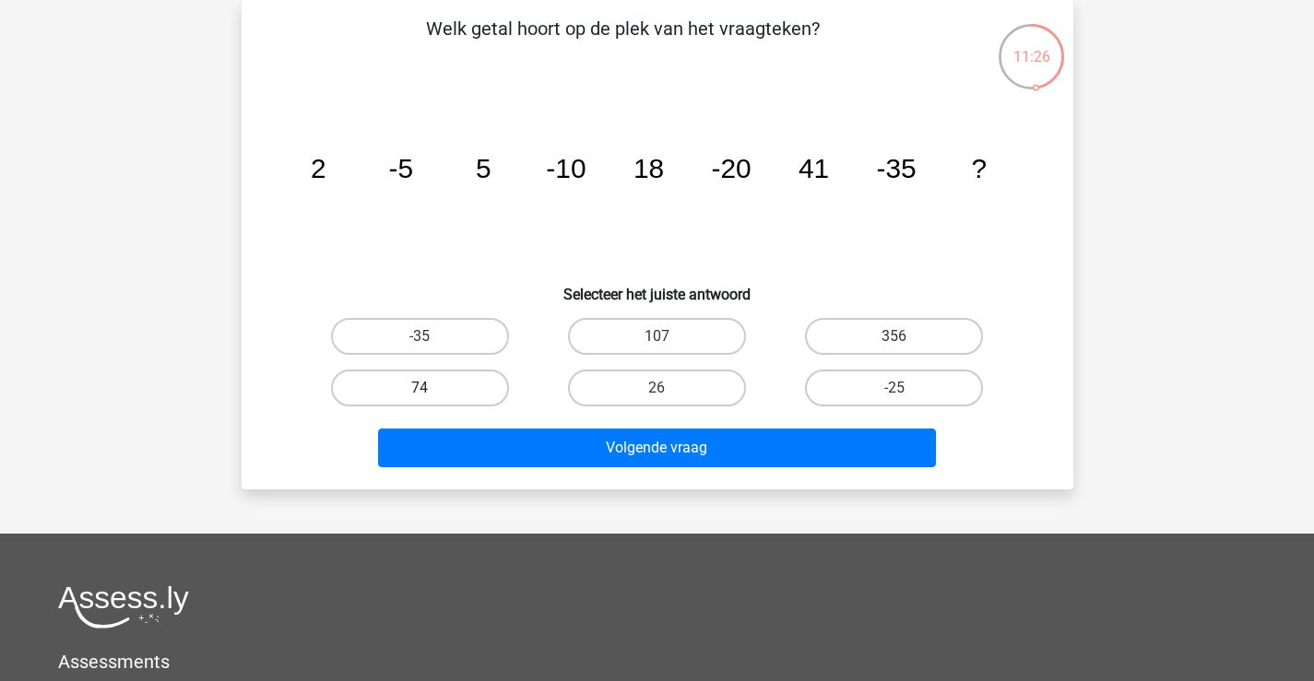
click at [465, 381] on label "74" at bounding box center [420, 388] width 178 height 37
click at [431, 388] on input "74" at bounding box center [425, 394] width 12 height 12
radio input "true"
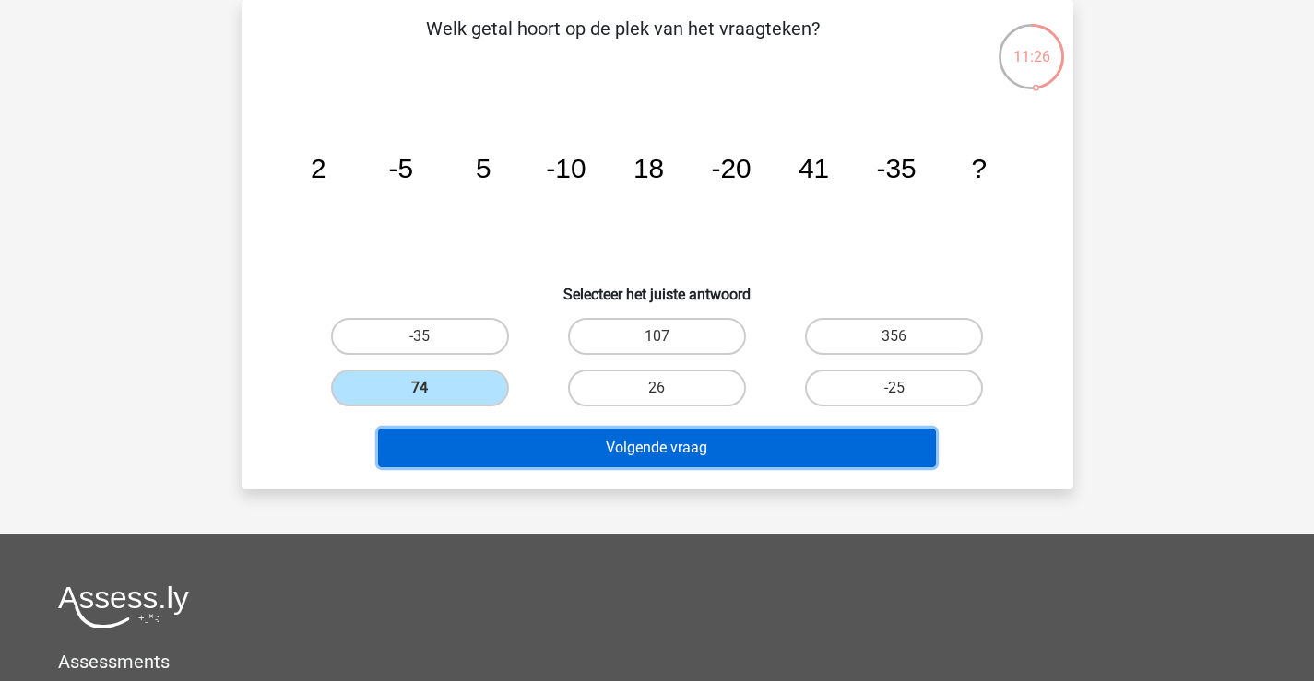
click at [711, 445] on button "Volgende vraag" at bounding box center [657, 448] width 558 height 39
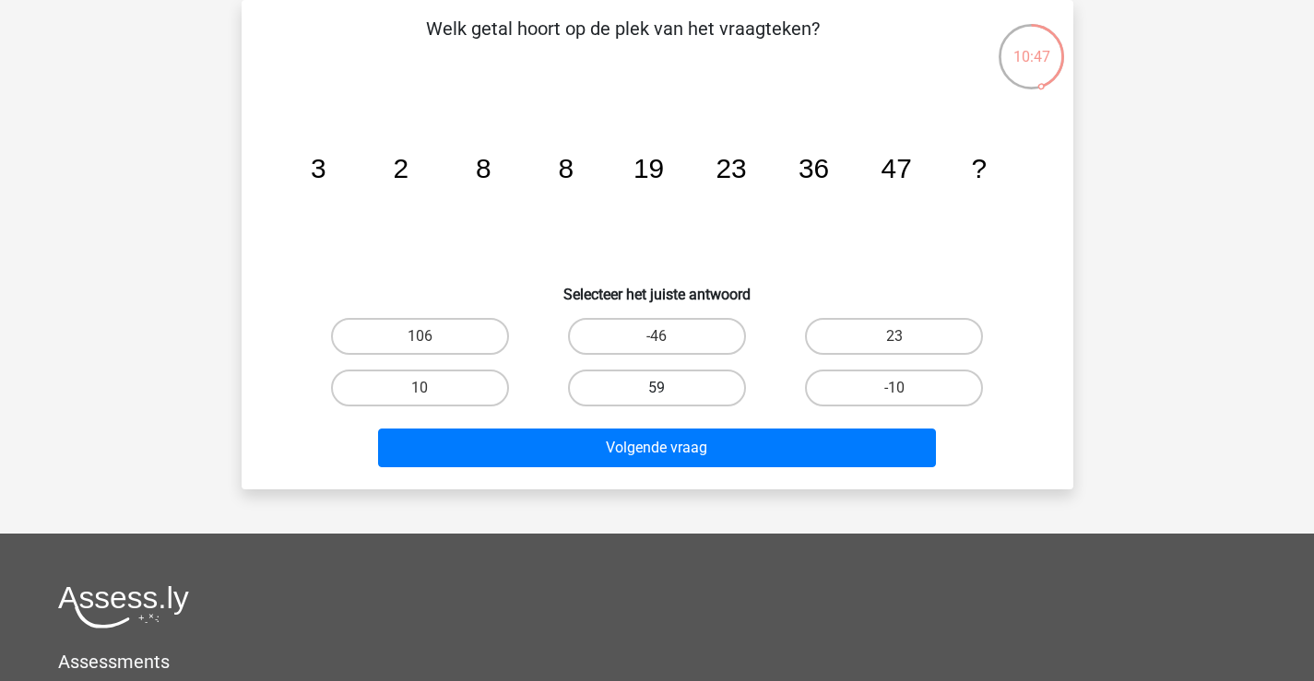
click at [690, 393] on label "59" at bounding box center [657, 388] width 178 height 37
click at [668, 393] on input "59" at bounding box center [662, 394] width 12 height 12
radio input "true"
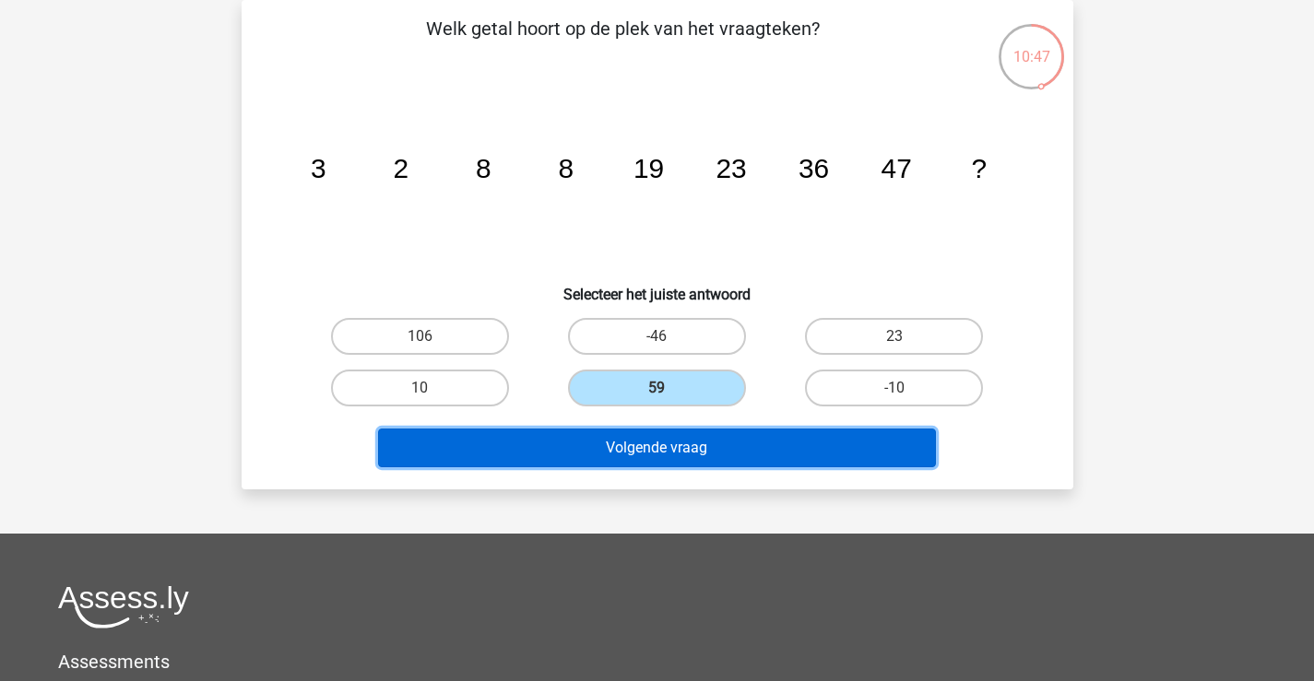
click at [708, 444] on button "Volgende vraag" at bounding box center [657, 448] width 558 height 39
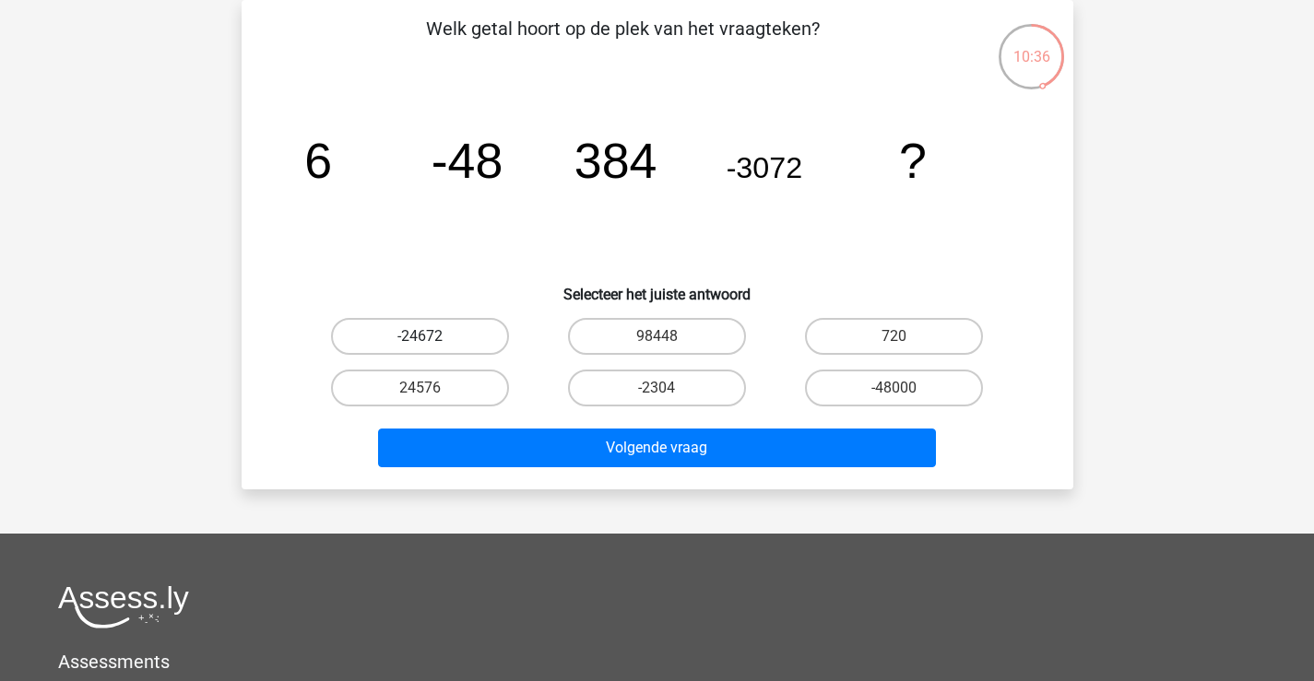
click at [480, 339] on label "-24672" at bounding box center [420, 336] width 178 height 37
click at [431, 339] on input "-24672" at bounding box center [425, 342] width 12 height 12
radio input "true"
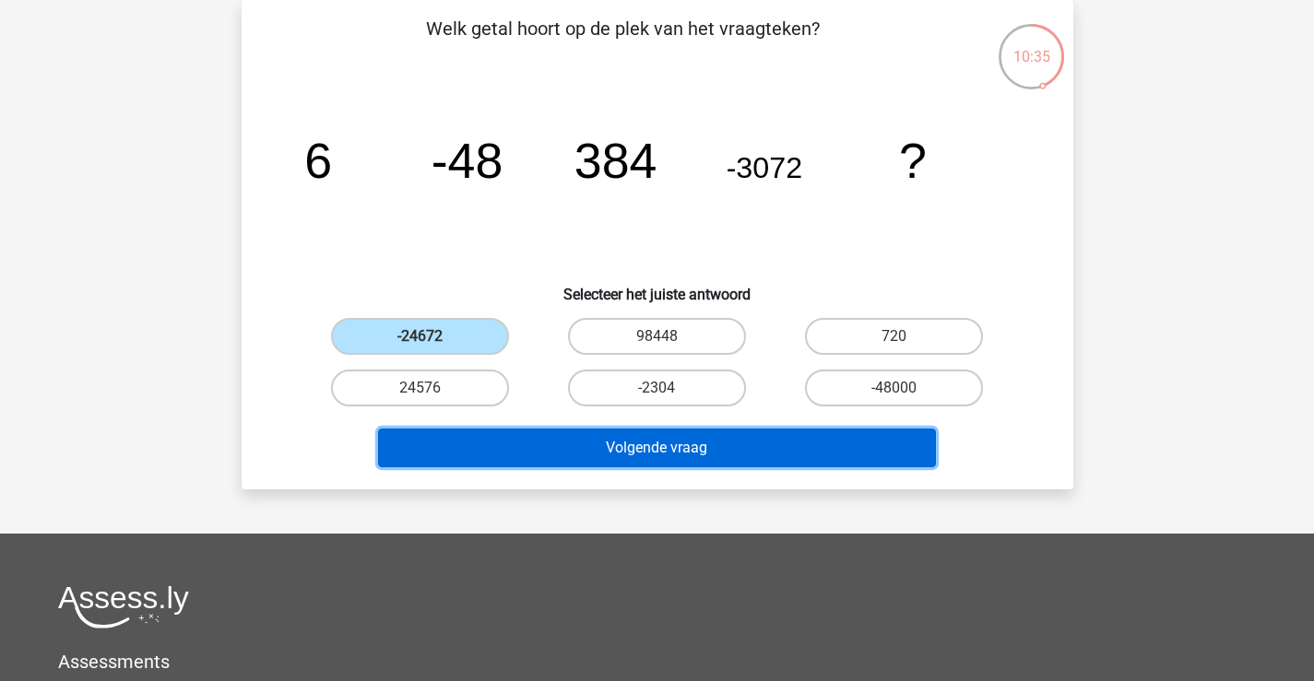
click at [732, 458] on button "Volgende vraag" at bounding box center [657, 448] width 558 height 39
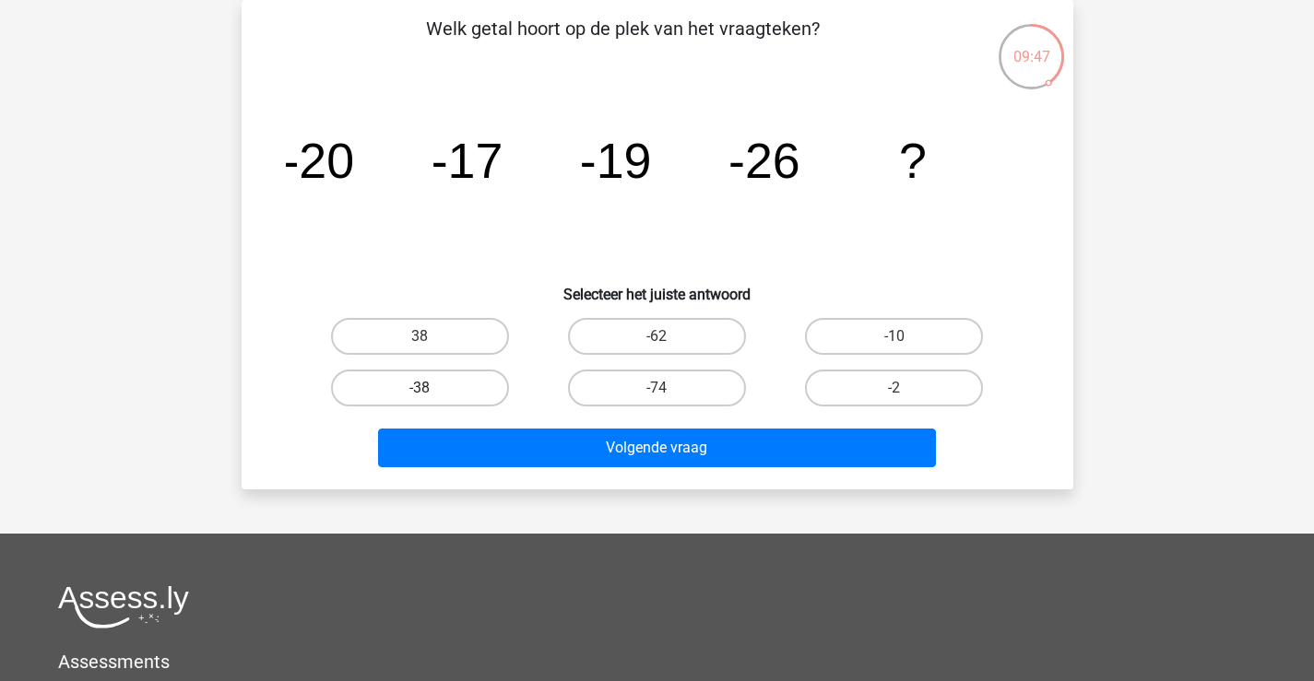
click at [457, 386] on label "-38" at bounding box center [420, 388] width 178 height 37
click at [431, 388] on input "-38" at bounding box center [425, 394] width 12 height 12
radio input "true"
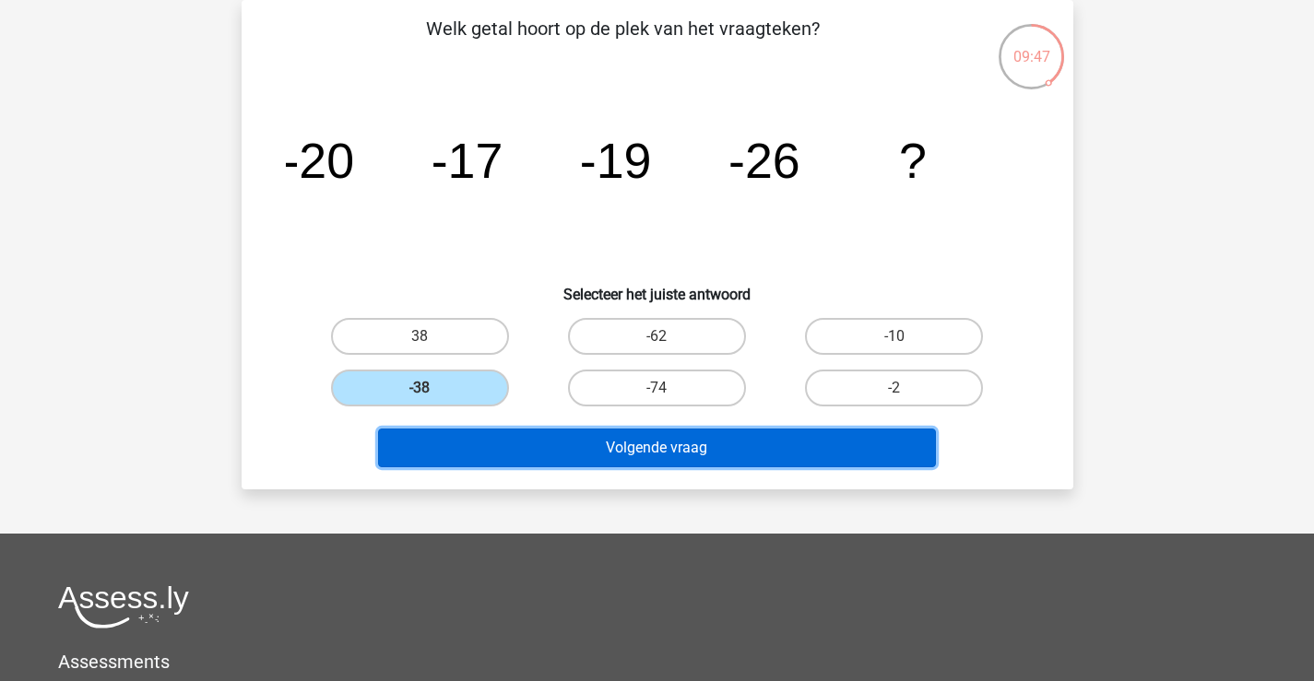
click at [713, 439] on button "Volgende vraag" at bounding box center [657, 448] width 558 height 39
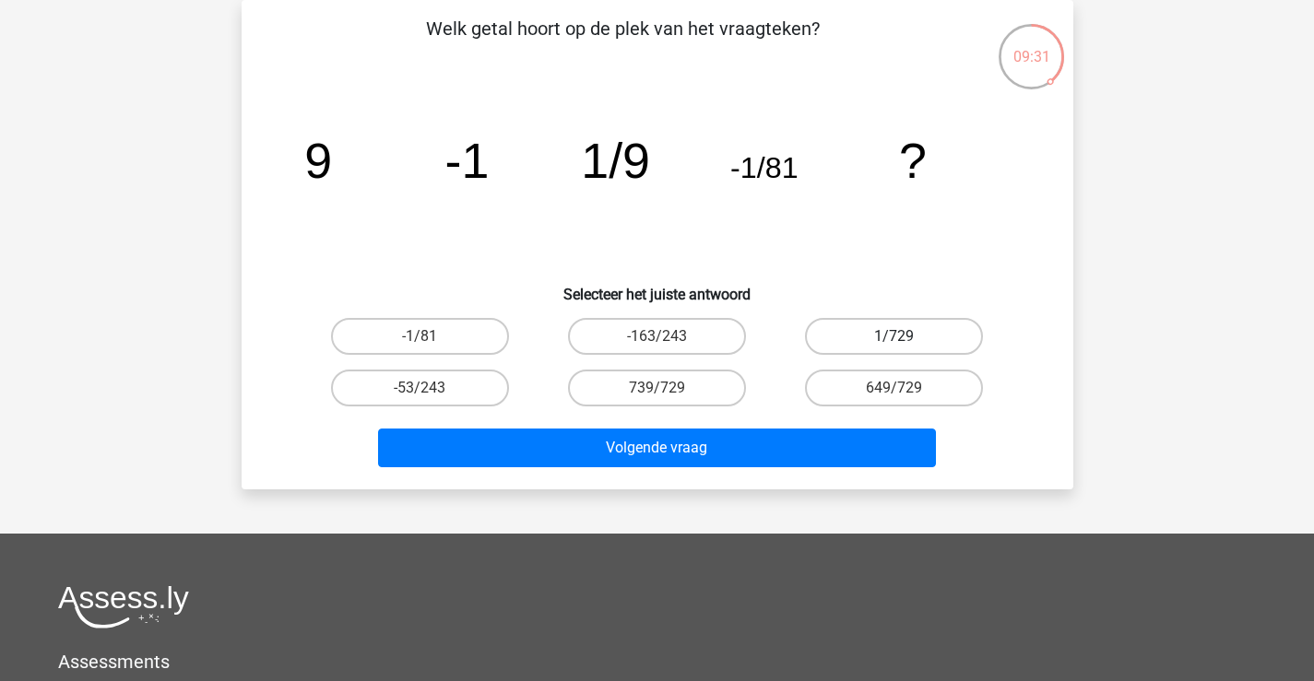
click at [832, 347] on label "1/729" at bounding box center [894, 336] width 178 height 37
click at [894, 347] on input "1/729" at bounding box center [900, 342] width 12 height 12
radio input "true"
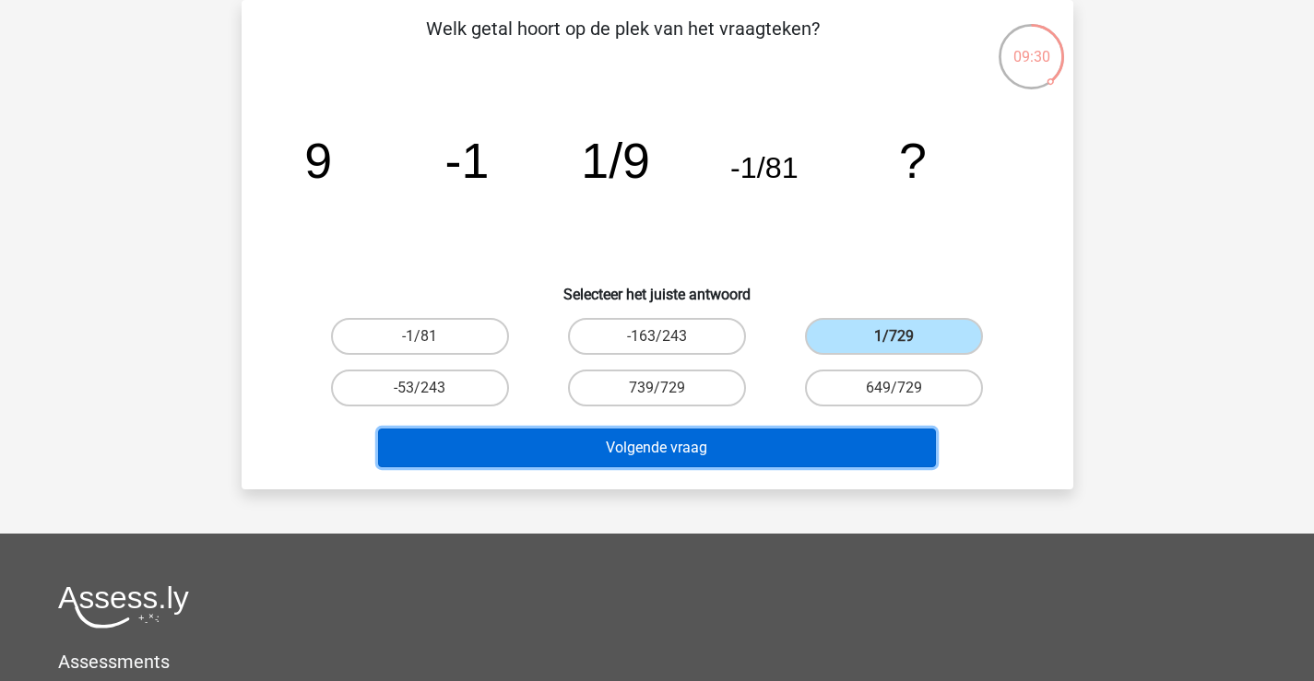
click at [771, 444] on button "Volgende vraag" at bounding box center [657, 448] width 558 height 39
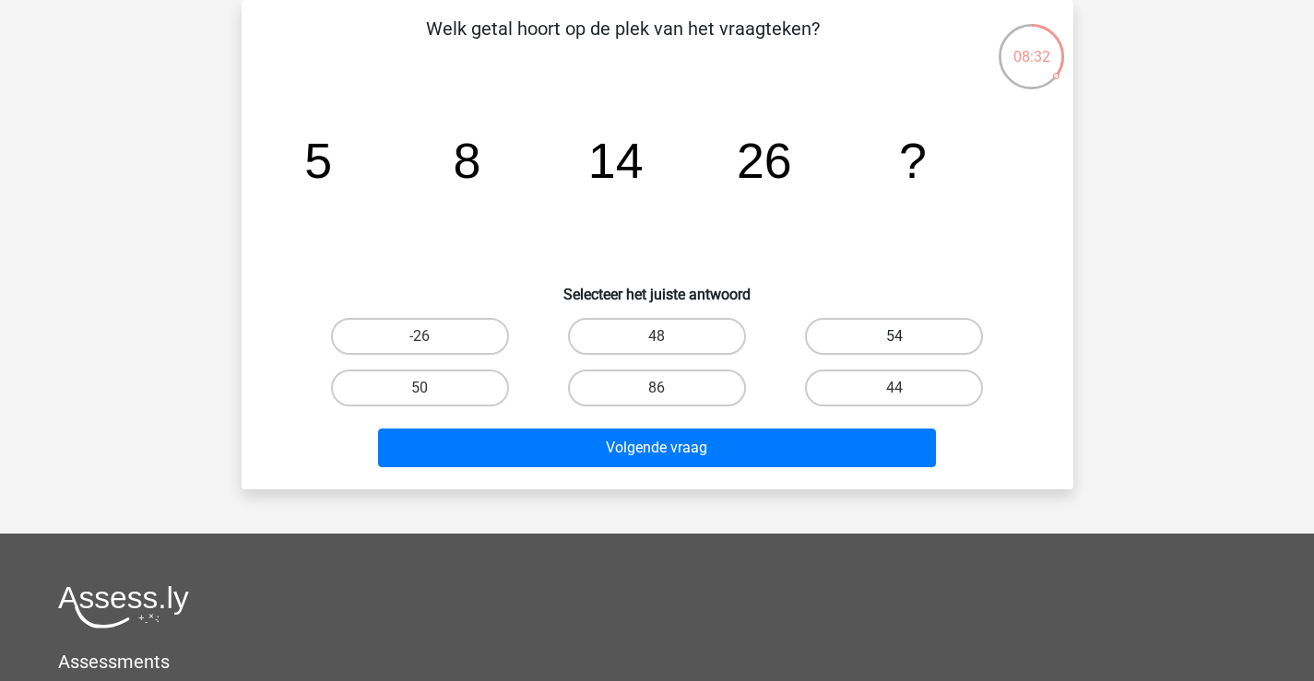
click at [875, 344] on label "54" at bounding box center [894, 336] width 178 height 37
click at [894, 344] on input "54" at bounding box center [900, 342] width 12 height 12
radio input "true"
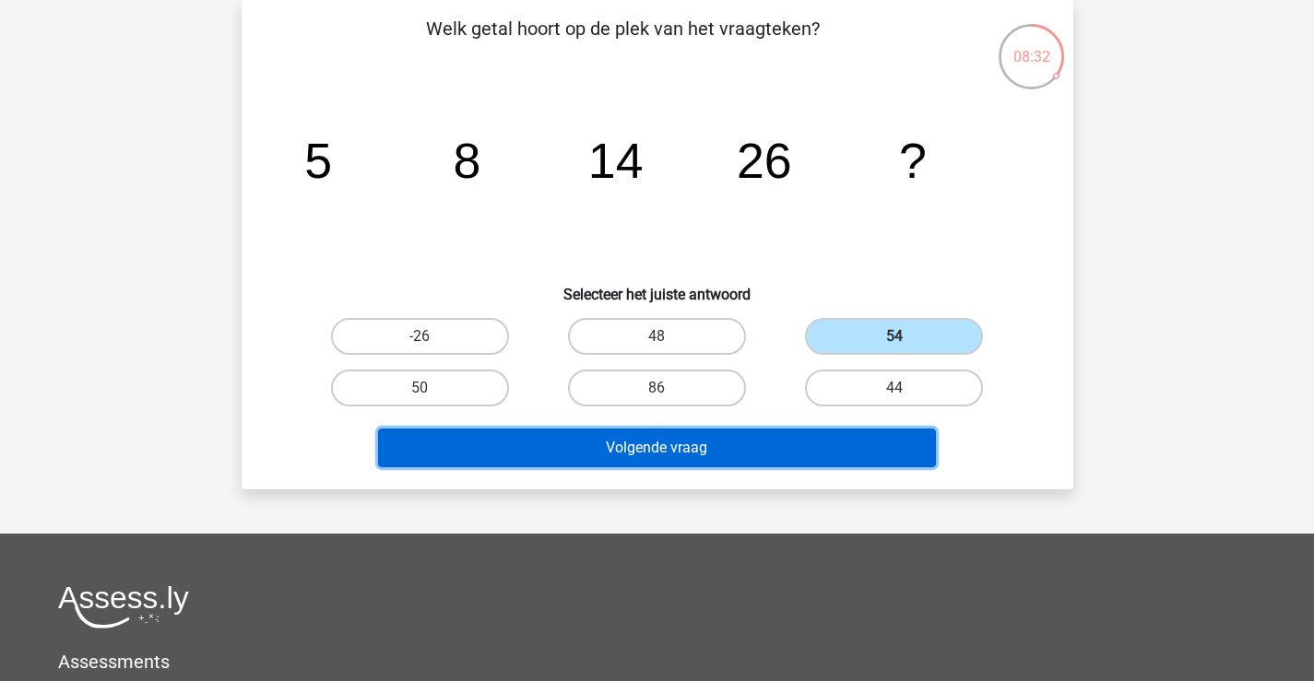
click at [773, 445] on button "Volgende vraag" at bounding box center [657, 448] width 558 height 39
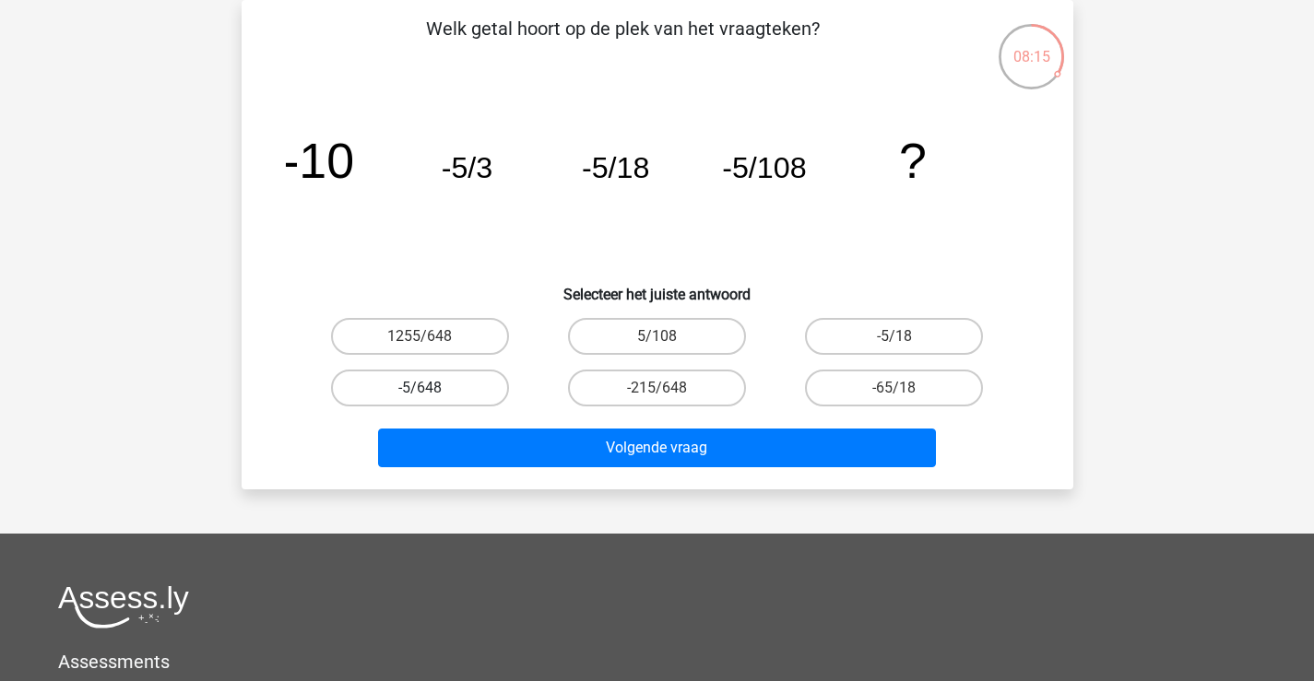
click at [440, 389] on label "-5/648" at bounding box center [420, 388] width 178 height 37
click at [431, 389] on input "-5/648" at bounding box center [425, 394] width 12 height 12
radio input "true"
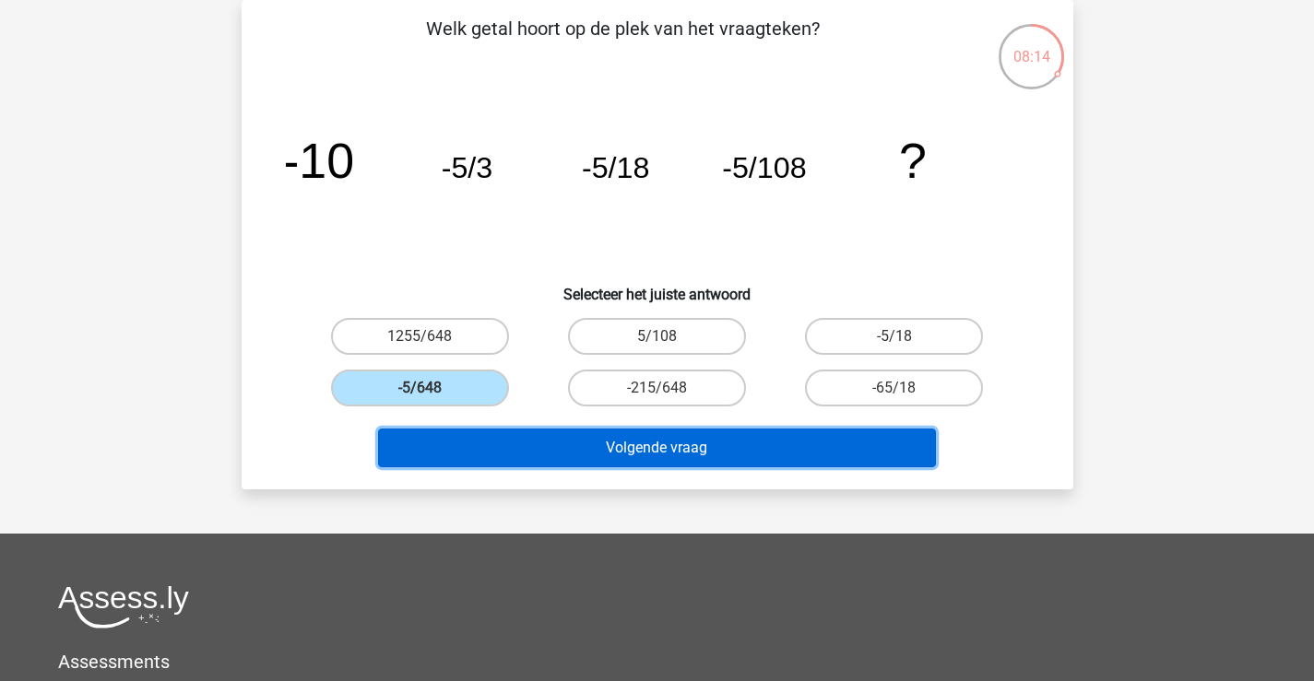
click at [612, 445] on button "Volgende vraag" at bounding box center [657, 448] width 558 height 39
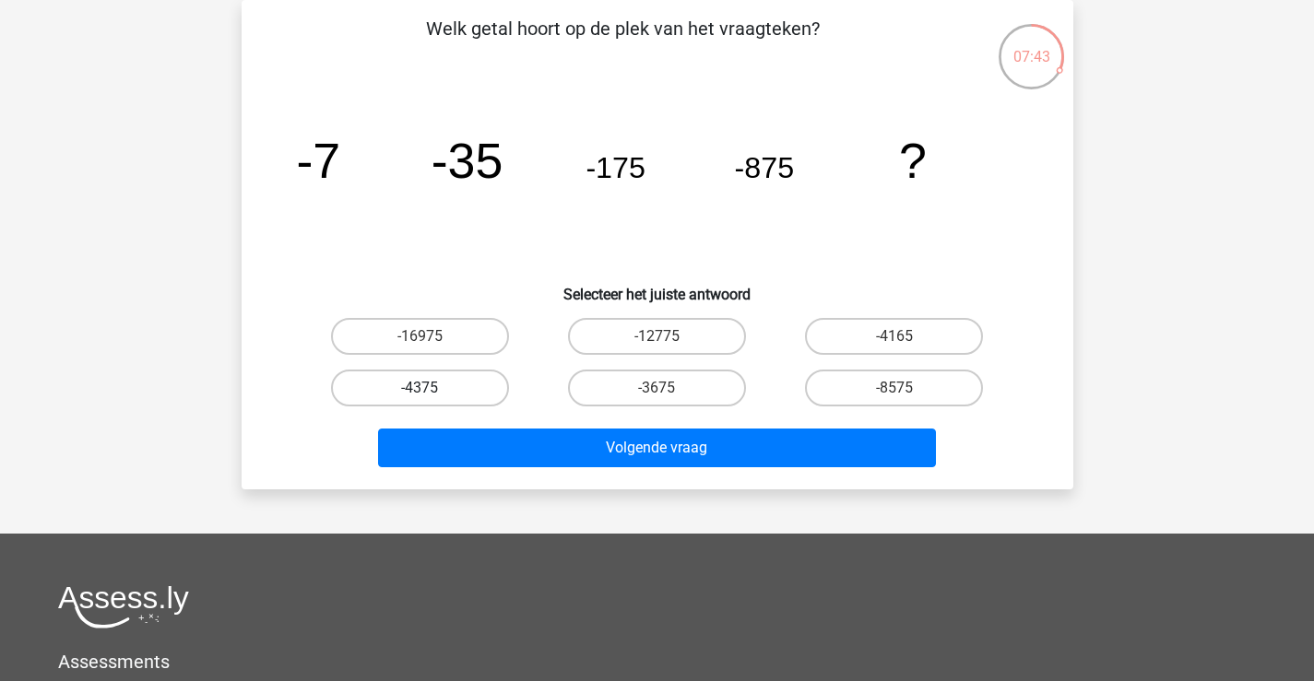
click at [490, 384] on label "-4375" at bounding box center [420, 388] width 178 height 37
click at [431, 388] on input "-4375" at bounding box center [425, 394] width 12 height 12
radio input "true"
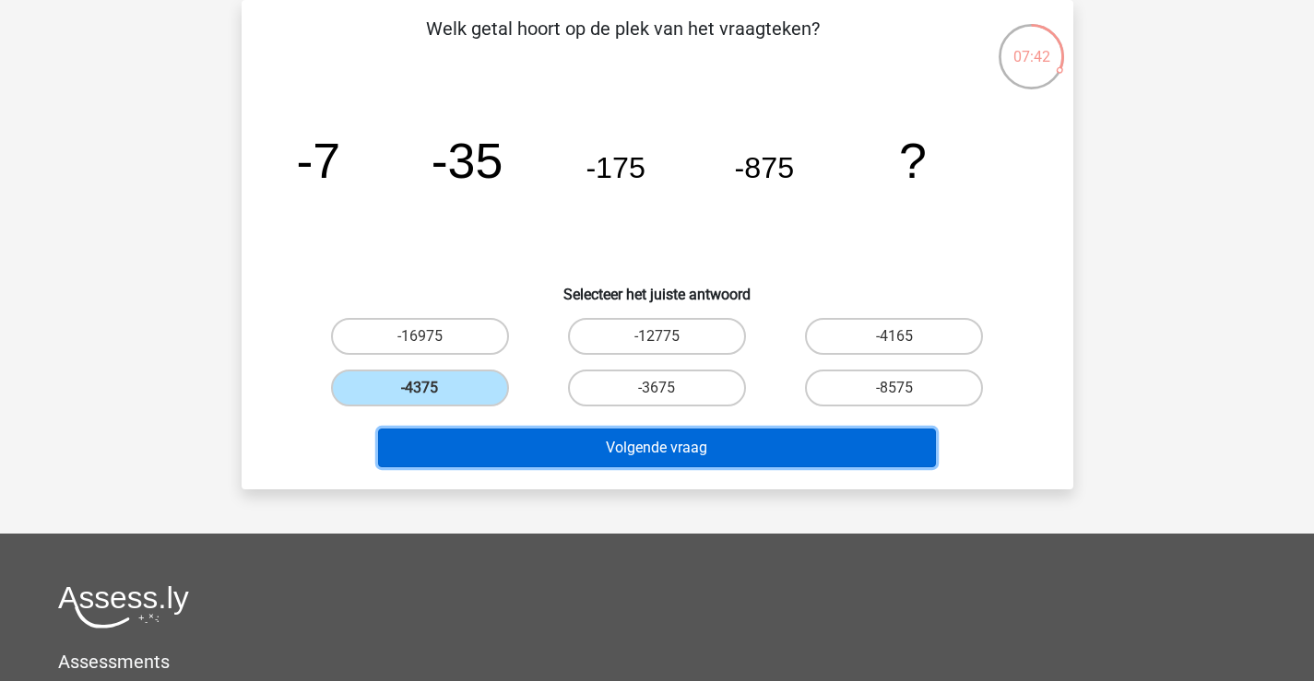
click at [542, 443] on button "Volgende vraag" at bounding box center [657, 448] width 558 height 39
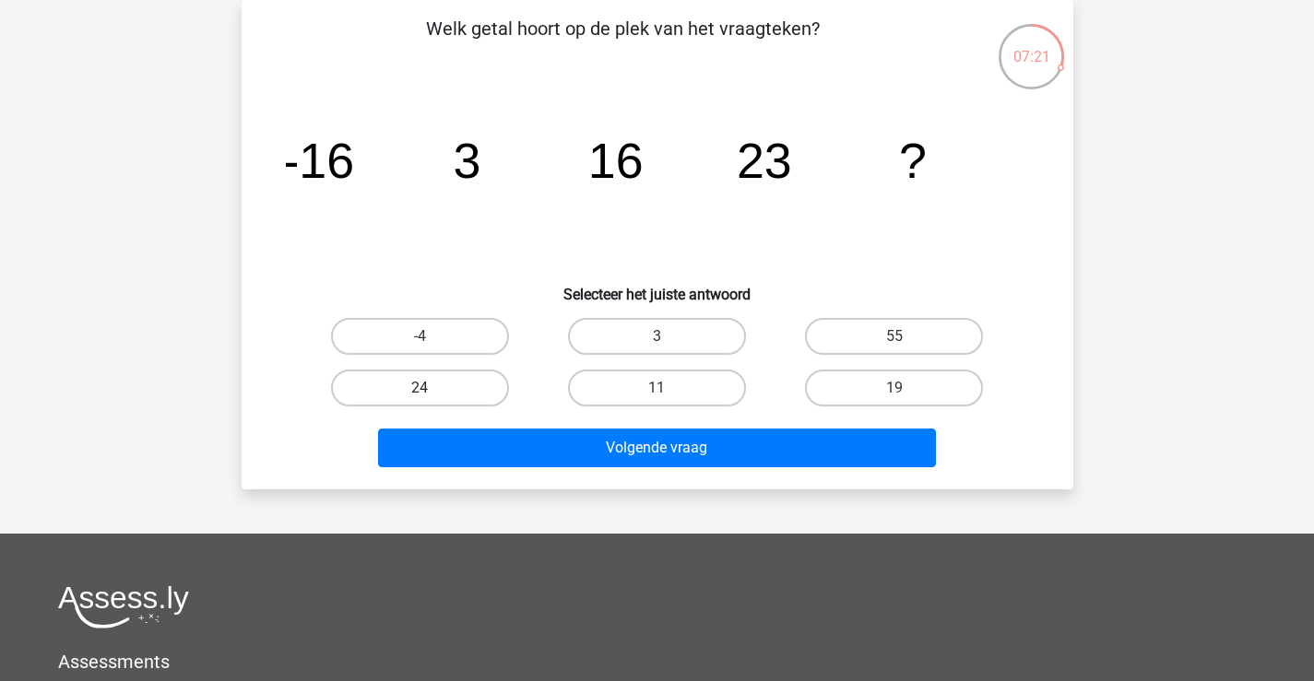
click at [494, 373] on label "24" at bounding box center [420, 388] width 178 height 37
click at [431, 388] on input "24" at bounding box center [425, 394] width 12 height 12
radio input "true"
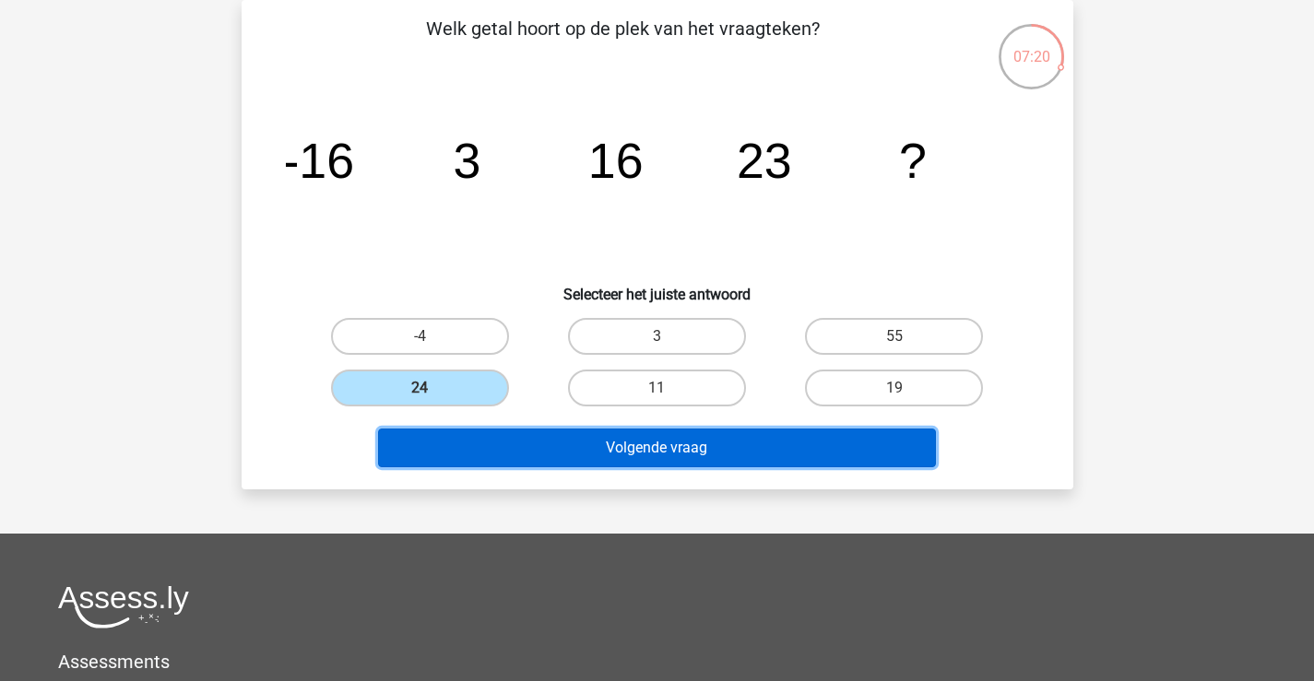
click at [546, 454] on button "Volgende vraag" at bounding box center [657, 448] width 558 height 39
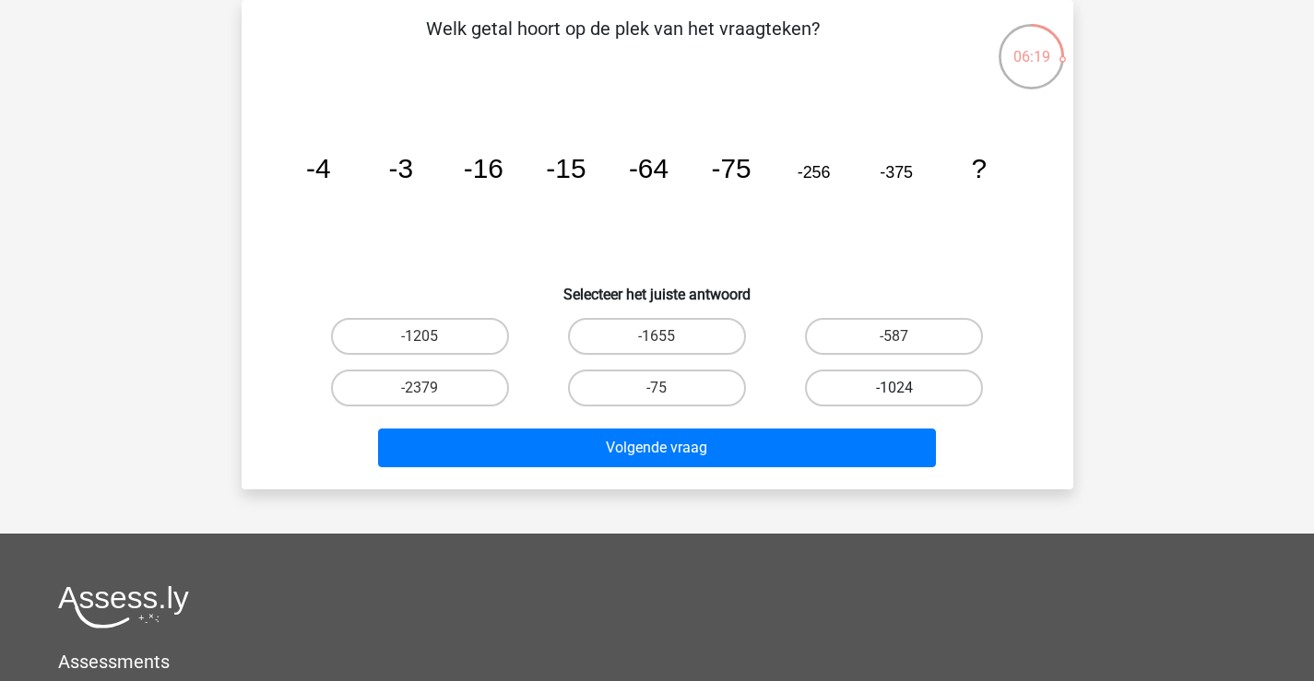
click at [865, 395] on label "-1024" at bounding box center [894, 388] width 178 height 37
click at [894, 395] on input "-1024" at bounding box center [900, 394] width 12 height 12
radio input "true"
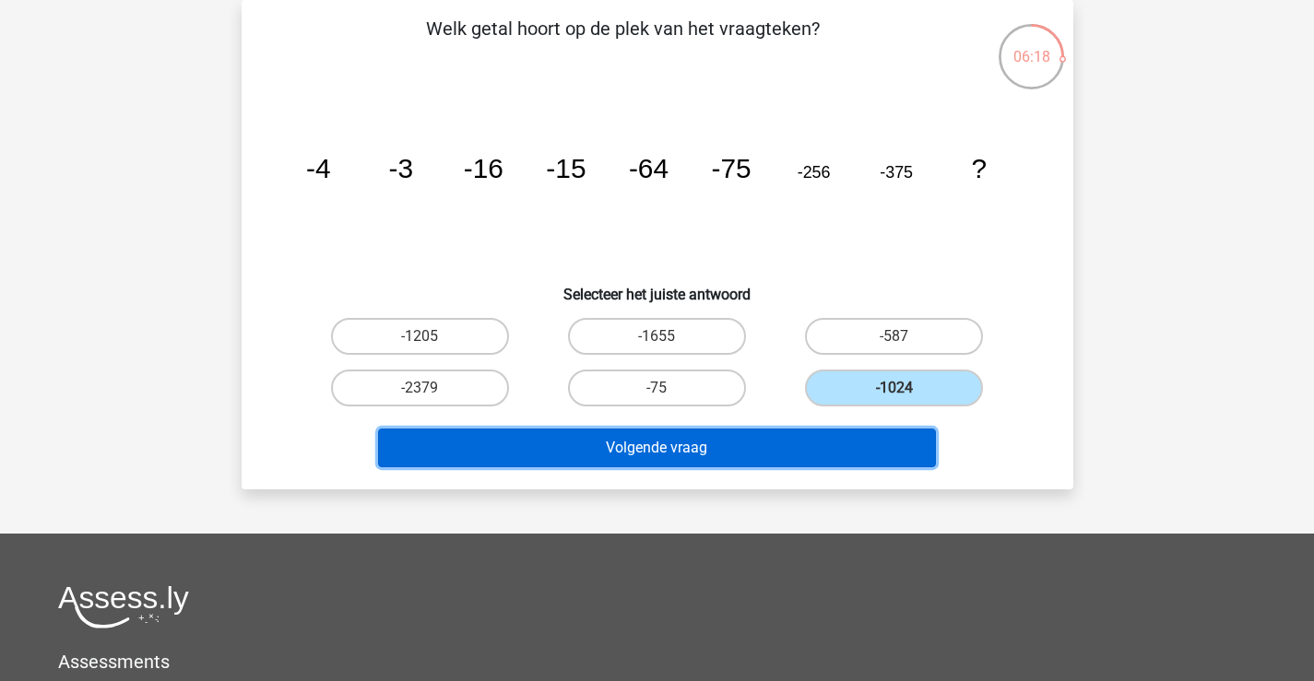
click at [803, 448] on button "Volgende vraag" at bounding box center [657, 448] width 558 height 39
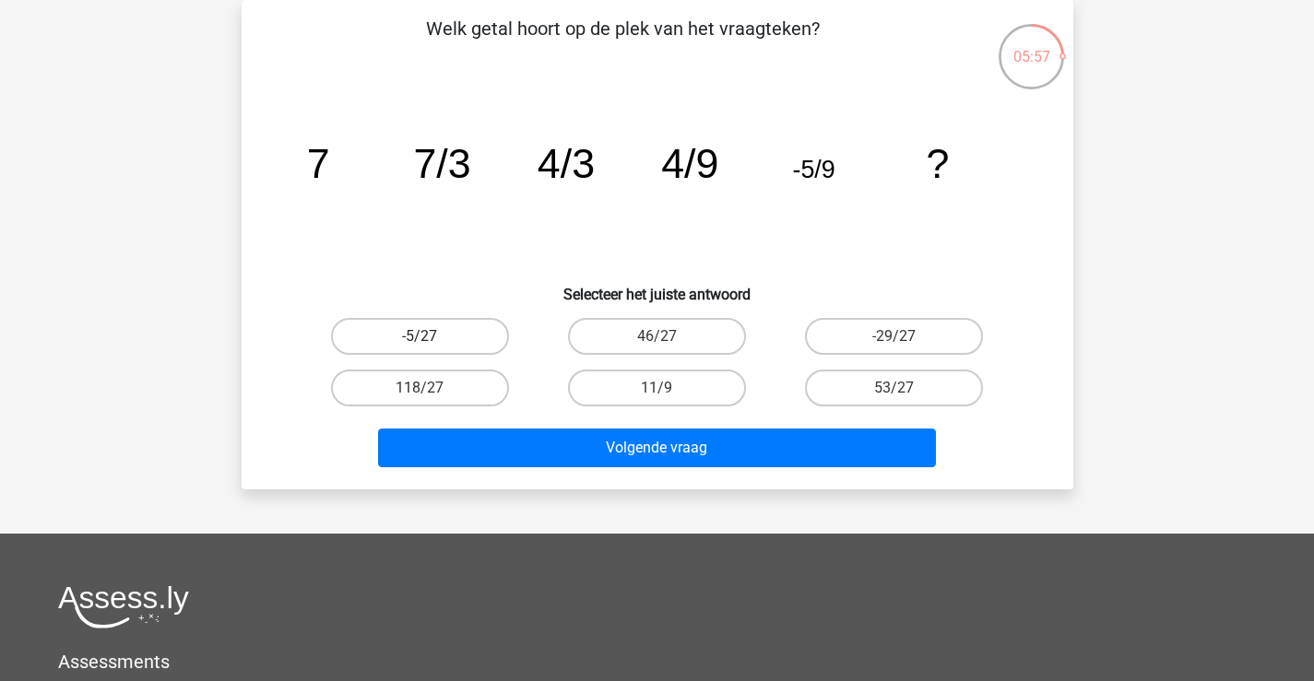
click at [455, 332] on label "-5/27" at bounding box center [420, 336] width 178 height 37
click at [431, 336] on input "-5/27" at bounding box center [425, 342] width 12 height 12
radio input "true"
click at [577, 424] on div "Volgende vraag" at bounding box center [657, 444] width 773 height 61
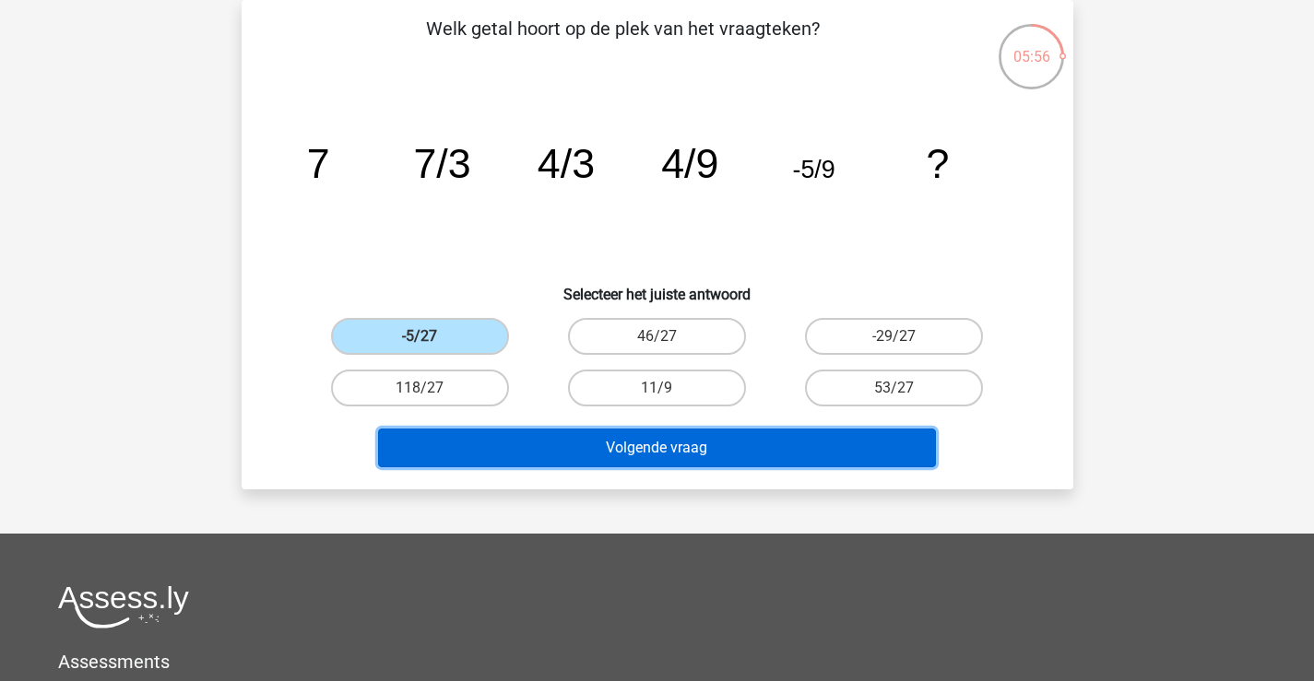
click at [572, 434] on button "Volgende vraag" at bounding box center [657, 448] width 558 height 39
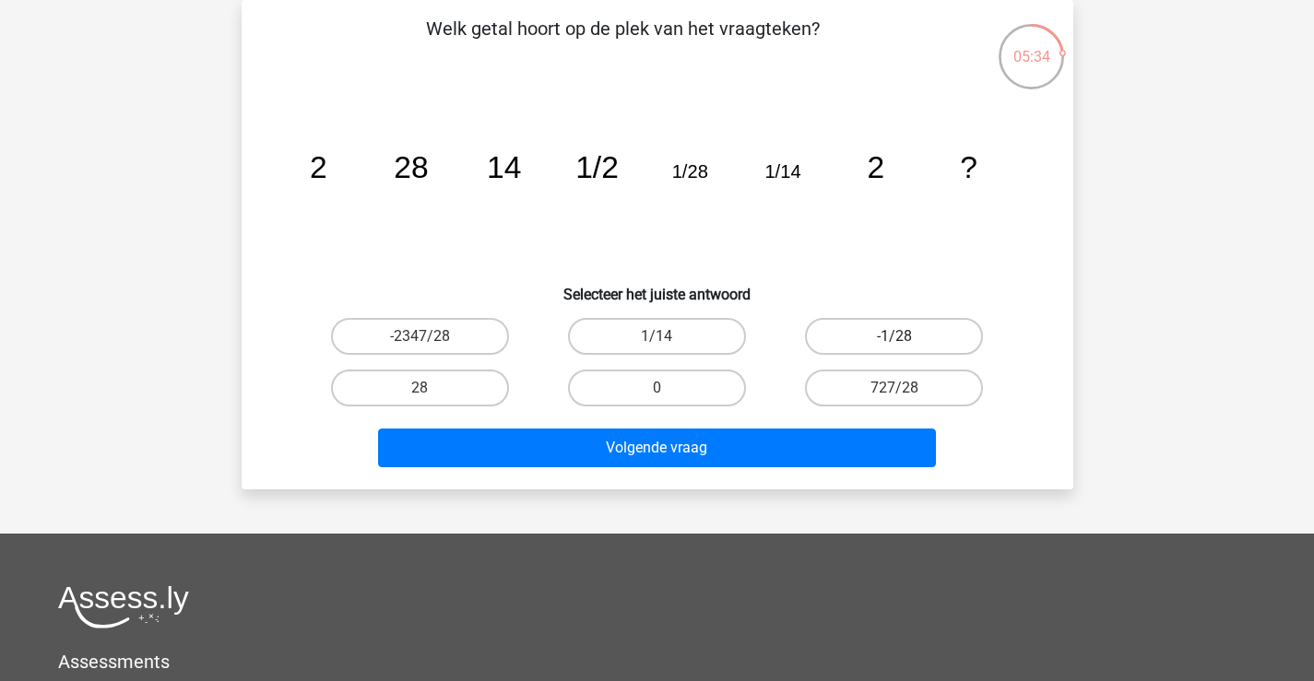
click at [841, 333] on label "-1/28" at bounding box center [894, 336] width 178 height 37
click at [894, 336] on input "-1/28" at bounding box center [900, 342] width 12 height 12
radio input "true"
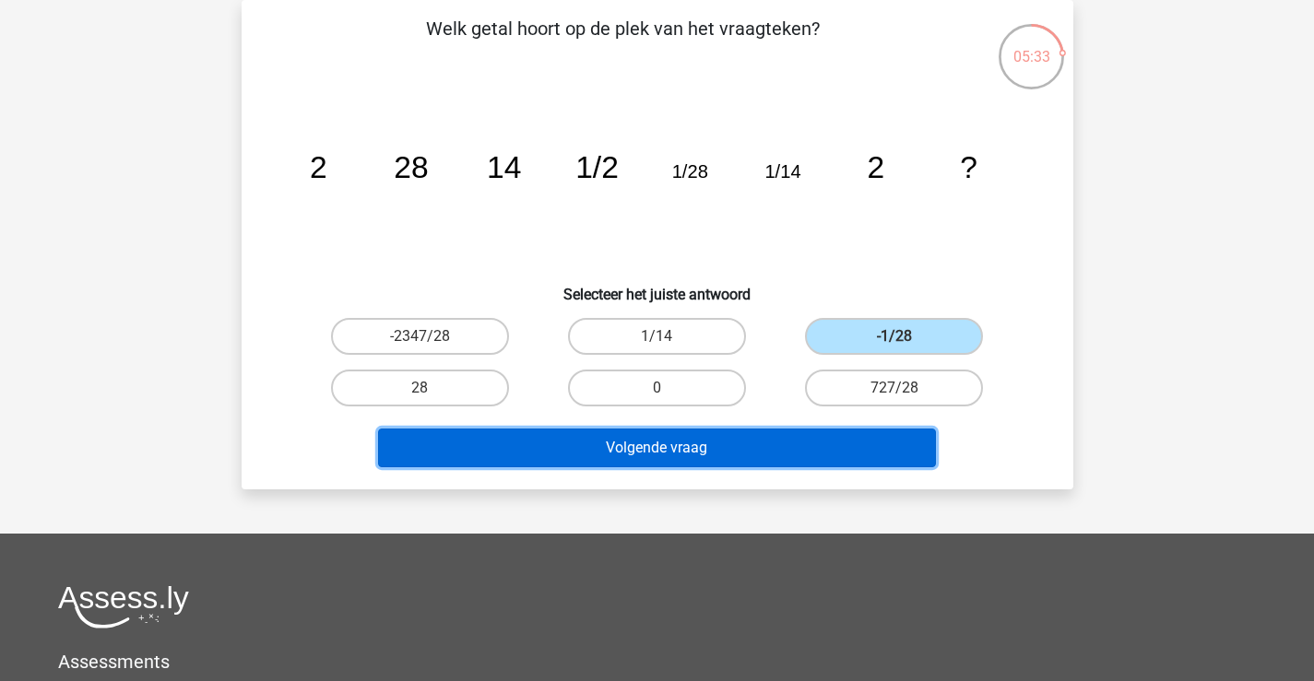
click at [750, 442] on button "Volgende vraag" at bounding box center [657, 448] width 558 height 39
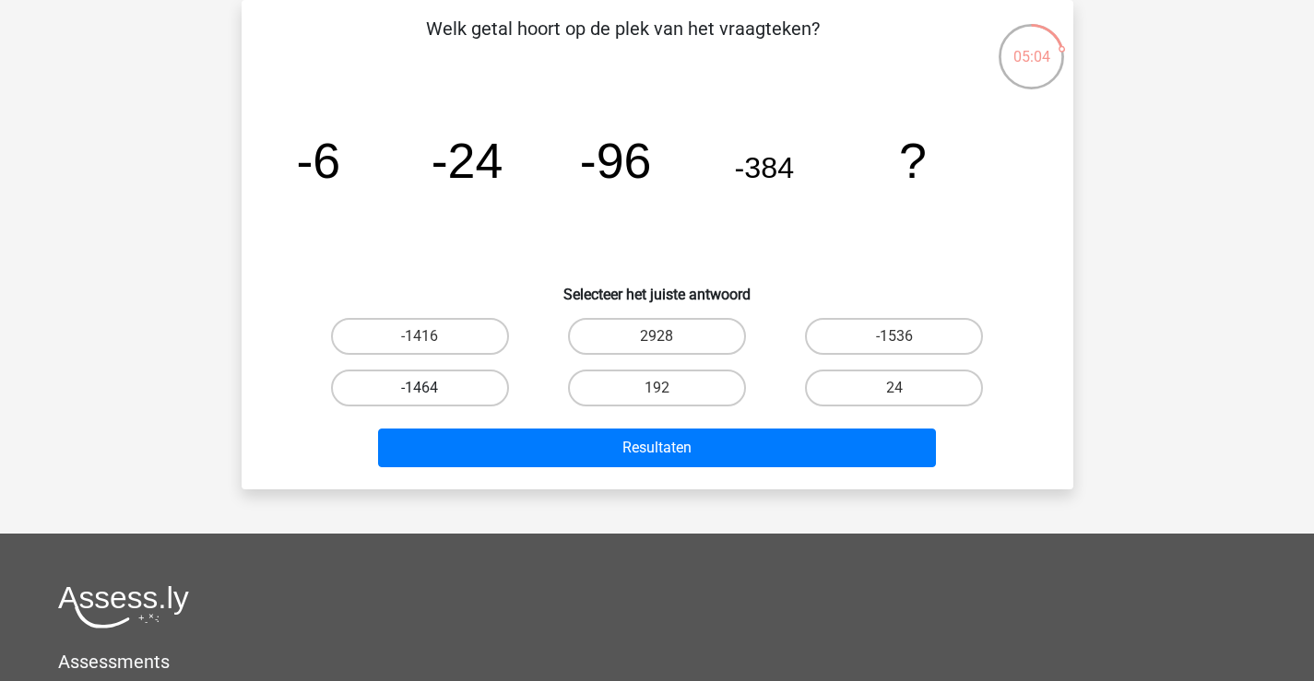
click at [484, 392] on label "-1464" at bounding box center [420, 388] width 178 height 37
click at [431, 392] on input "-1464" at bounding box center [425, 394] width 12 height 12
radio input "true"
click at [951, 328] on label "-1536" at bounding box center [894, 336] width 178 height 37
click at [906, 336] on input "-1536" at bounding box center [900, 342] width 12 height 12
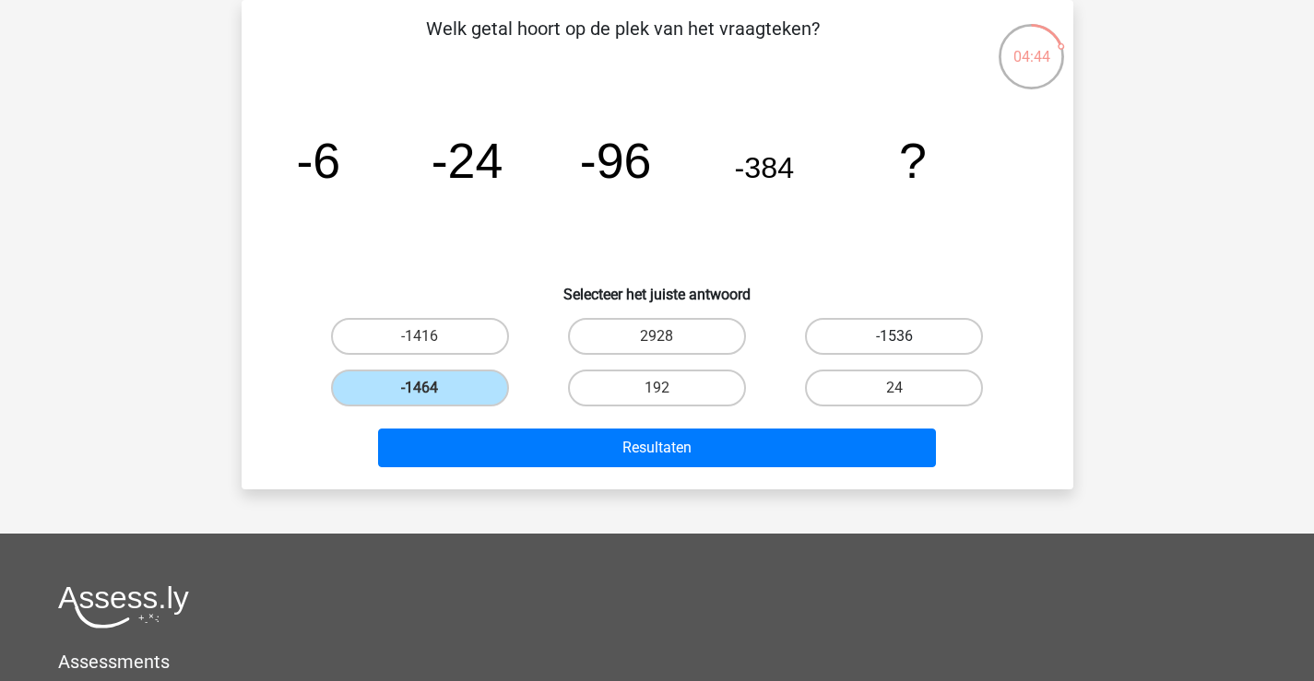
radio input "true"
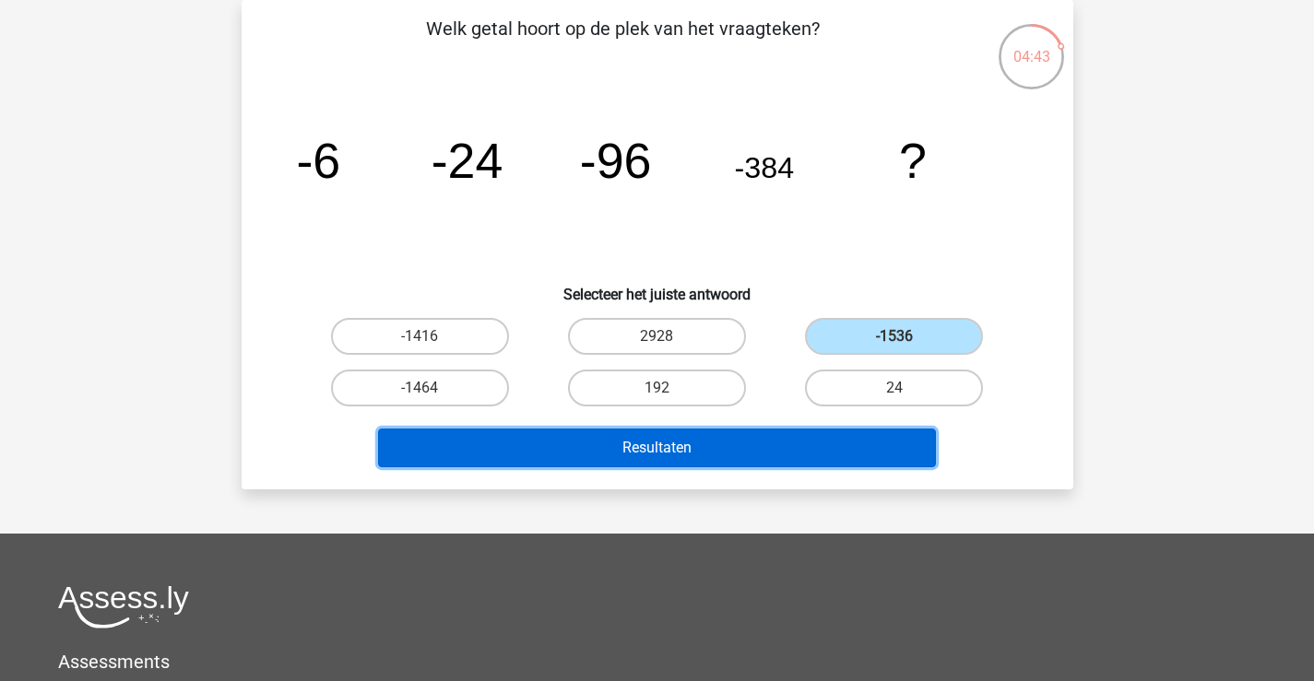
click at [777, 429] on button "Resultaten" at bounding box center [657, 448] width 558 height 39
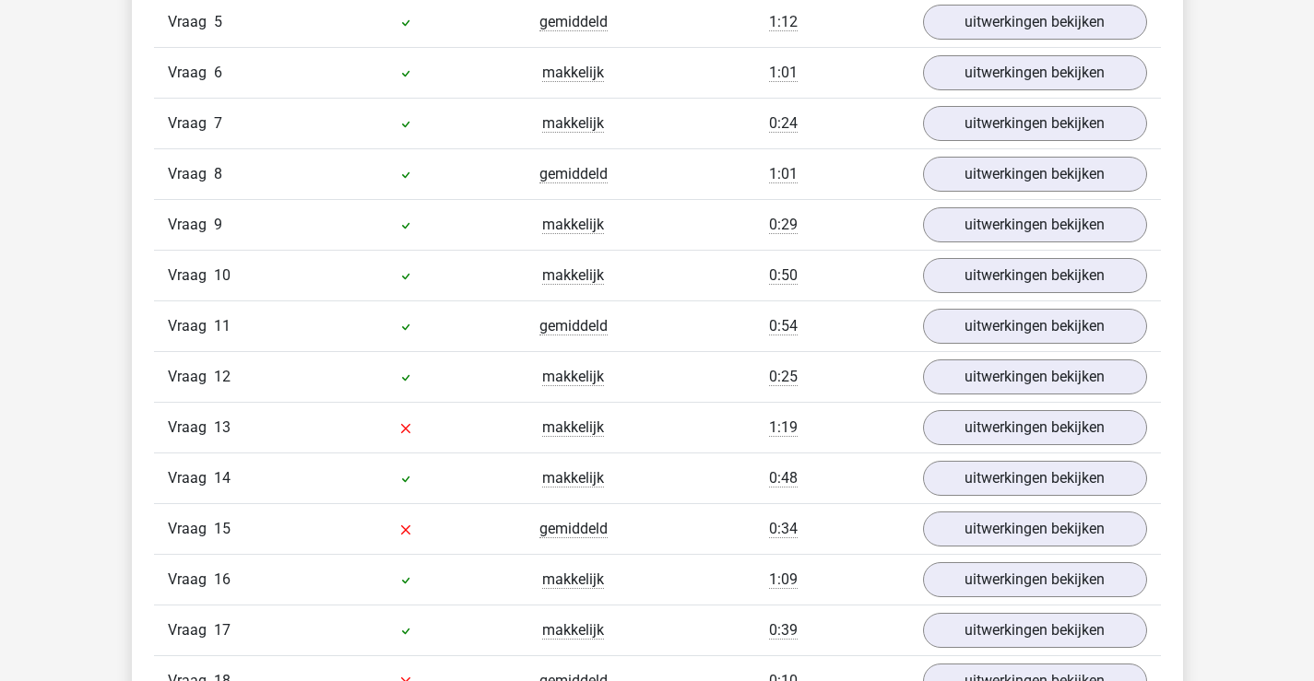
scroll to position [1567, 0]
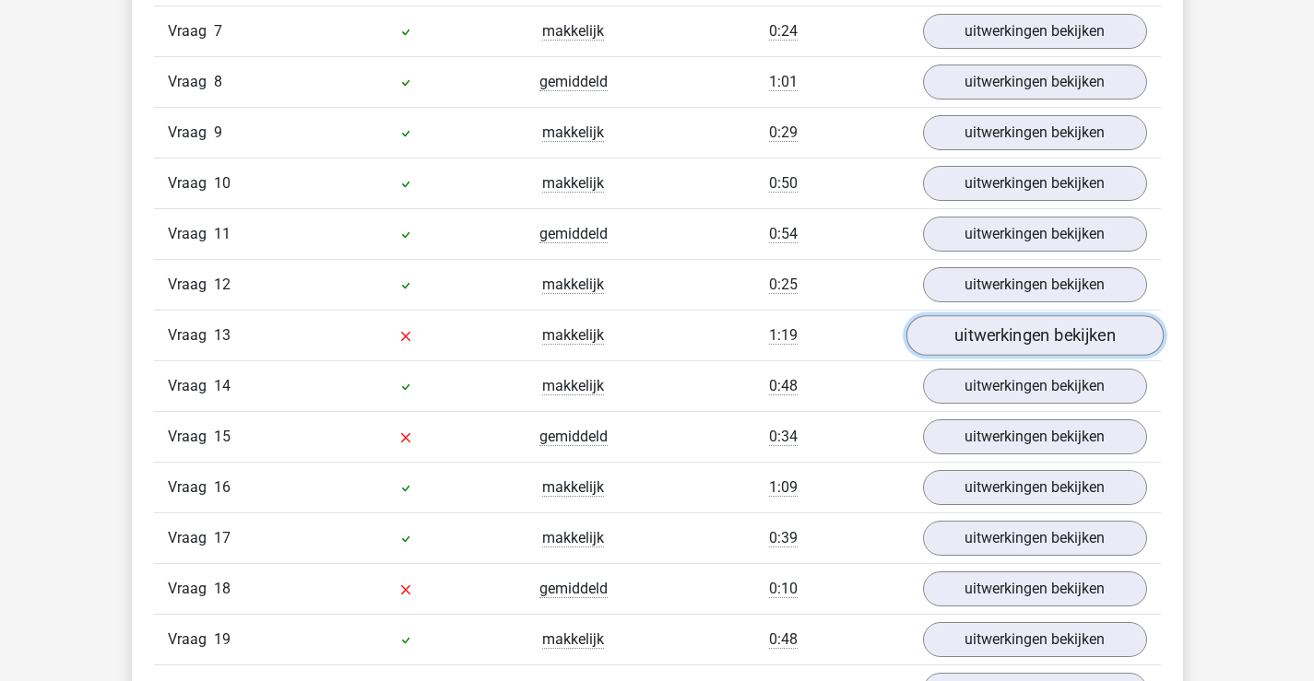
click at [971, 343] on link "uitwerkingen bekijken" at bounding box center [1033, 335] width 257 height 41
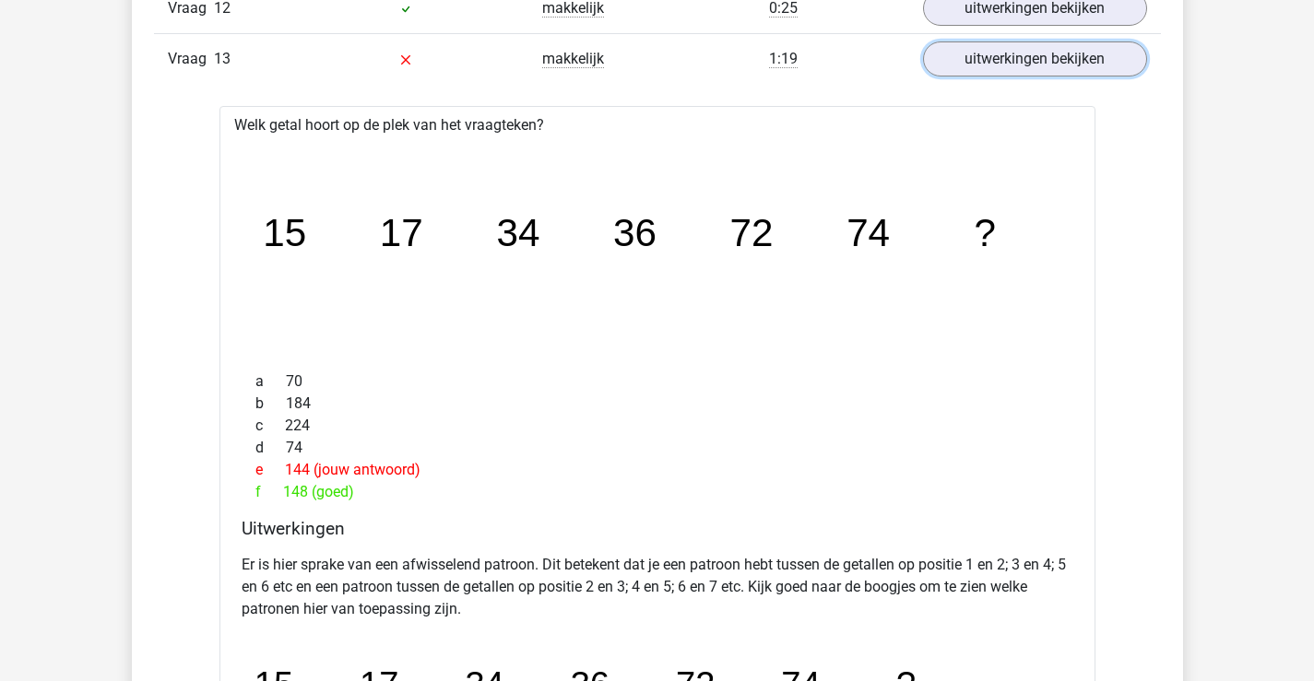
scroll to position [1752, 0]
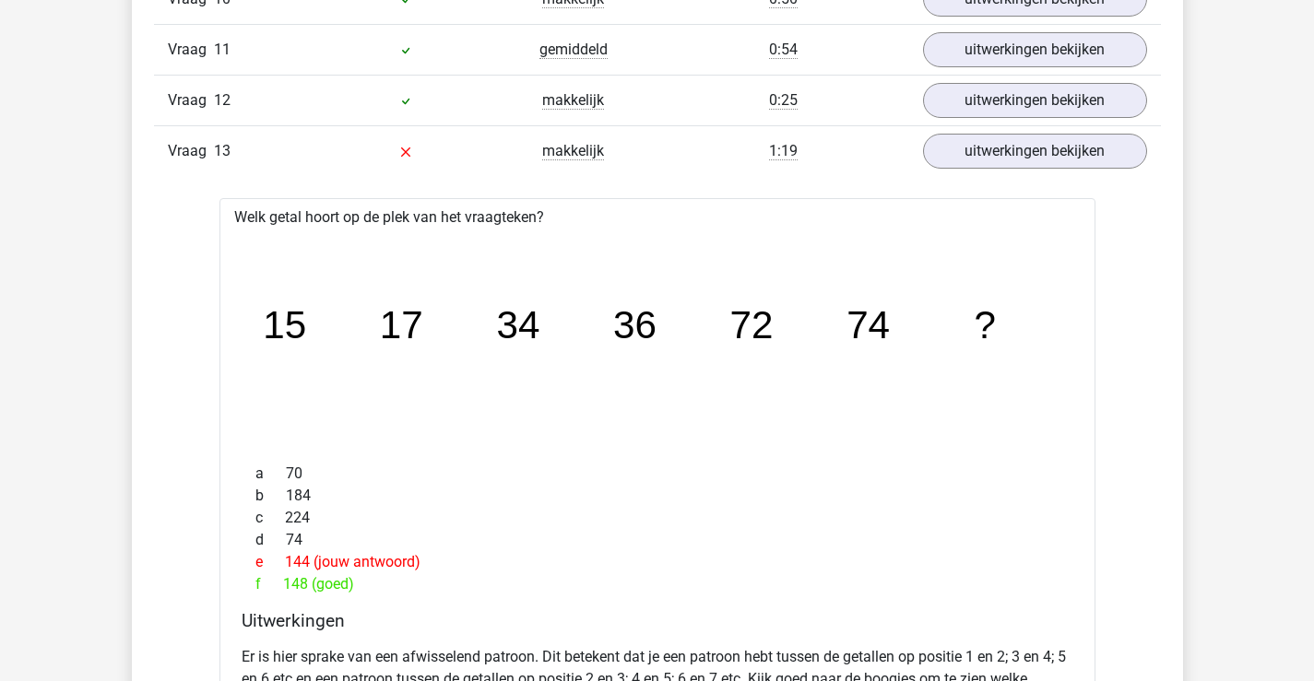
click at [1022, 171] on div "Vraag 13 makkelijk 1:19 uitwerkingen bekijken" at bounding box center [657, 150] width 1007 height 51
click at [985, 160] on link "uitwerkingen bekijken" at bounding box center [1033, 151] width 257 height 41
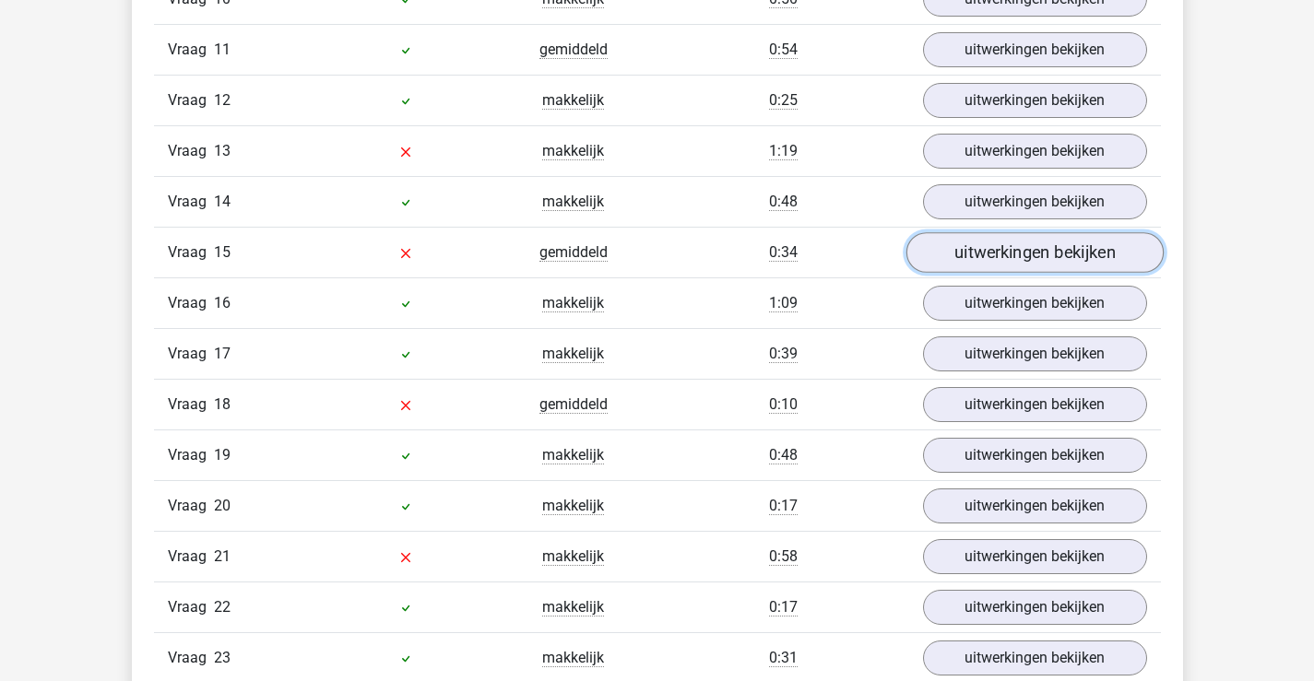
click at [997, 255] on link "uitwerkingen bekijken" at bounding box center [1033, 252] width 257 height 41
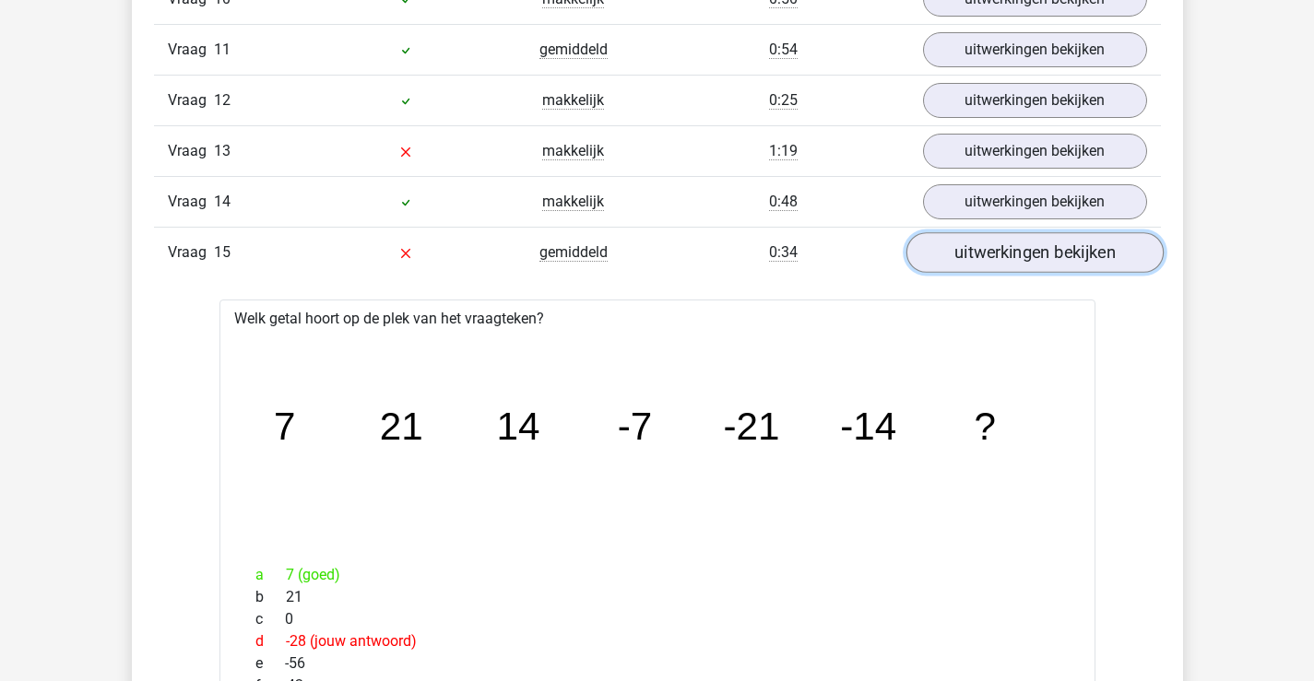
click at [1007, 258] on link "uitwerkingen bekijken" at bounding box center [1033, 252] width 257 height 41
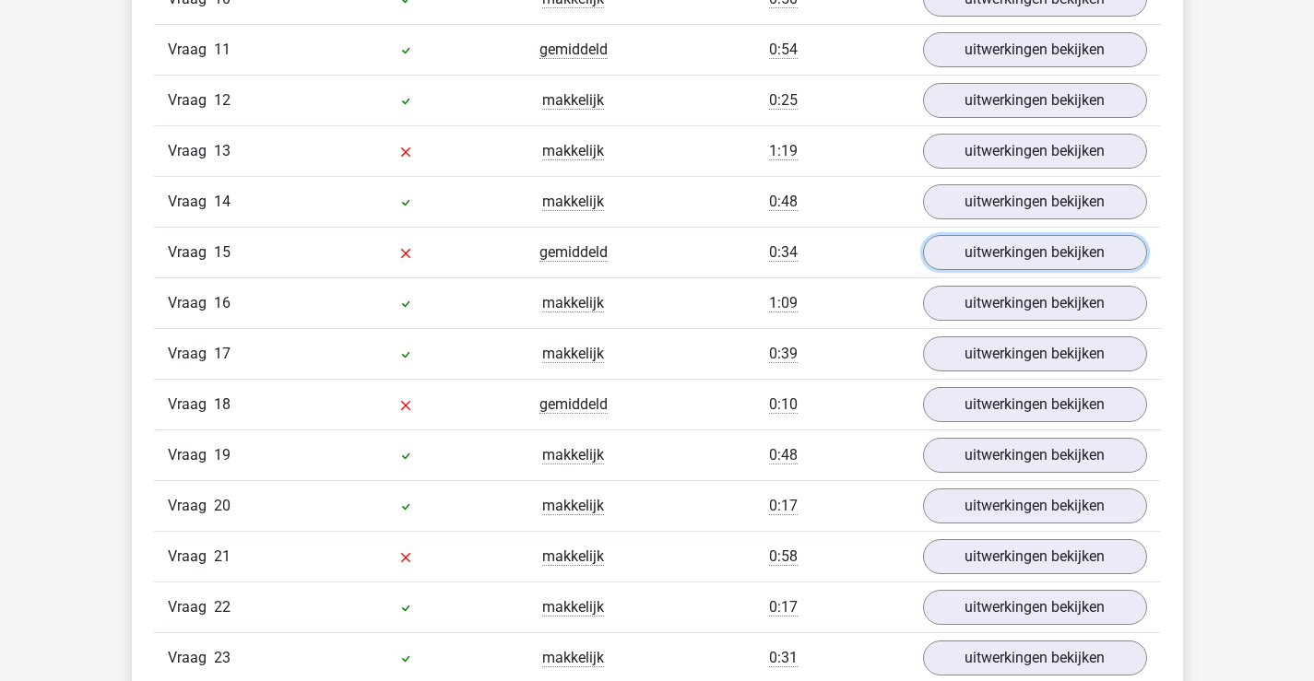
scroll to position [1844, 0]
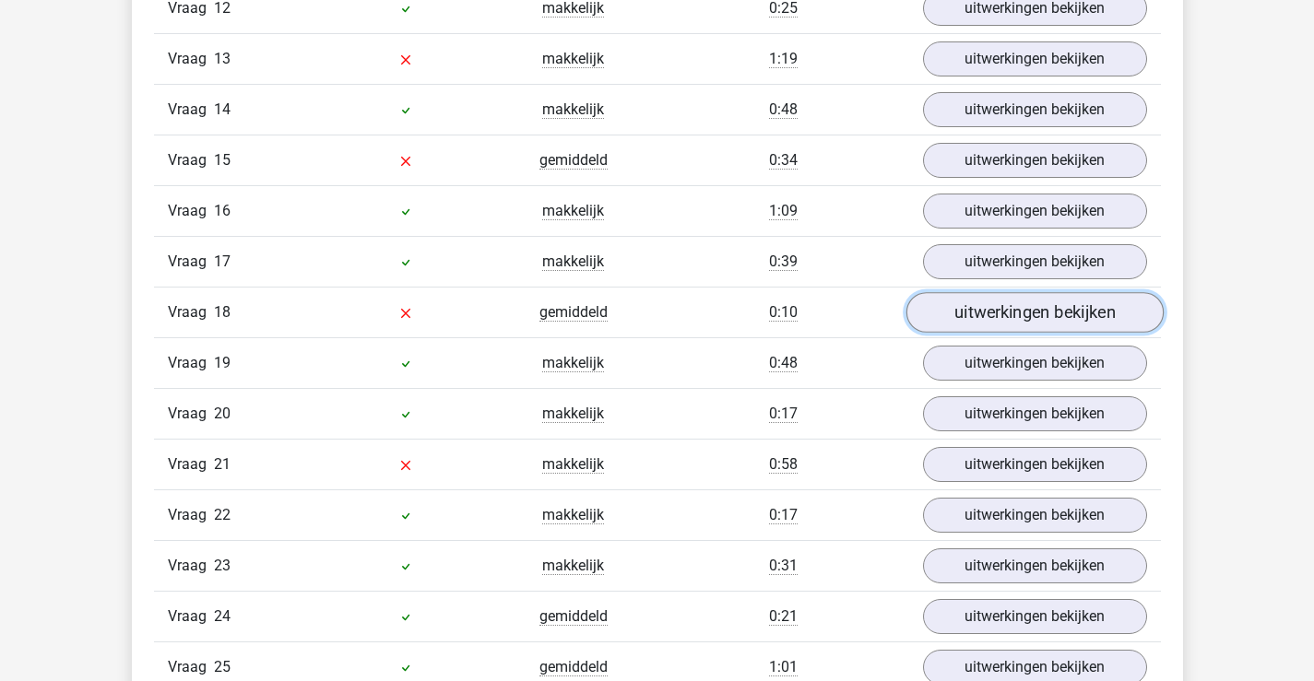
click at [990, 323] on link "uitwerkingen bekijken" at bounding box center [1033, 312] width 257 height 41
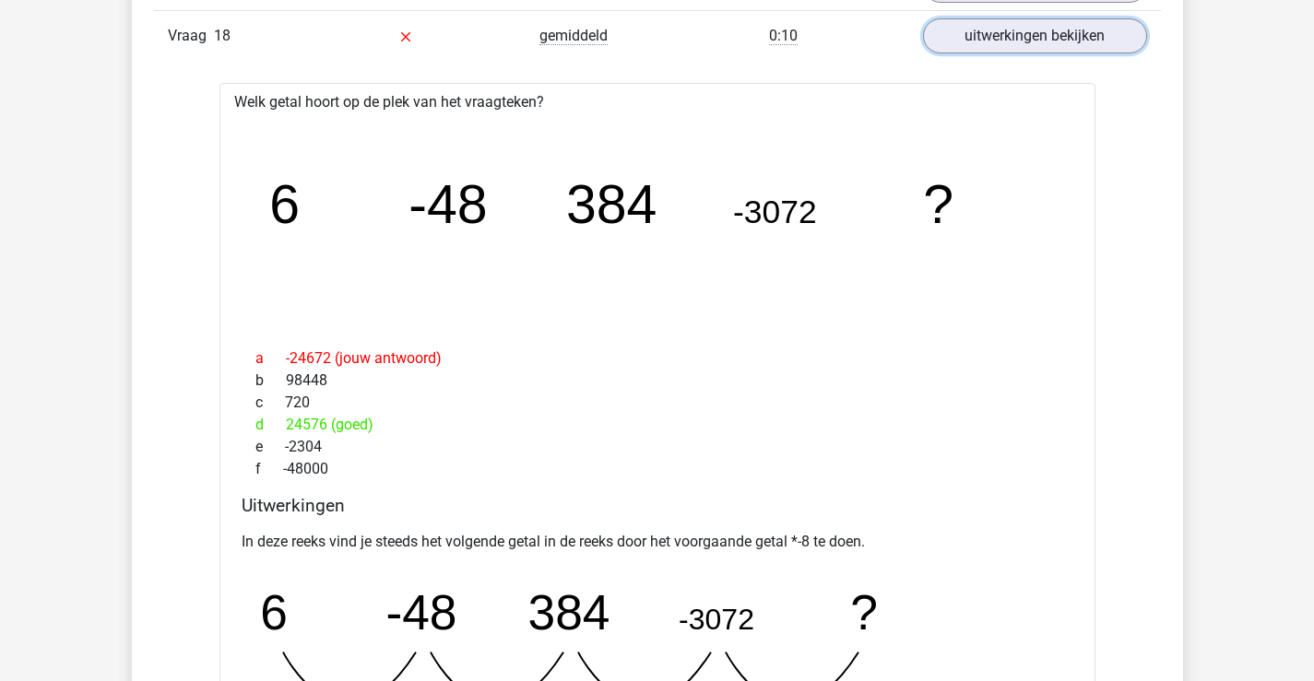
scroll to position [1936, 0]
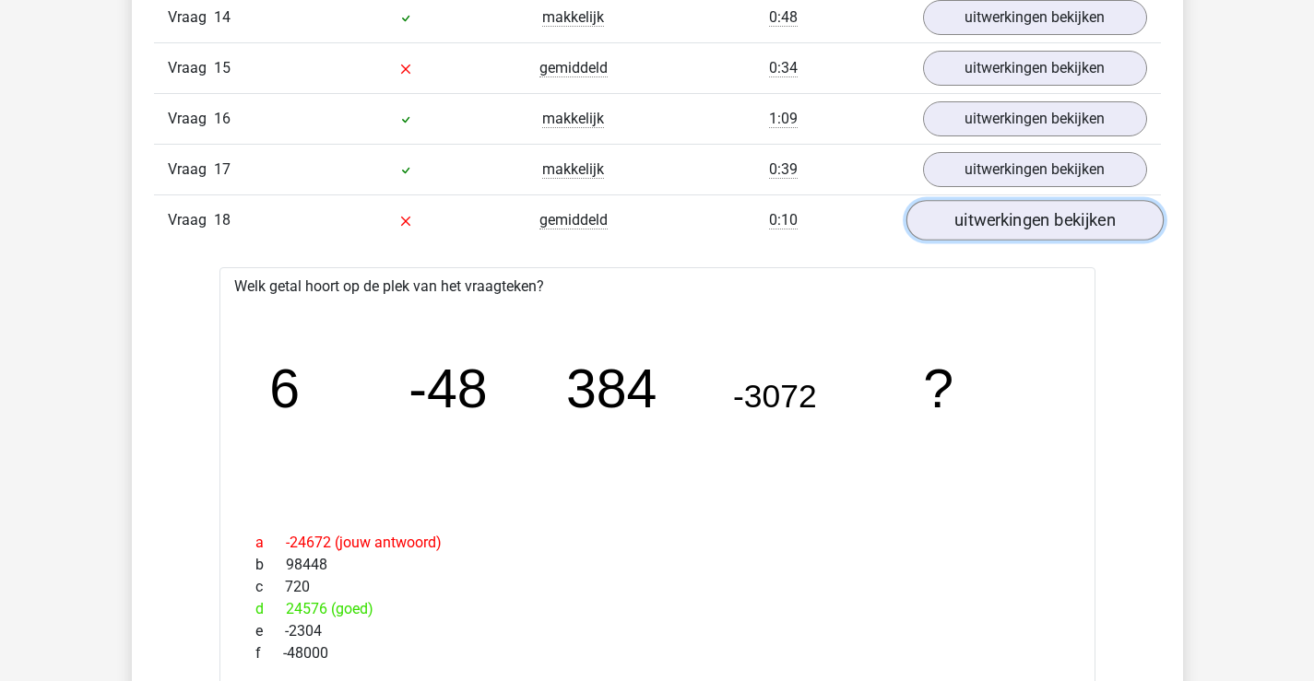
click at [978, 233] on link "uitwerkingen bekijken" at bounding box center [1033, 220] width 257 height 41
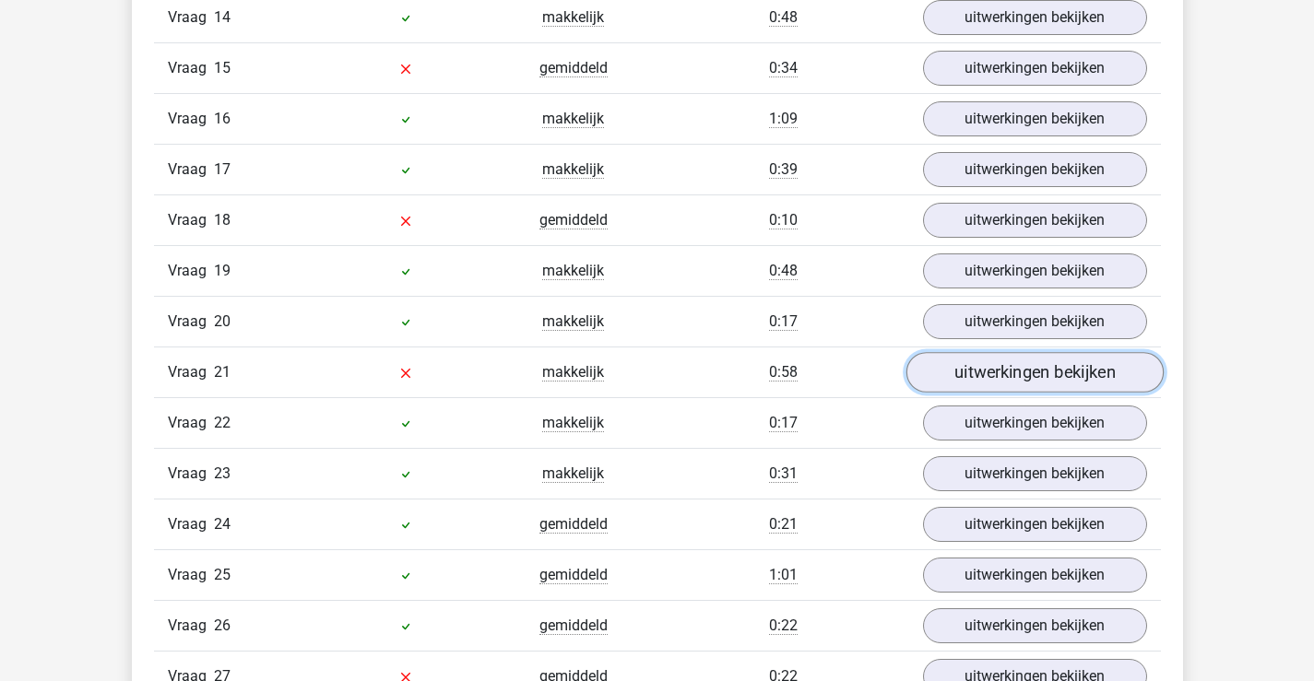
click at [994, 360] on link "uitwerkingen bekijken" at bounding box center [1033, 372] width 257 height 41
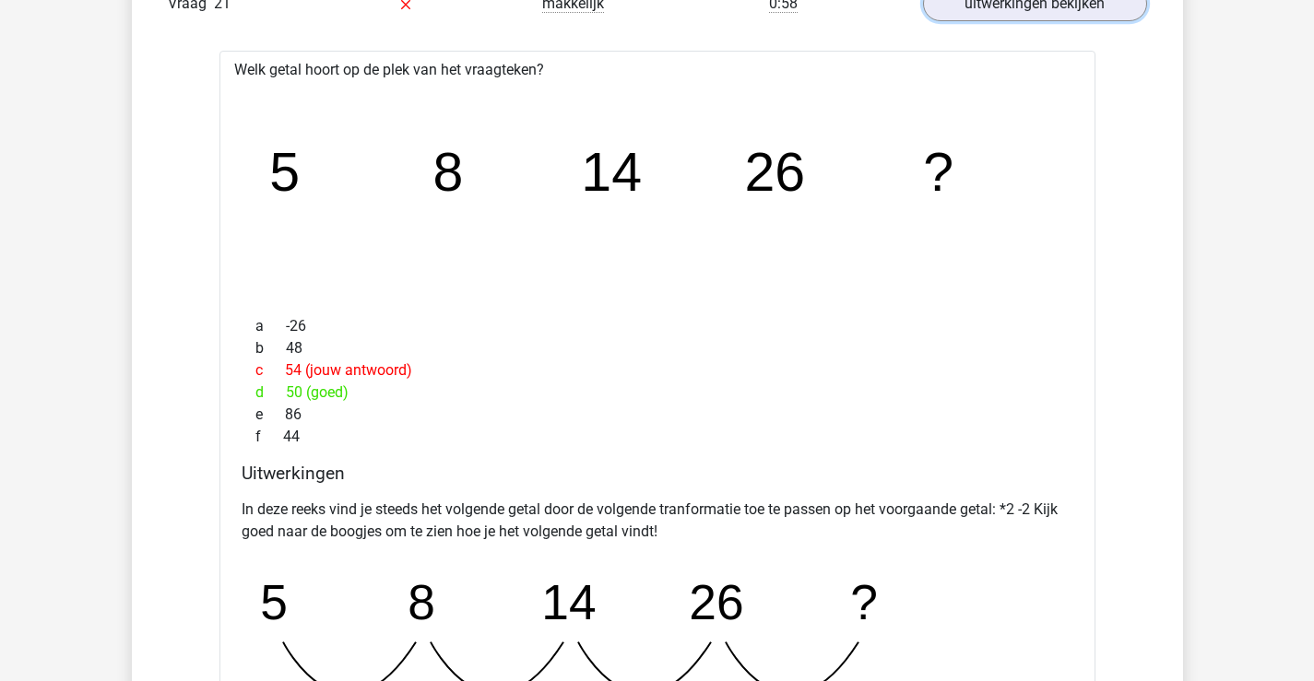
scroll to position [2213, 0]
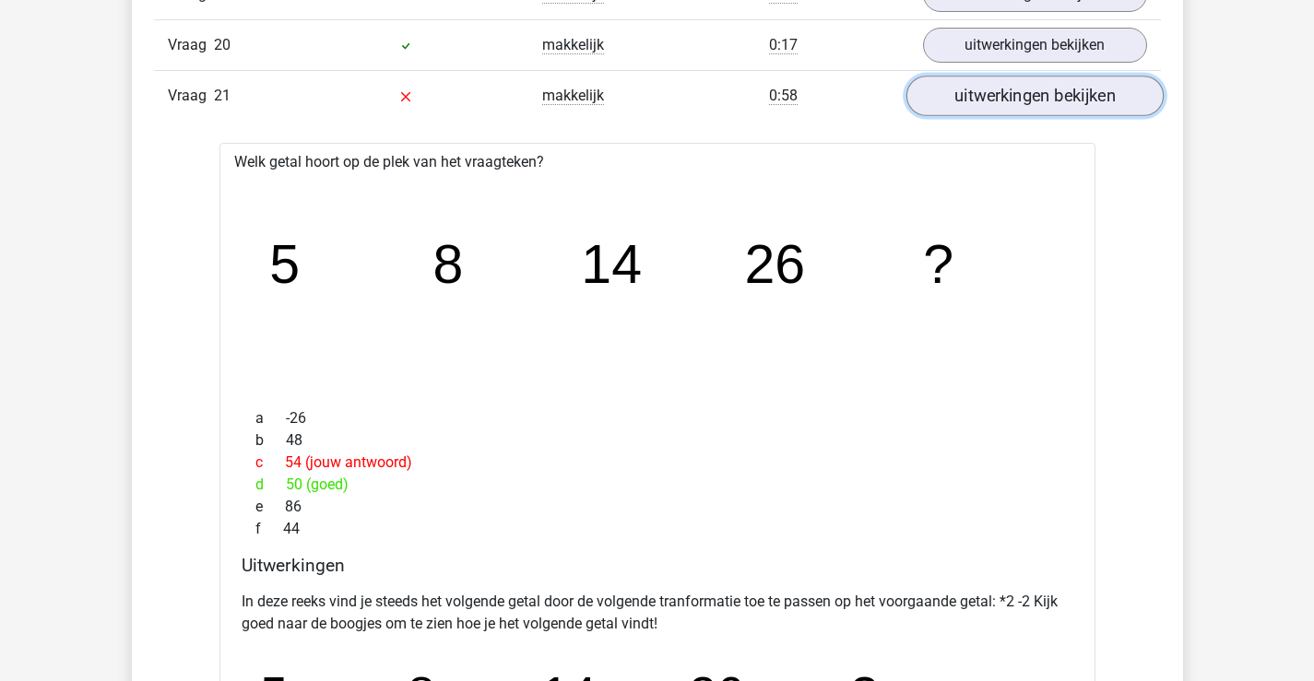
click at [1030, 89] on link "uitwerkingen bekijken" at bounding box center [1033, 96] width 257 height 41
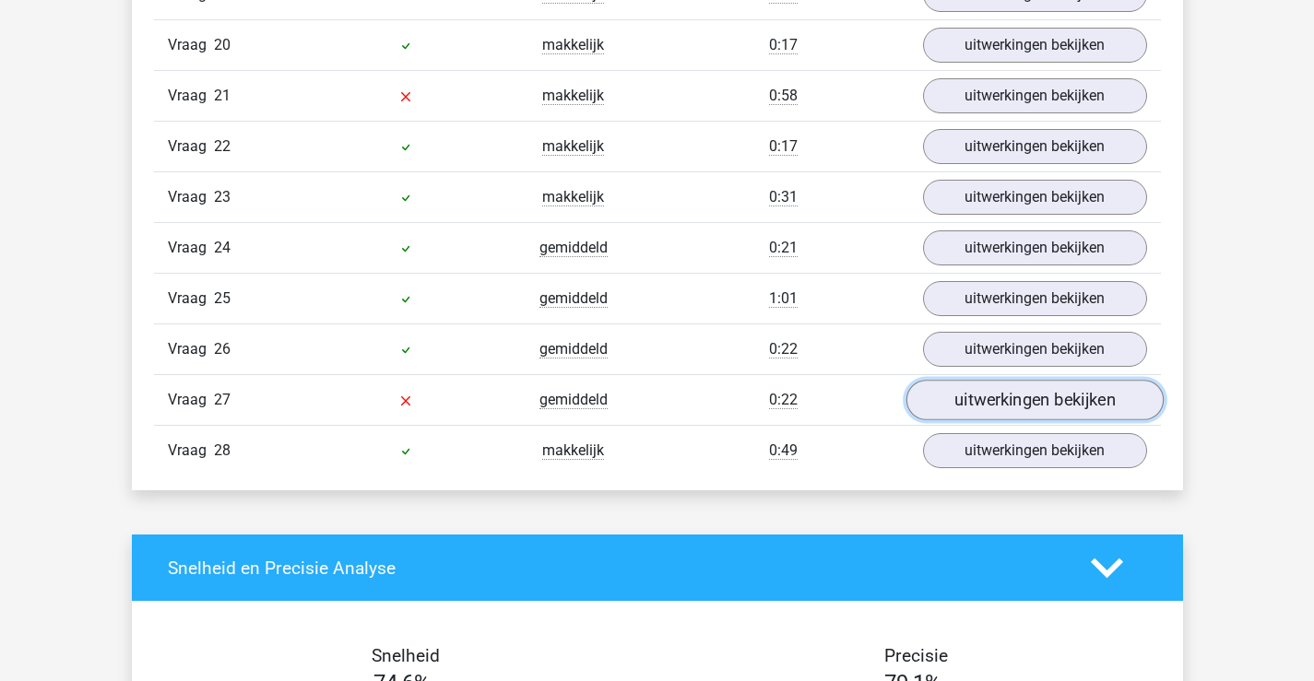
click at [964, 406] on link "uitwerkingen bekijken" at bounding box center [1033, 400] width 257 height 41
